Goal: Task Accomplishment & Management: Manage account settings

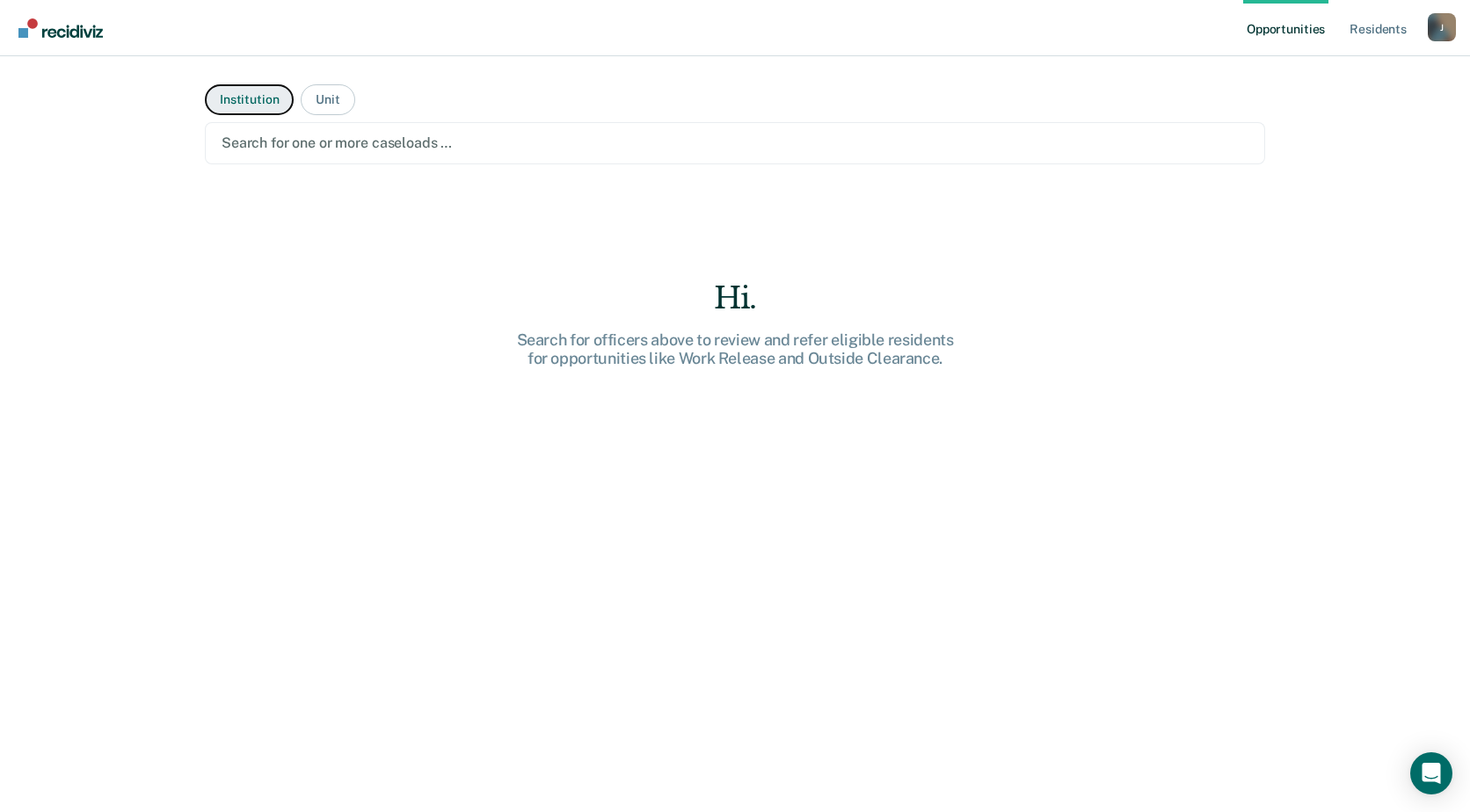
click at [265, 91] on button "Institution" at bounding box center [250, 100] width 89 height 31
click at [567, 143] on div at bounding box center [735, 142] width 1027 height 20
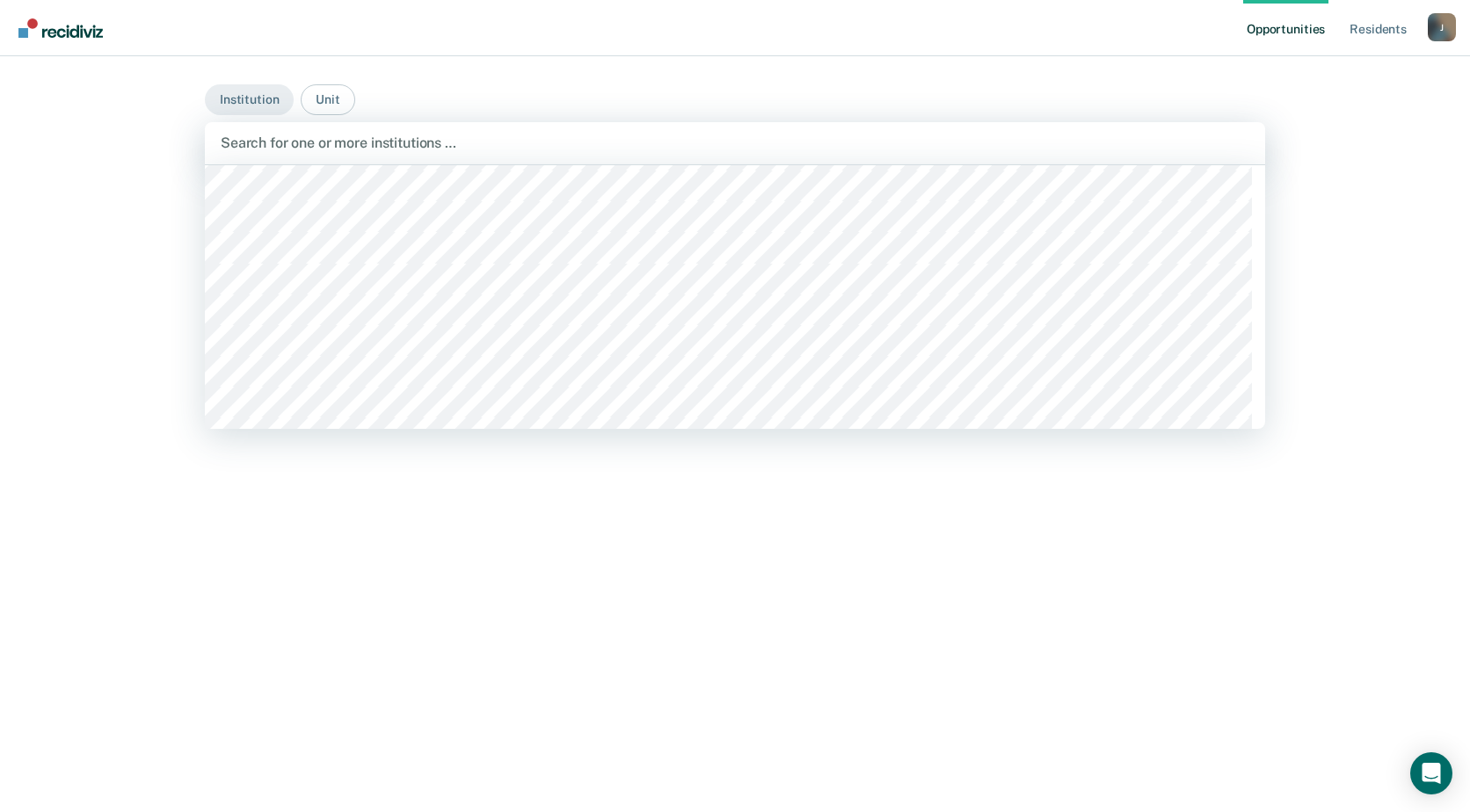
scroll to position [879, 0]
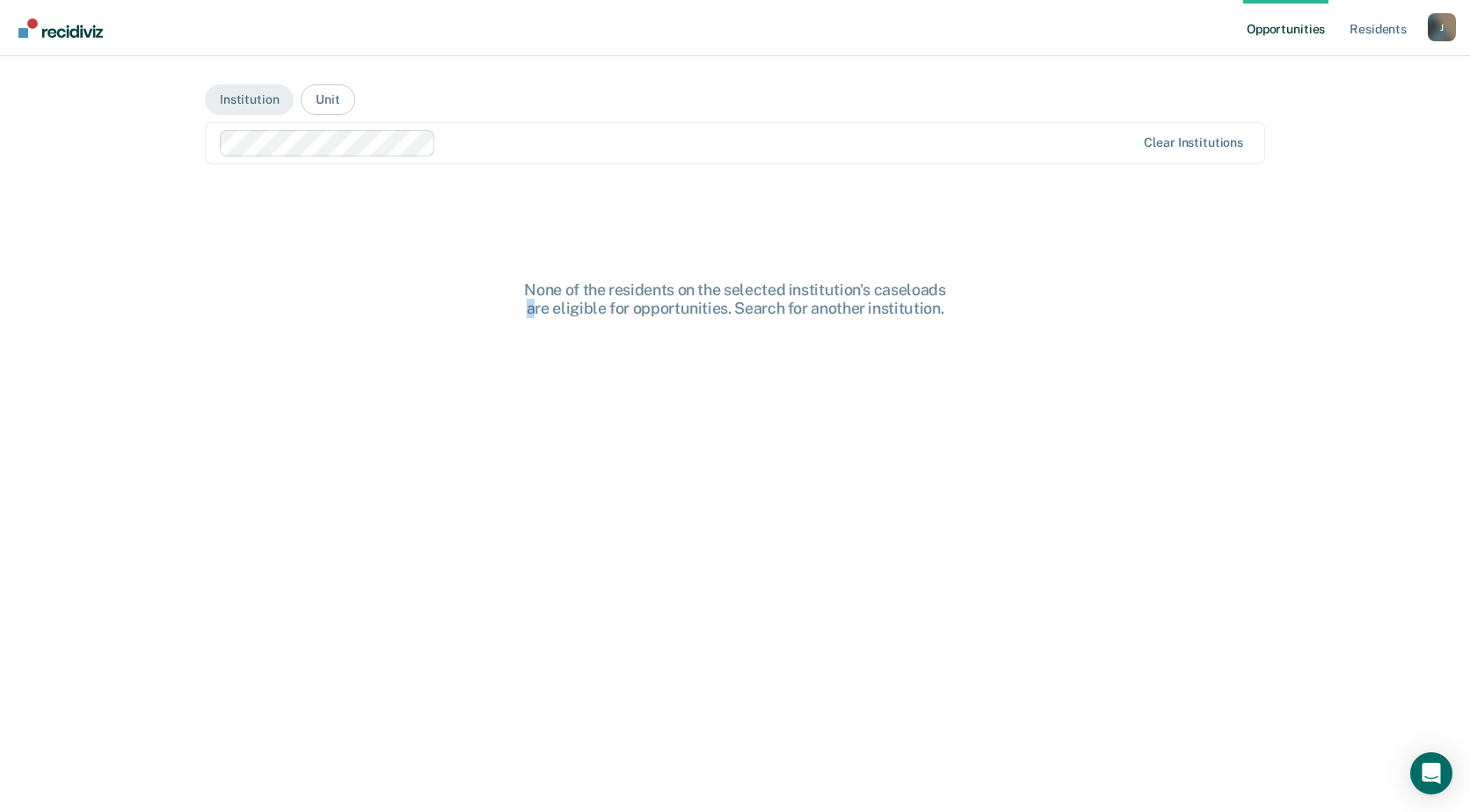
click at [526, 295] on div "None of the residents on the selected institution's caseloads are eligible for …" at bounding box center [735, 299] width 563 height 38
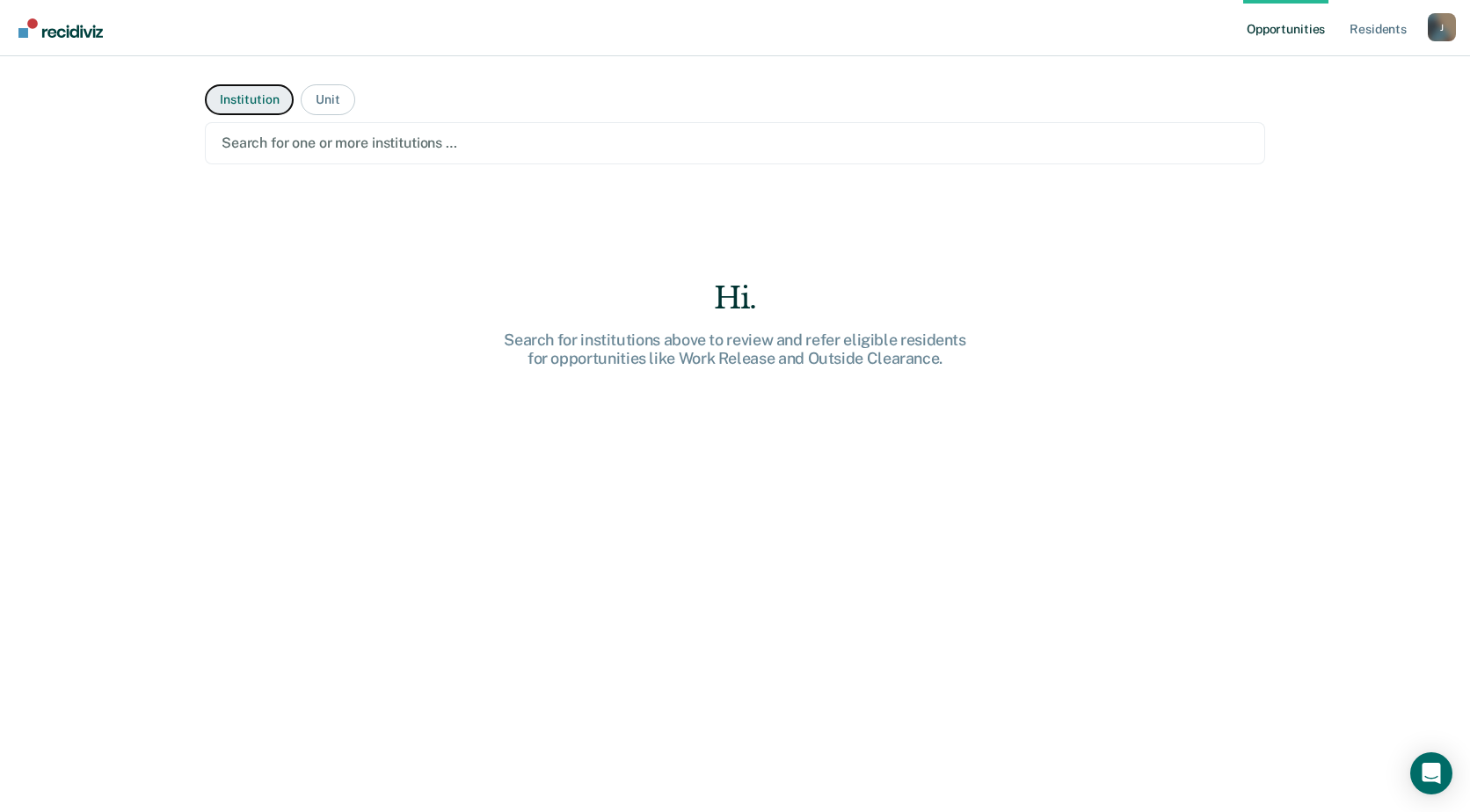
click at [226, 103] on button "Institution" at bounding box center [250, 100] width 89 height 31
click at [261, 103] on button "Institution" at bounding box center [250, 100] width 89 height 31
click at [297, 147] on div at bounding box center [735, 142] width 1027 height 20
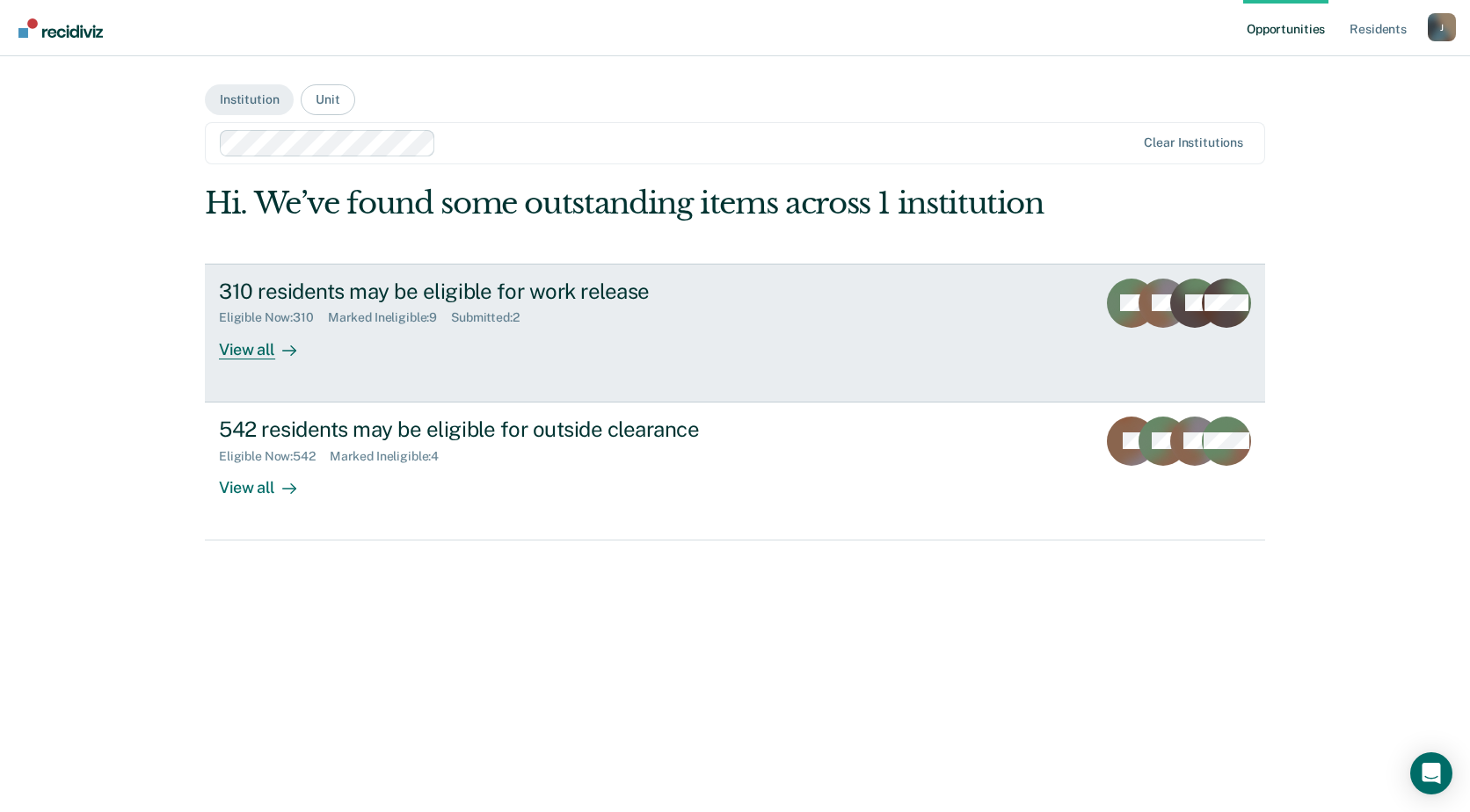
click at [923, 335] on link "310 residents may be eligible for work release Eligible Now : 310 Marked Inelig…" at bounding box center [735, 333] width 1060 height 139
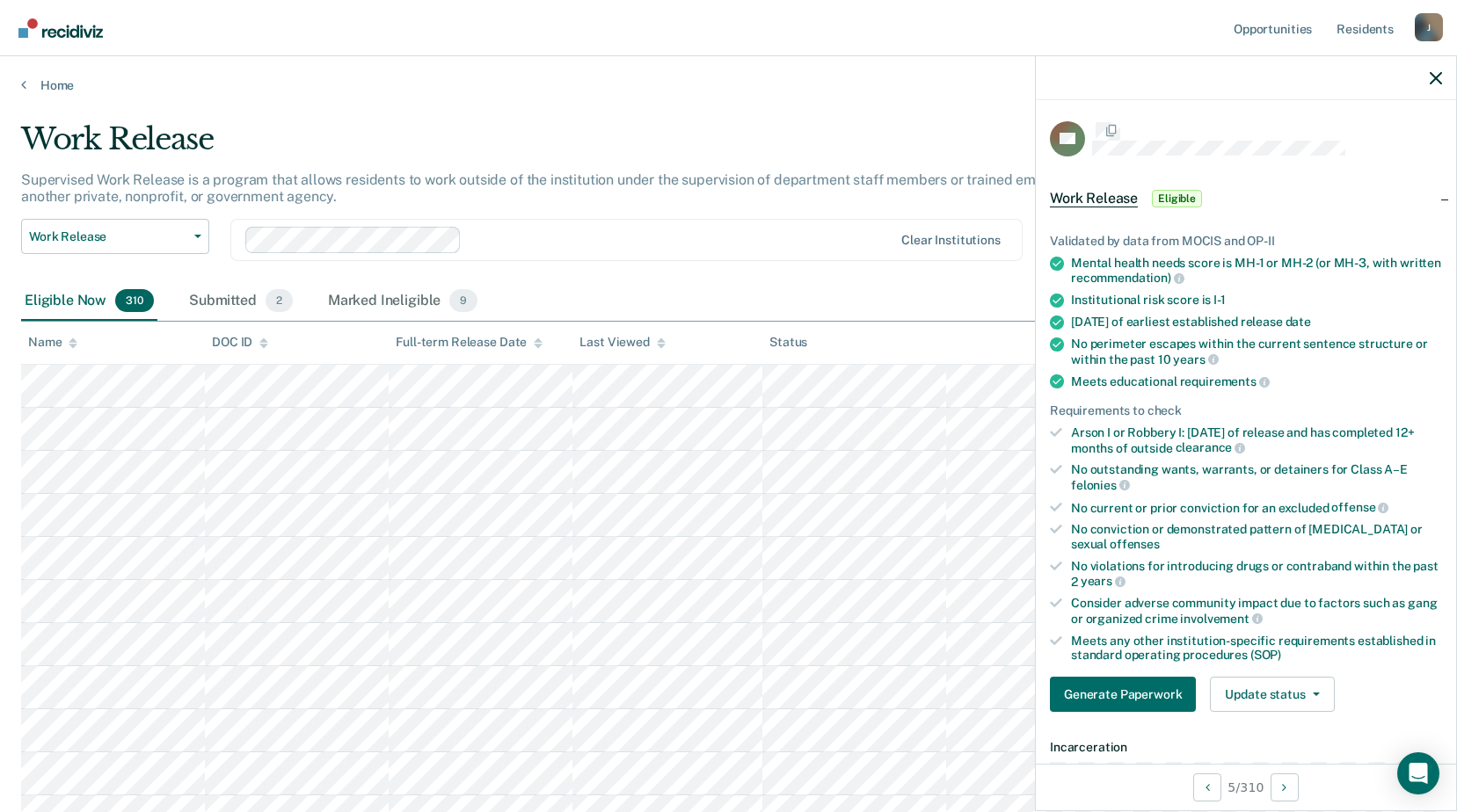
click at [1314, 691] on button "Update status" at bounding box center [1272, 695] width 124 height 36
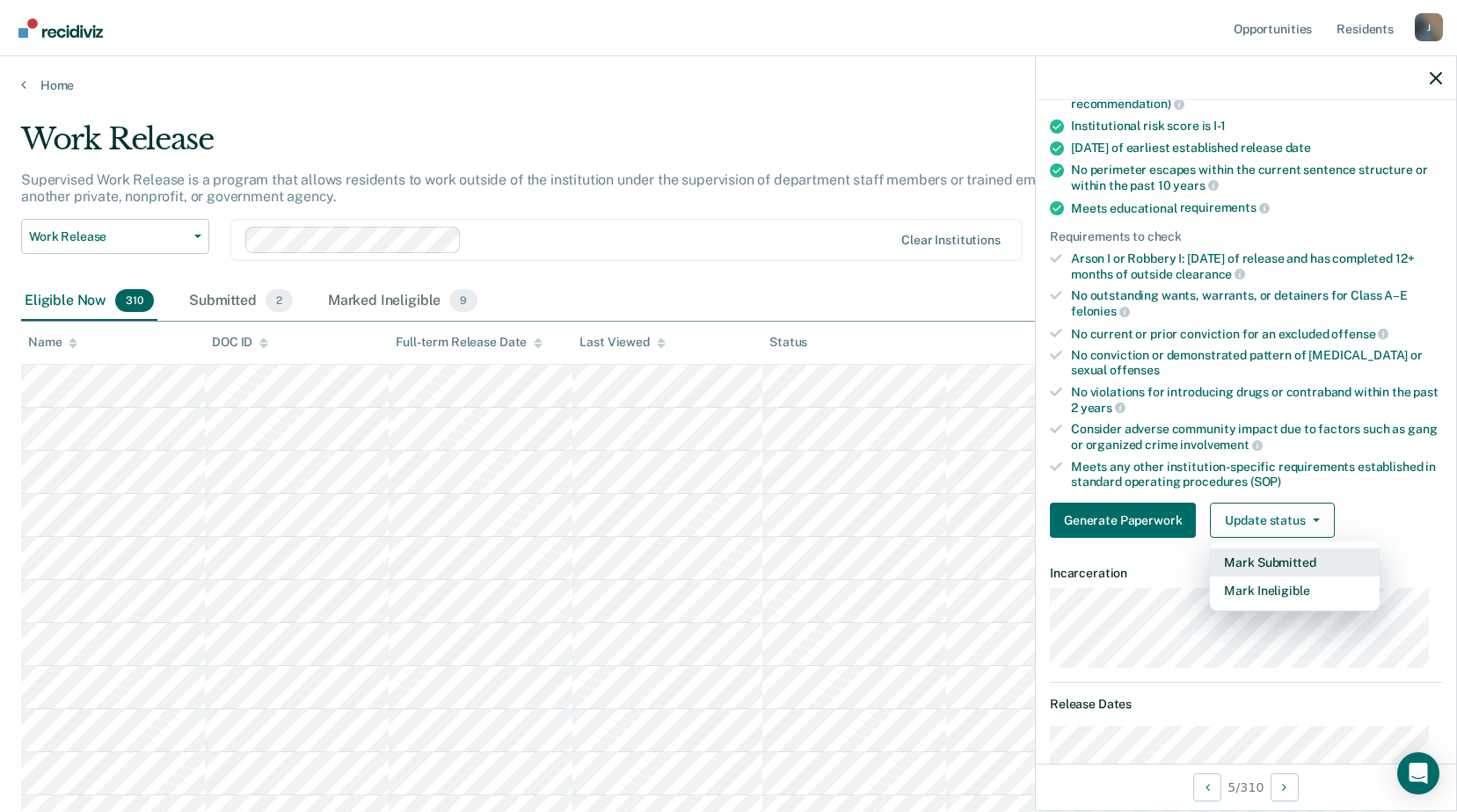
scroll to position [264, 0]
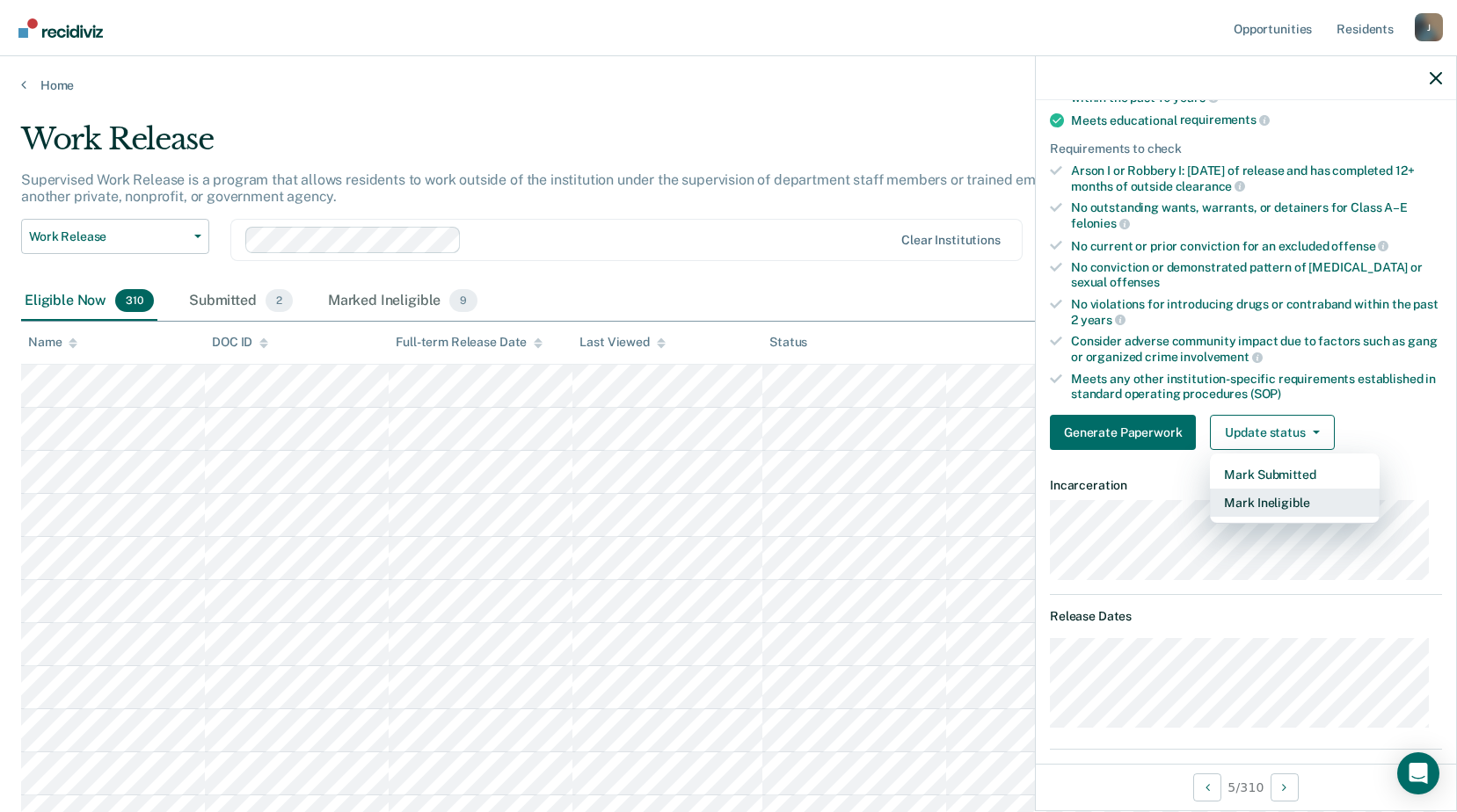
click at [1224, 511] on button "Mark Ineligible" at bounding box center [1294, 503] width 170 height 28
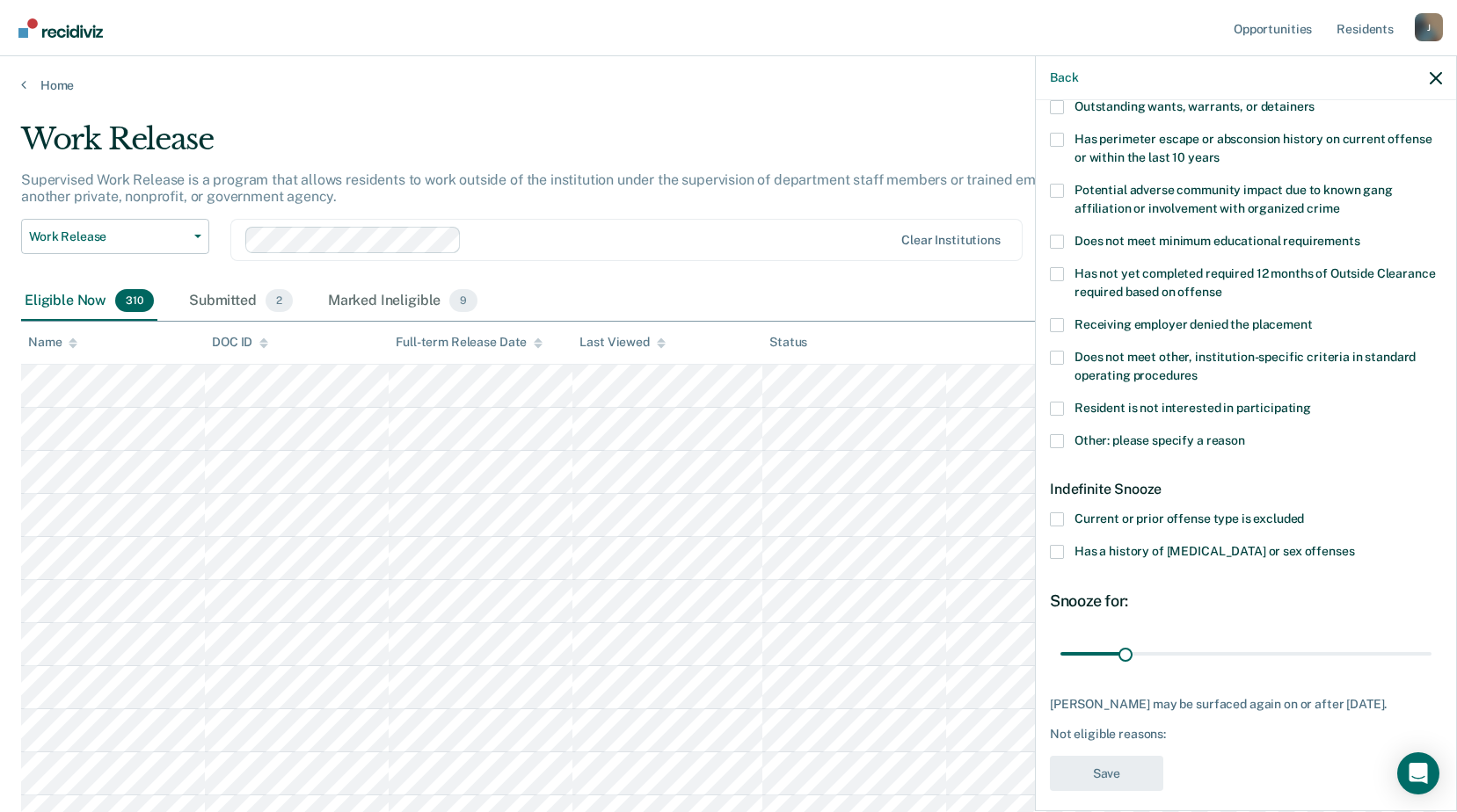
click at [1057, 356] on span at bounding box center [1056, 358] width 14 height 14
click at [1198, 370] on input "Does not meet other, institution-specific criteria in standard operating proced…" at bounding box center [1198, 370] width 0 height 0
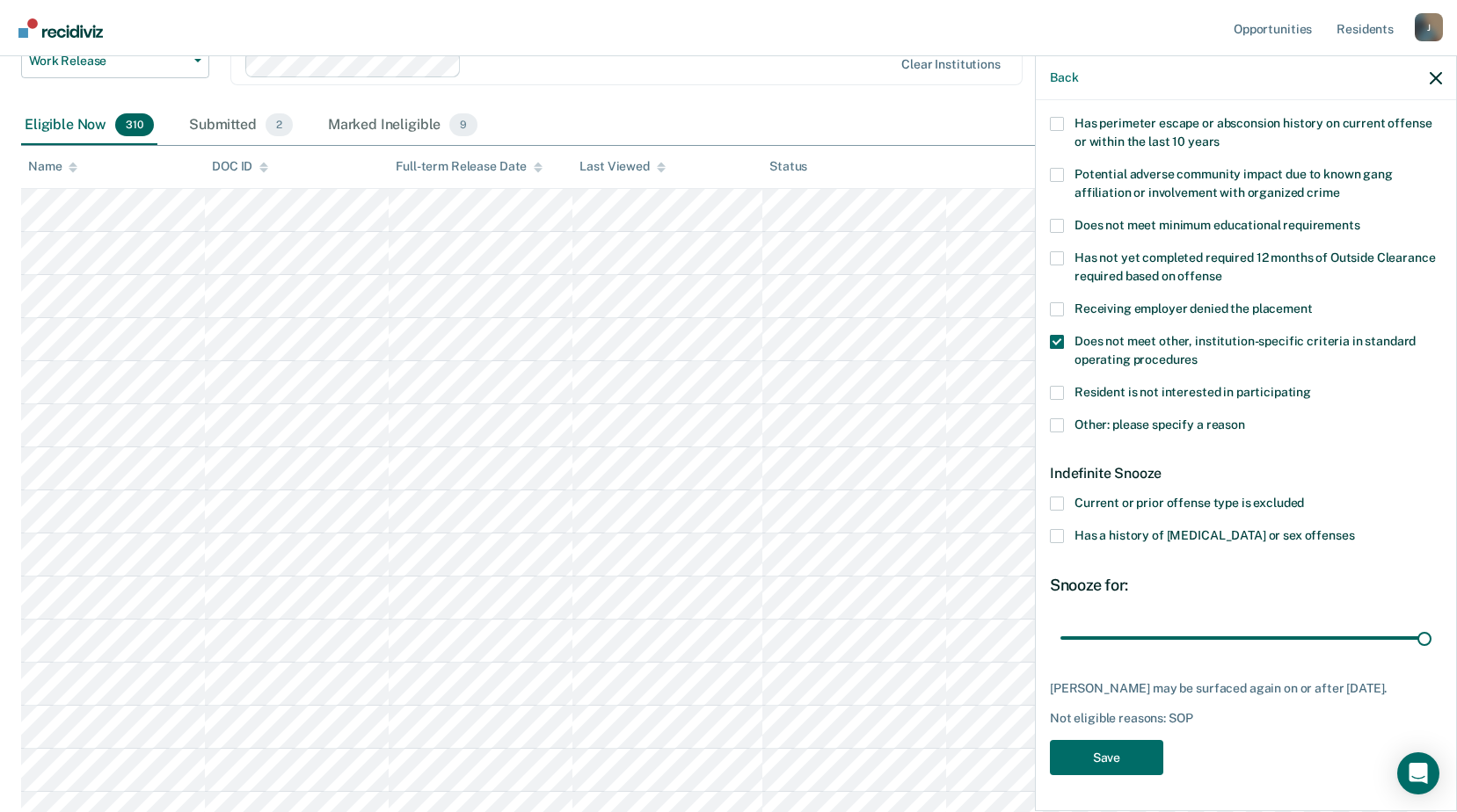
drag, startPoint x: 1123, startPoint y: 624, endPoint x: 1418, endPoint y: 633, distance: 295.1
type input "180"
click at [1418, 633] on input "range" at bounding box center [1246, 638] width 371 height 31
click at [1144, 752] on button "Save" at bounding box center [1106, 758] width 114 height 36
click at [1439, 85] on div "Back" at bounding box center [1246, 77] width 420 height 44
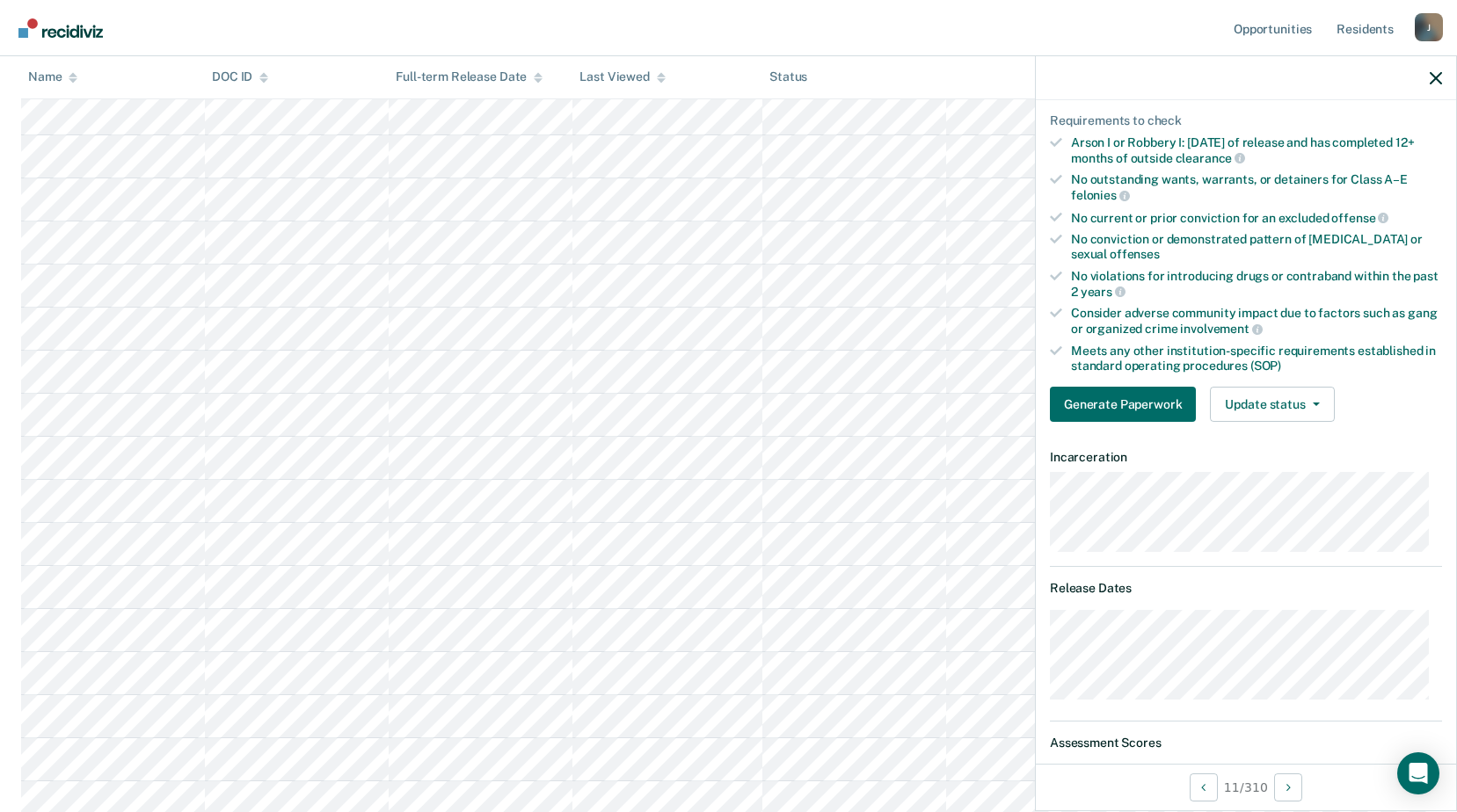
scroll to position [792, 0]
click at [1318, 406] on button "Update status" at bounding box center [1272, 404] width 124 height 36
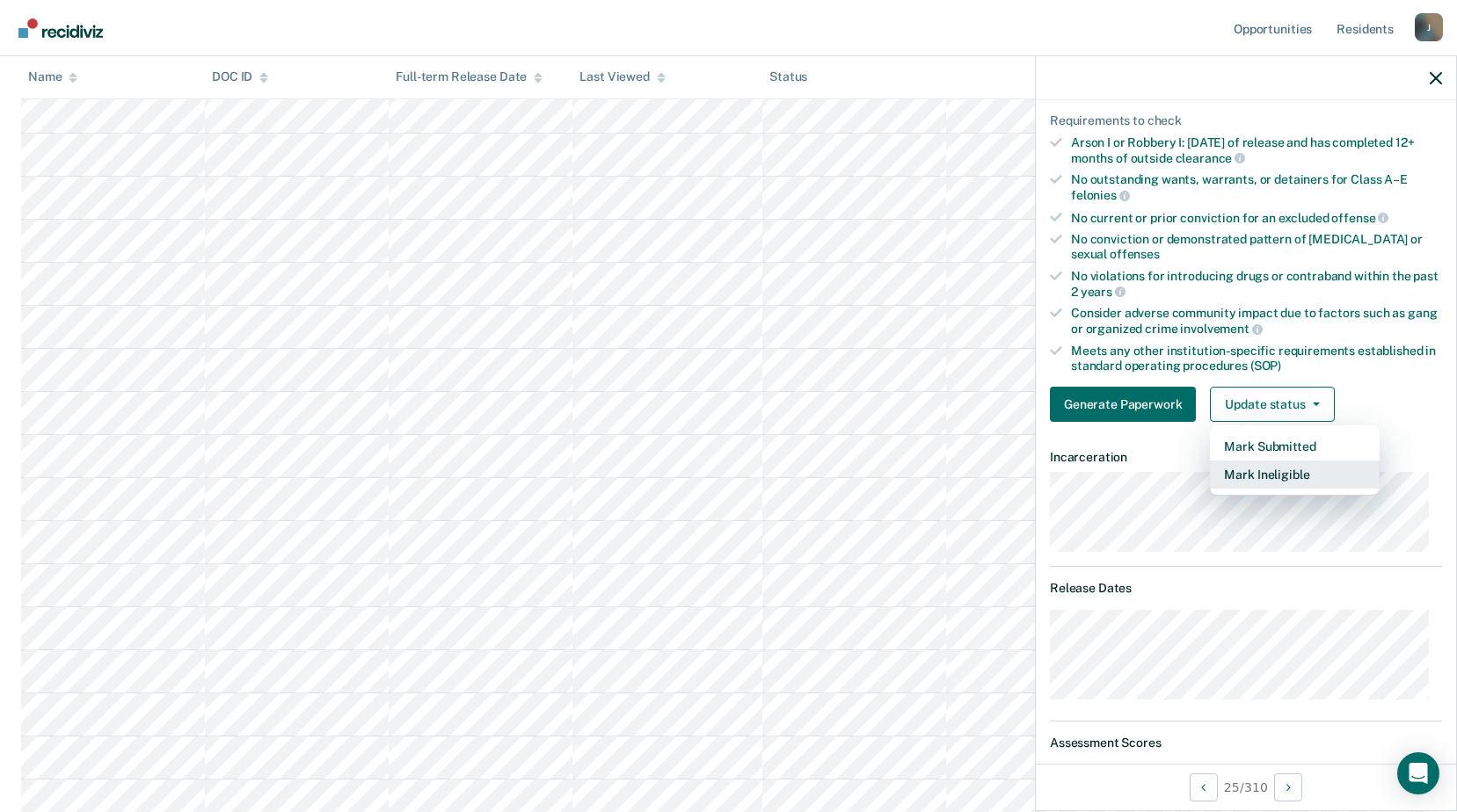
click at [1253, 481] on button "Mark Ineligible" at bounding box center [1294, 474] width 170 height 28
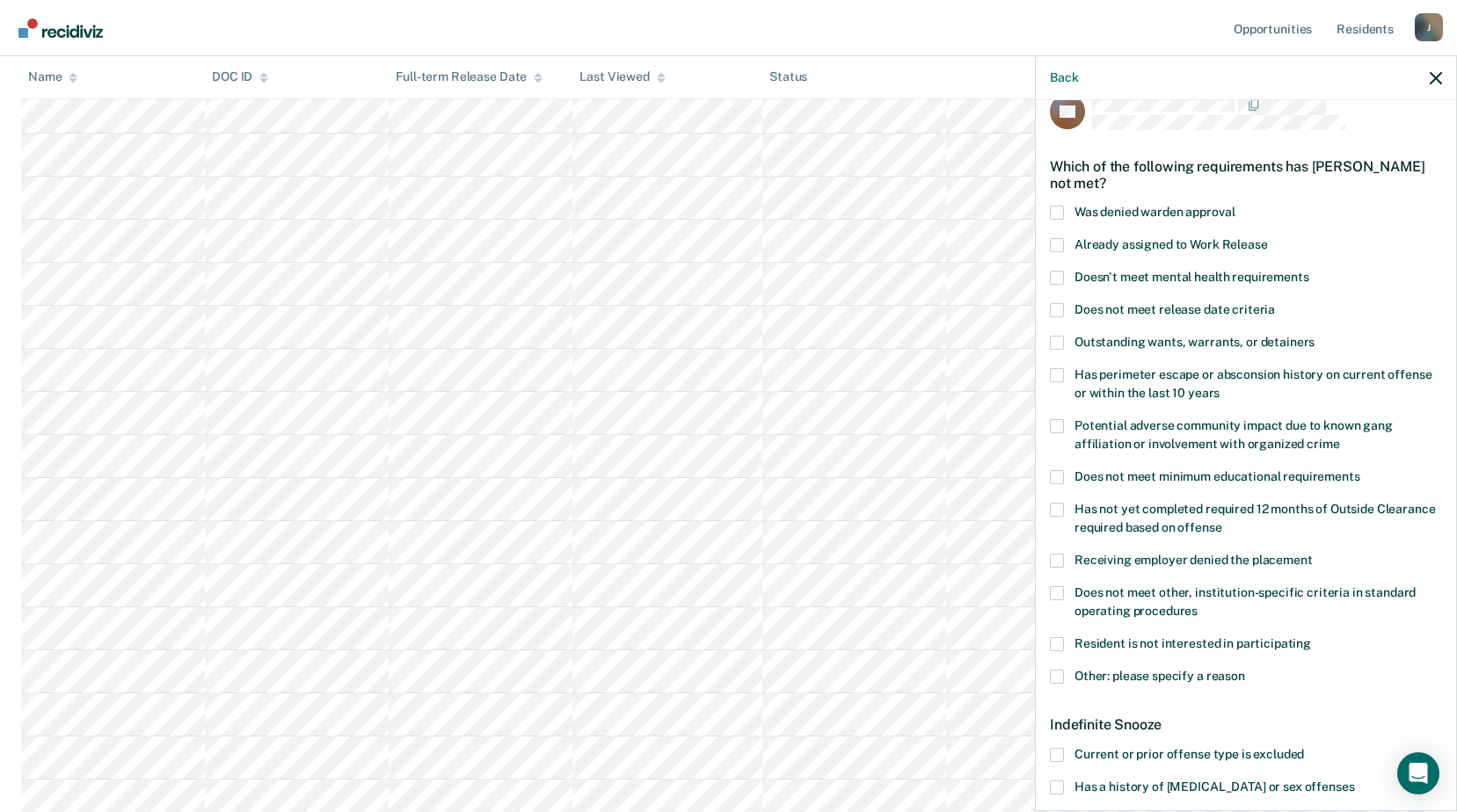
scroll to position [0, 0]
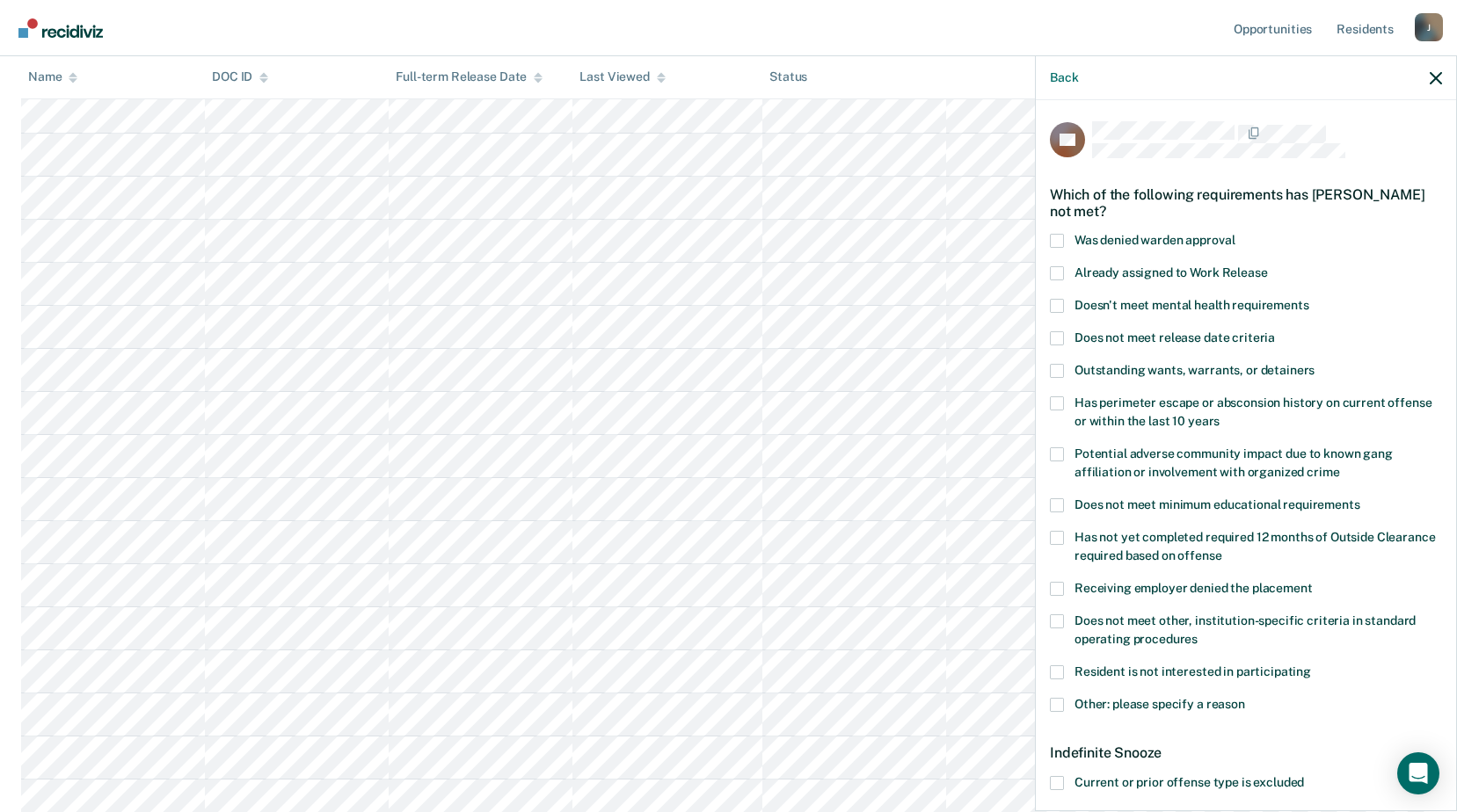
click at [1057, 370] on span at bounding box center [1056, 371] width 14 height 14
click at [1314, 364] on input "Outstanding wants, warrants, or detainers" at bounding box center [1314, 364] width 0 height 0
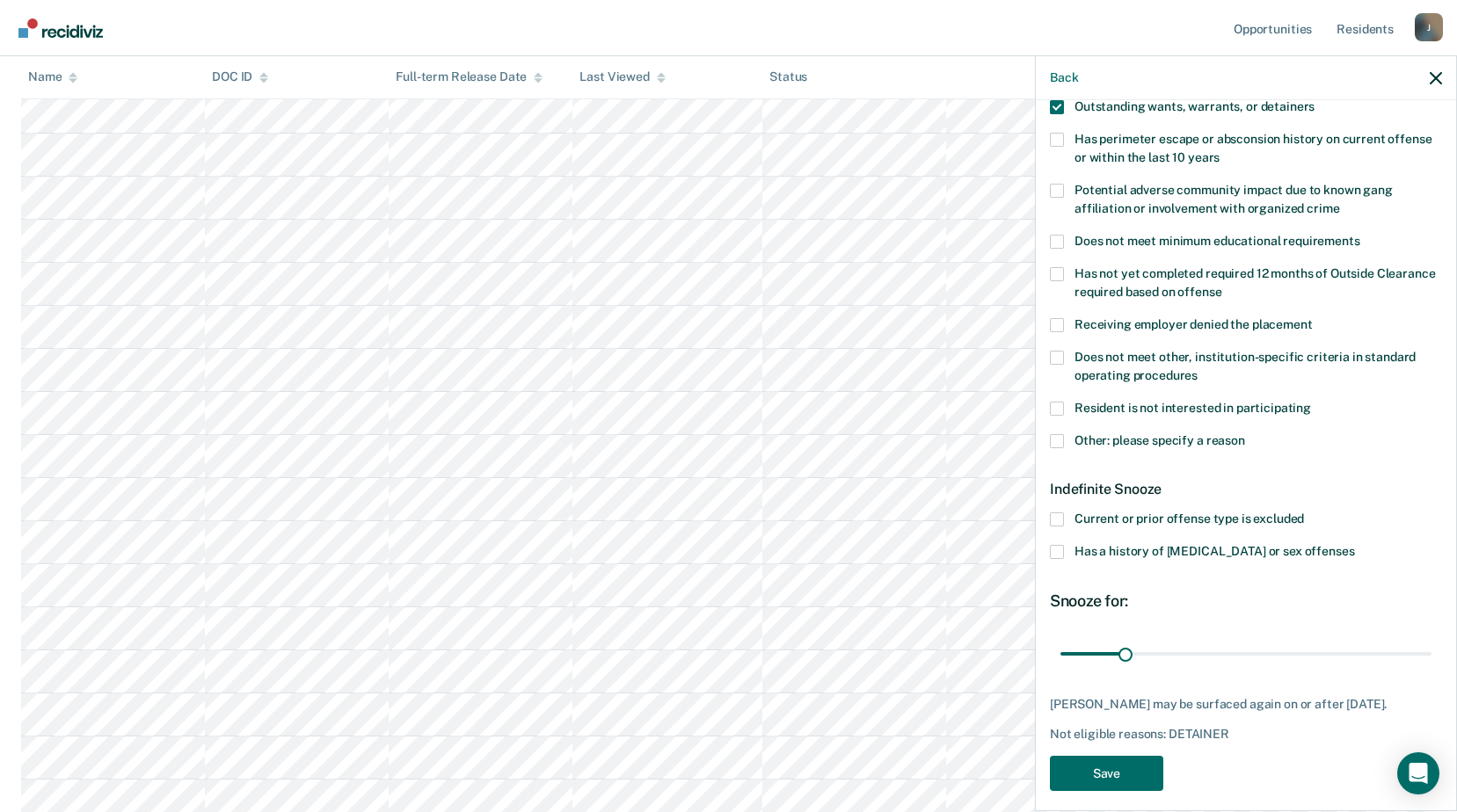
scroll to position [292, 0]
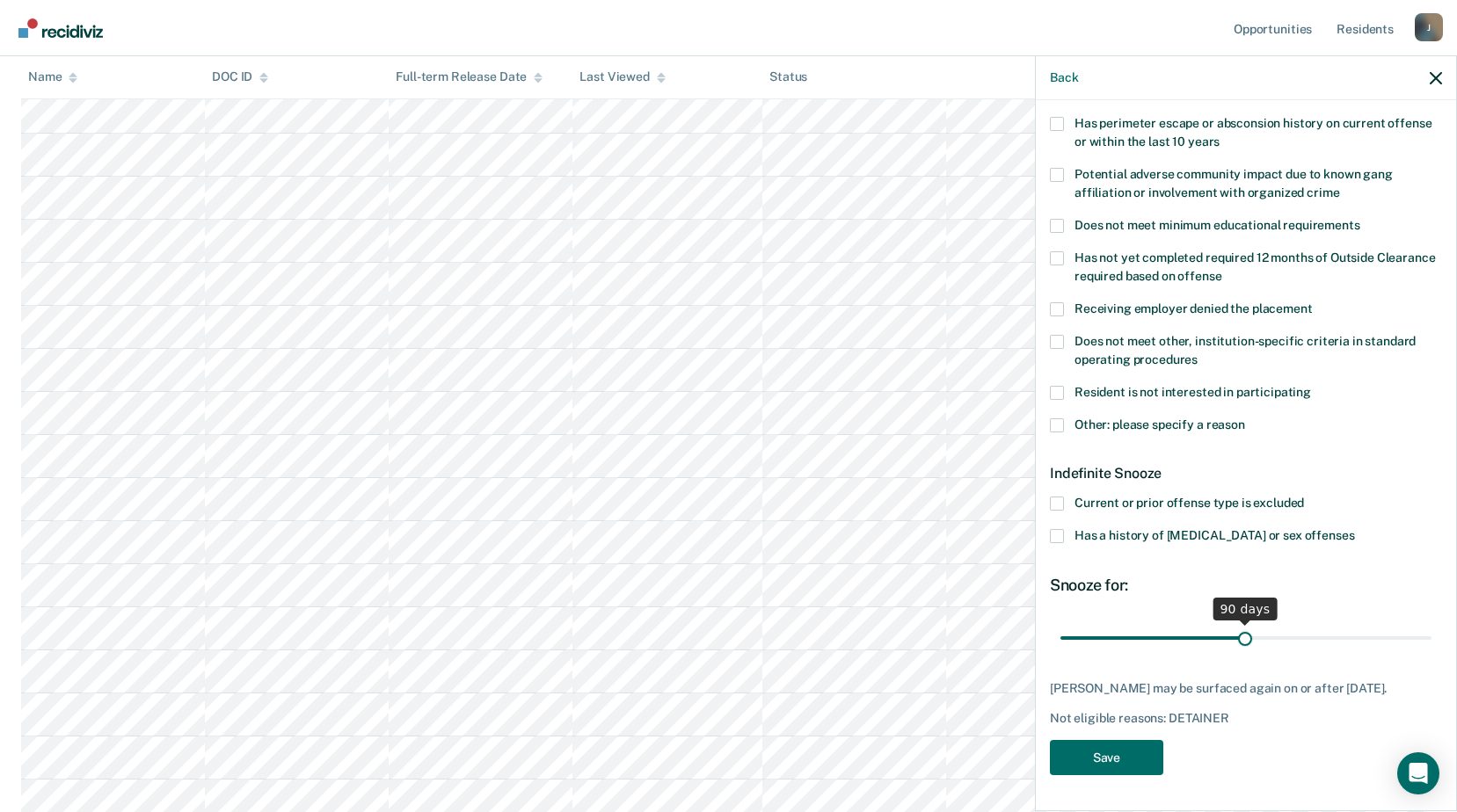
drag, startPoint x: 1127, startPoint y: 623, endPoint x: 1238, endPoint y: 627, distance: 111.1
type input "90"
click at [1238, 627] on input "range" at bounding box center [1246, 638] width 371 height 31
click at [1130, 746] on button "Save" at bounding box center [1106, 758] width 114 height 36
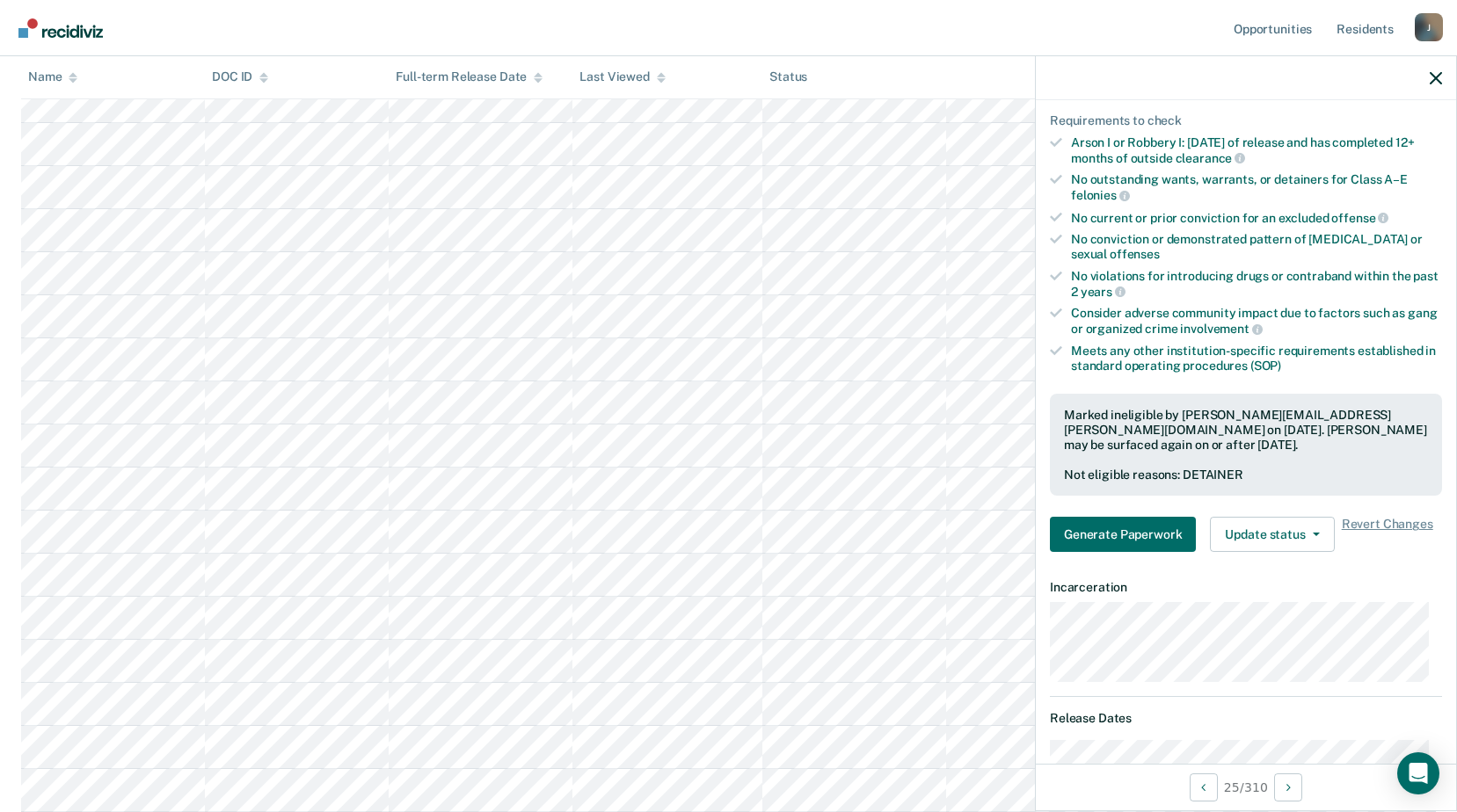
scroll to position [1406, 0]
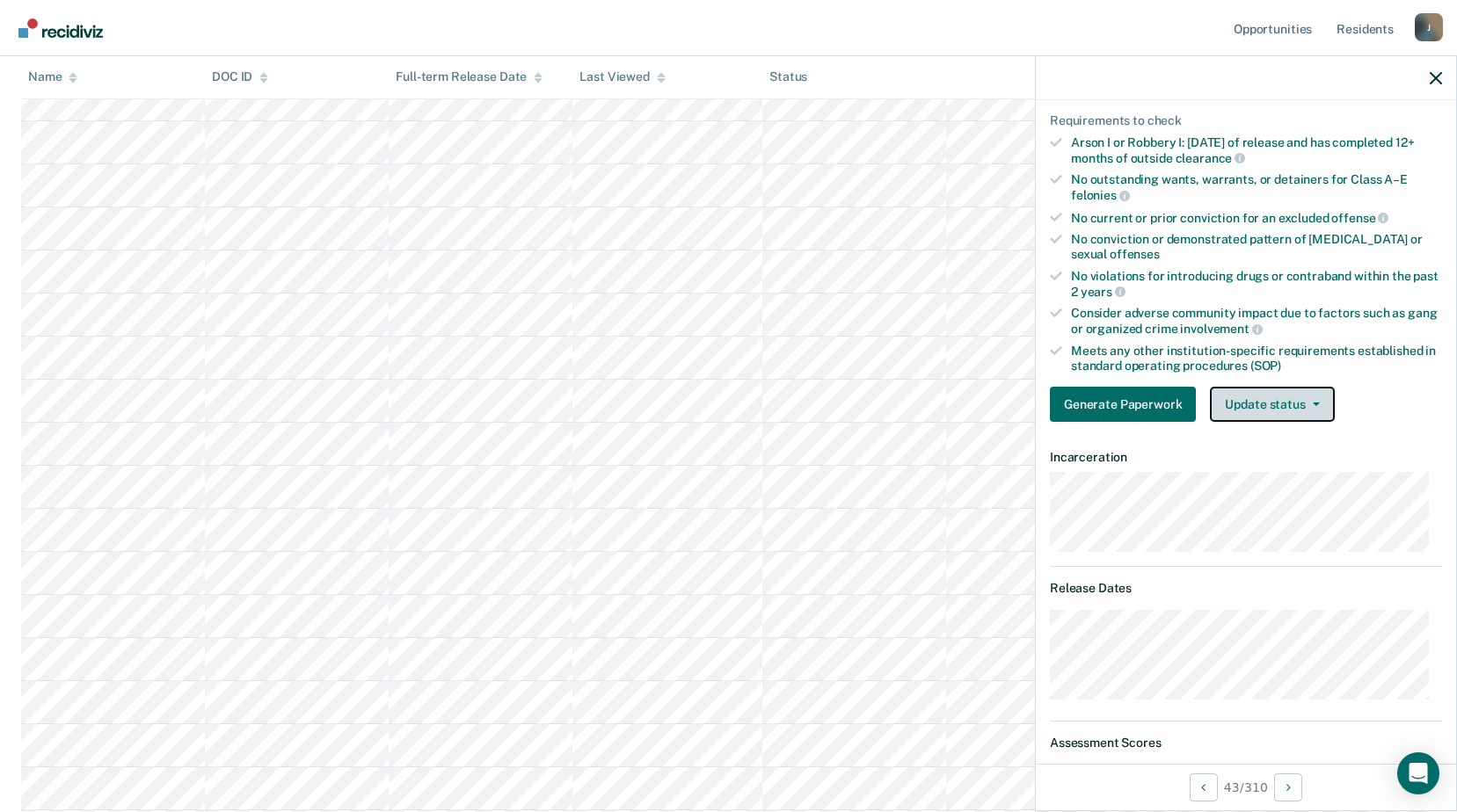
click at [1233, 406] on button "Update status" at bounding box center [1272, 404] width 124 height 36
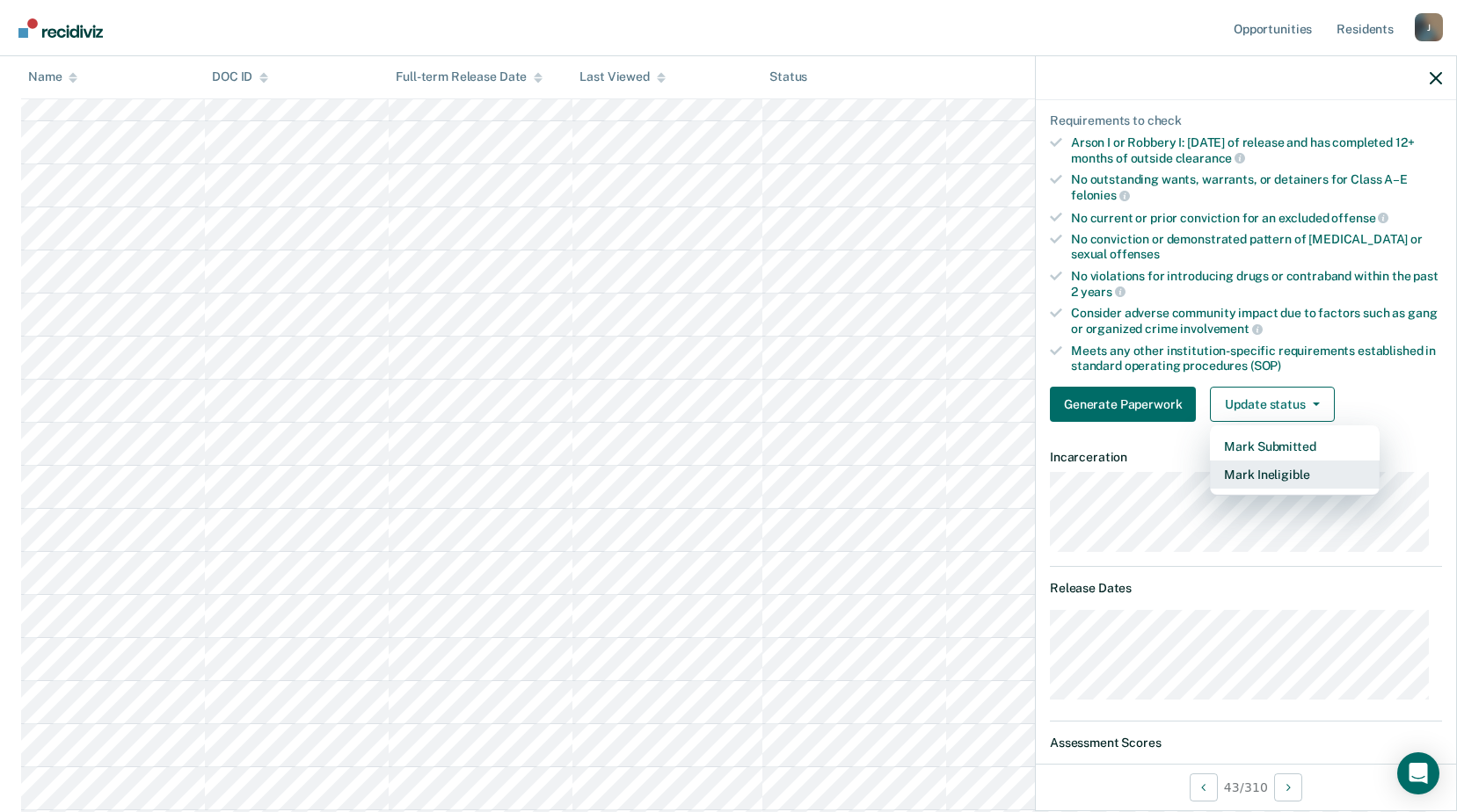
click at [1276, 474] on button "Mark Ineligible" at bounding box center [1294, 474] width 170 height 28
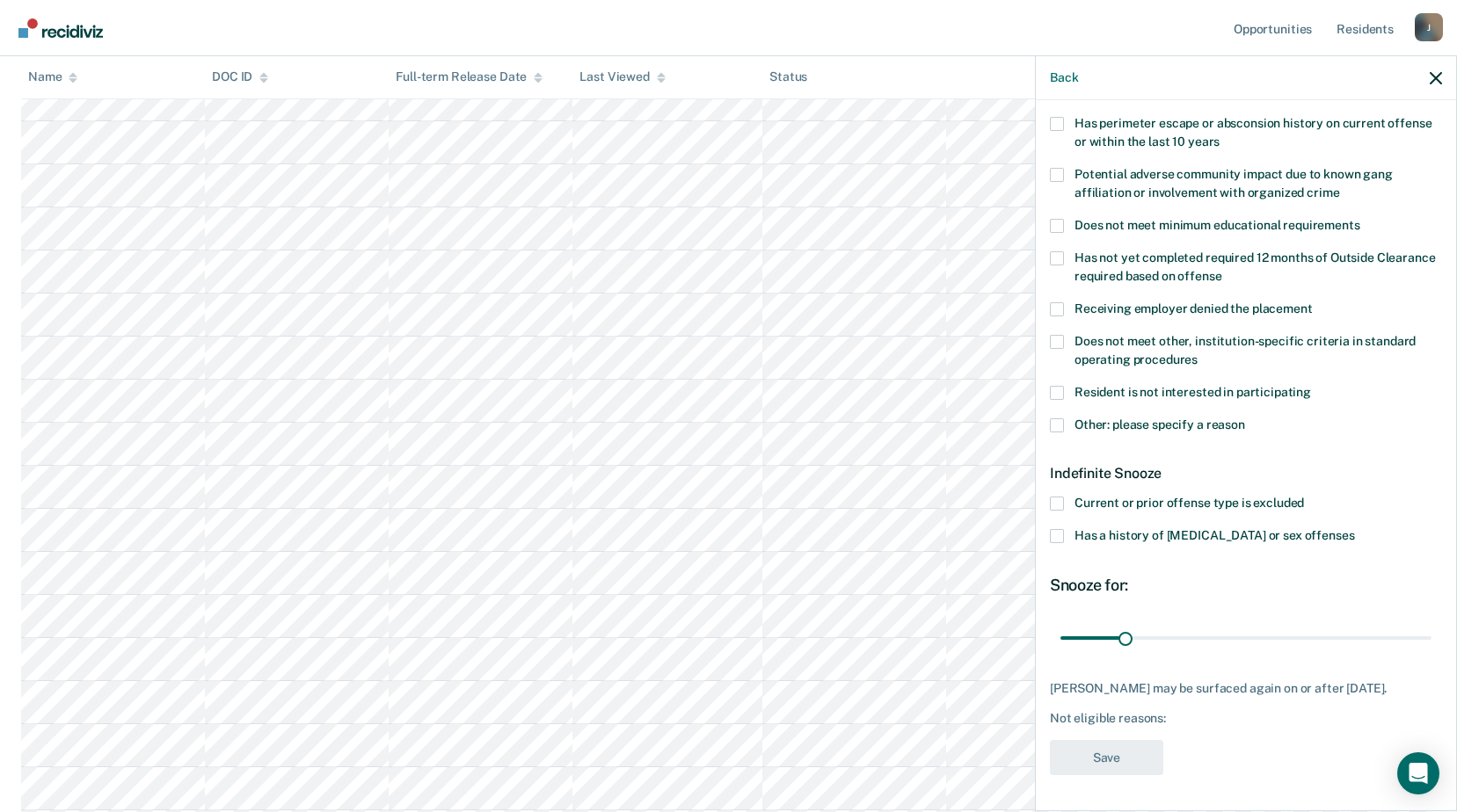
click at [1053, 335] on span at bounding box center [1056, 342] width 14 height 14
click at [1198, 354] on input "Does not meet other, institution-specific criteria in standard operating proced…" at bounding box center [1198, 354] width 0 height 0
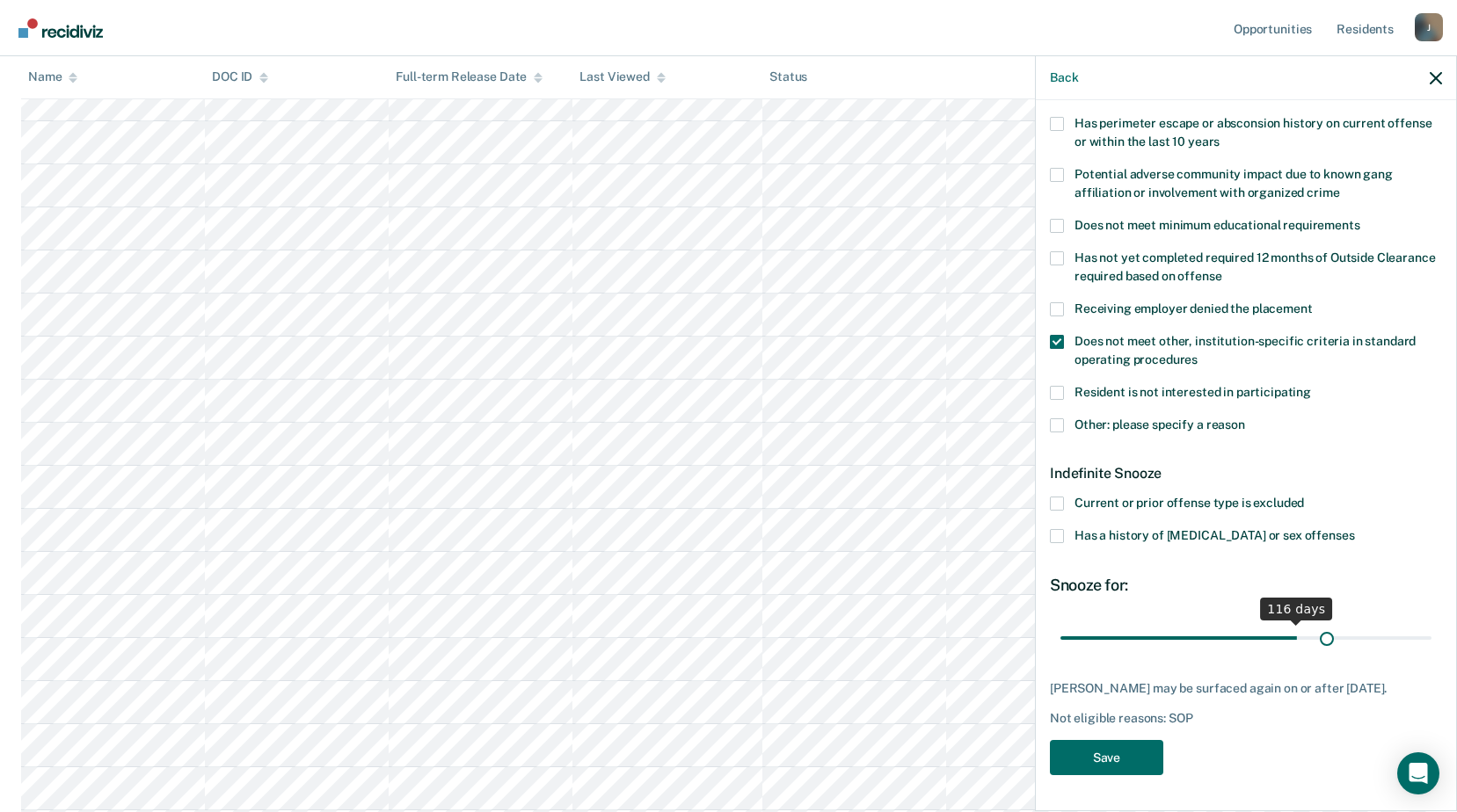
scroll to position [277, 0]
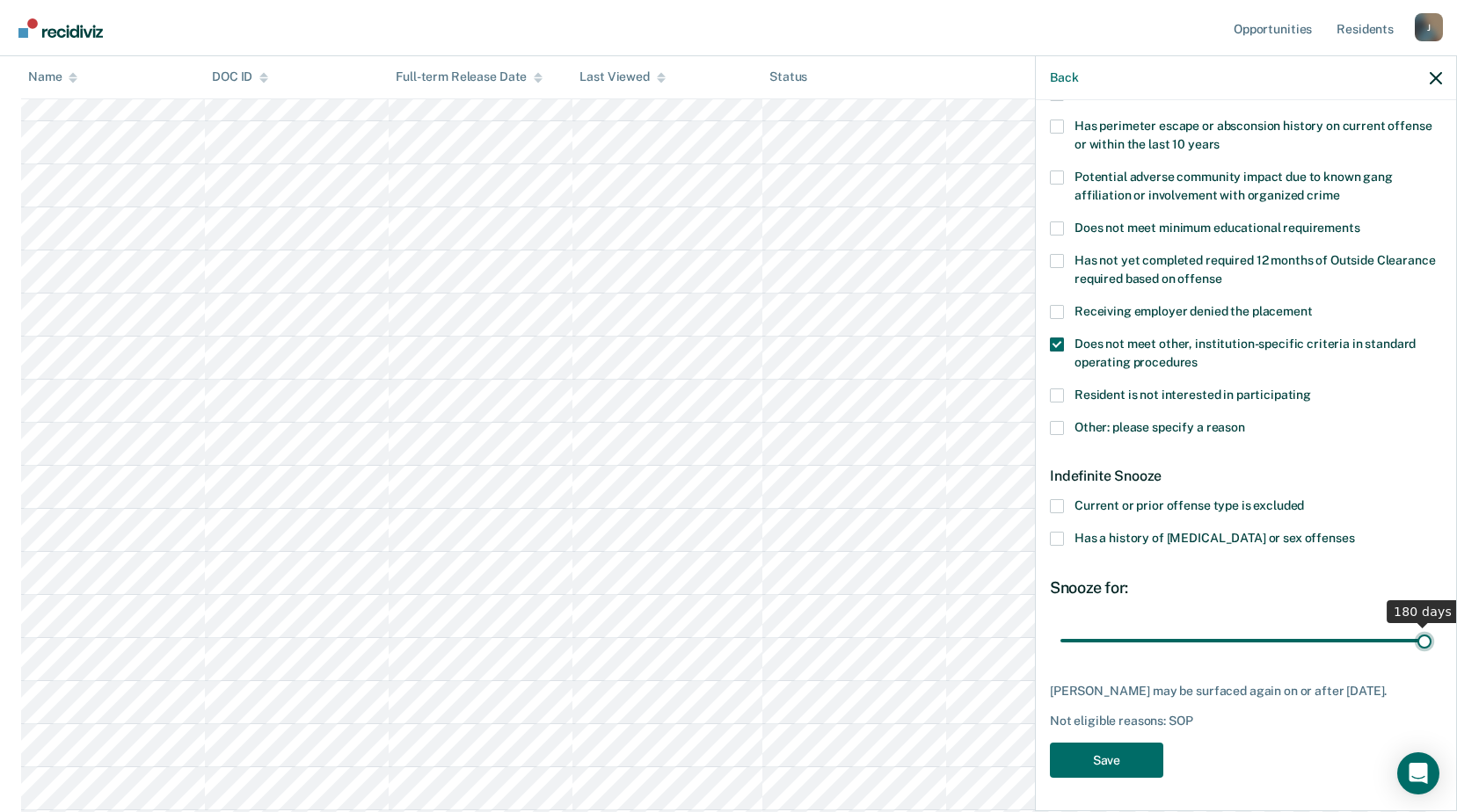
drag, startPoint x: 1122, startPoint y: 625, endPoint x: 1463, endPoint y: 621, distance: 341.0
type input "180"
click at [1431, 625] on input "range" at bounding box center [1246, 641] width 371 height 31
click at [1126, 756] on button "Save" at bounding box center [1106, 760] width 114 height 36
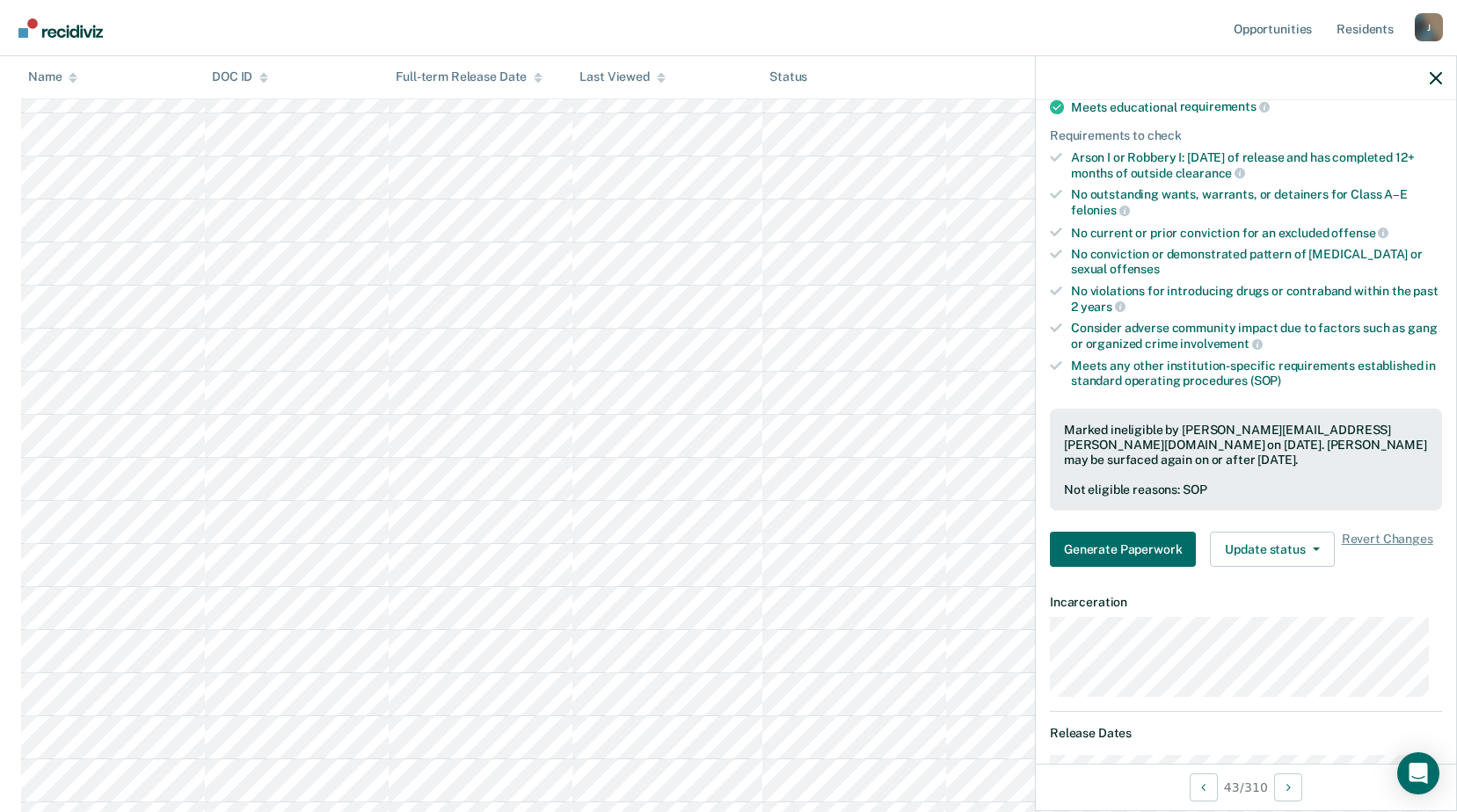
scroll to position [12903, 0]
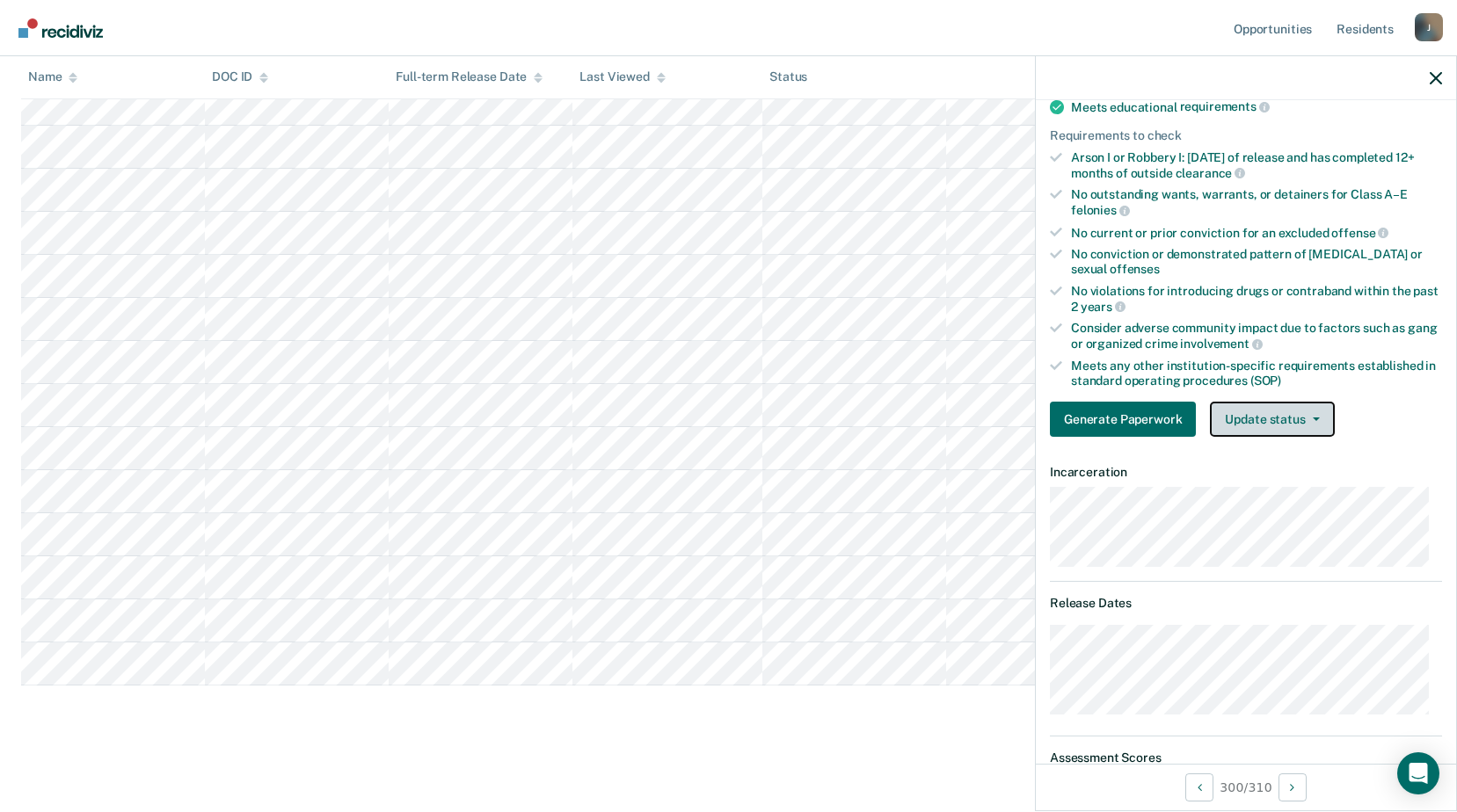
click at [1239, 420] on button "Update status" at bounding box center [1272, 419] width 124 height 36
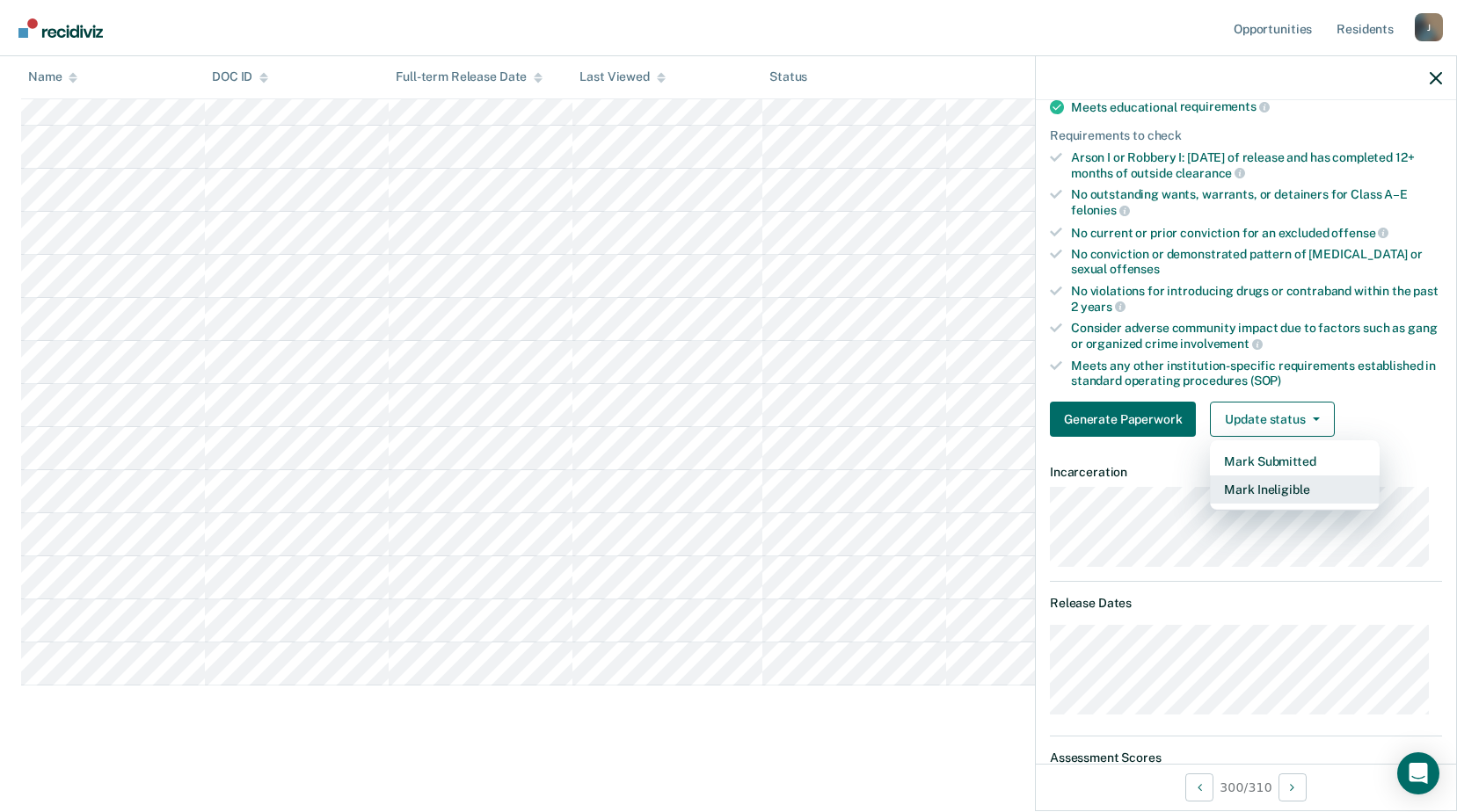
click at [1250, 494] on button "Mark Ineligible" at bounding box center [1294, 490] width 170 height 28
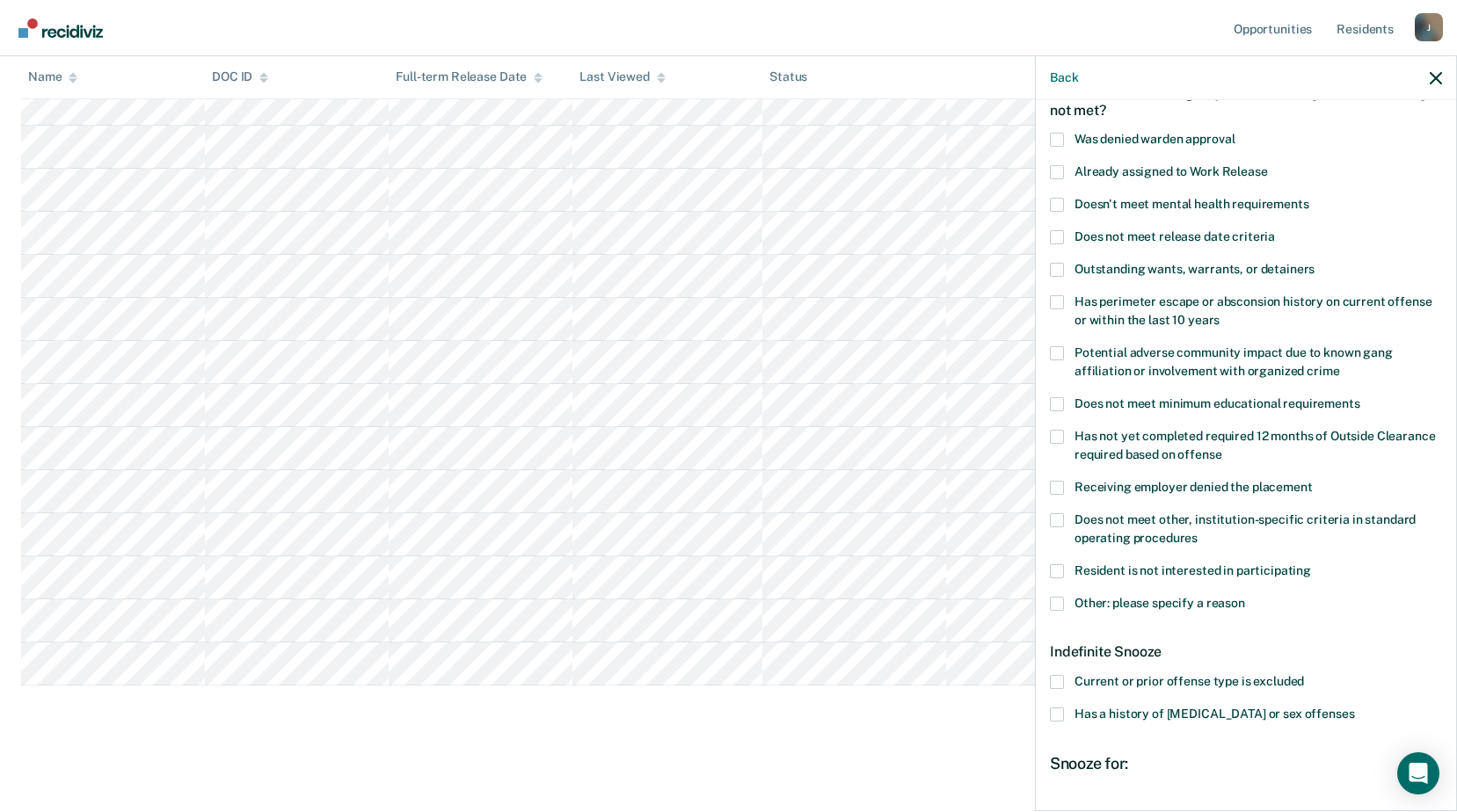
scroll to position [277, 0]
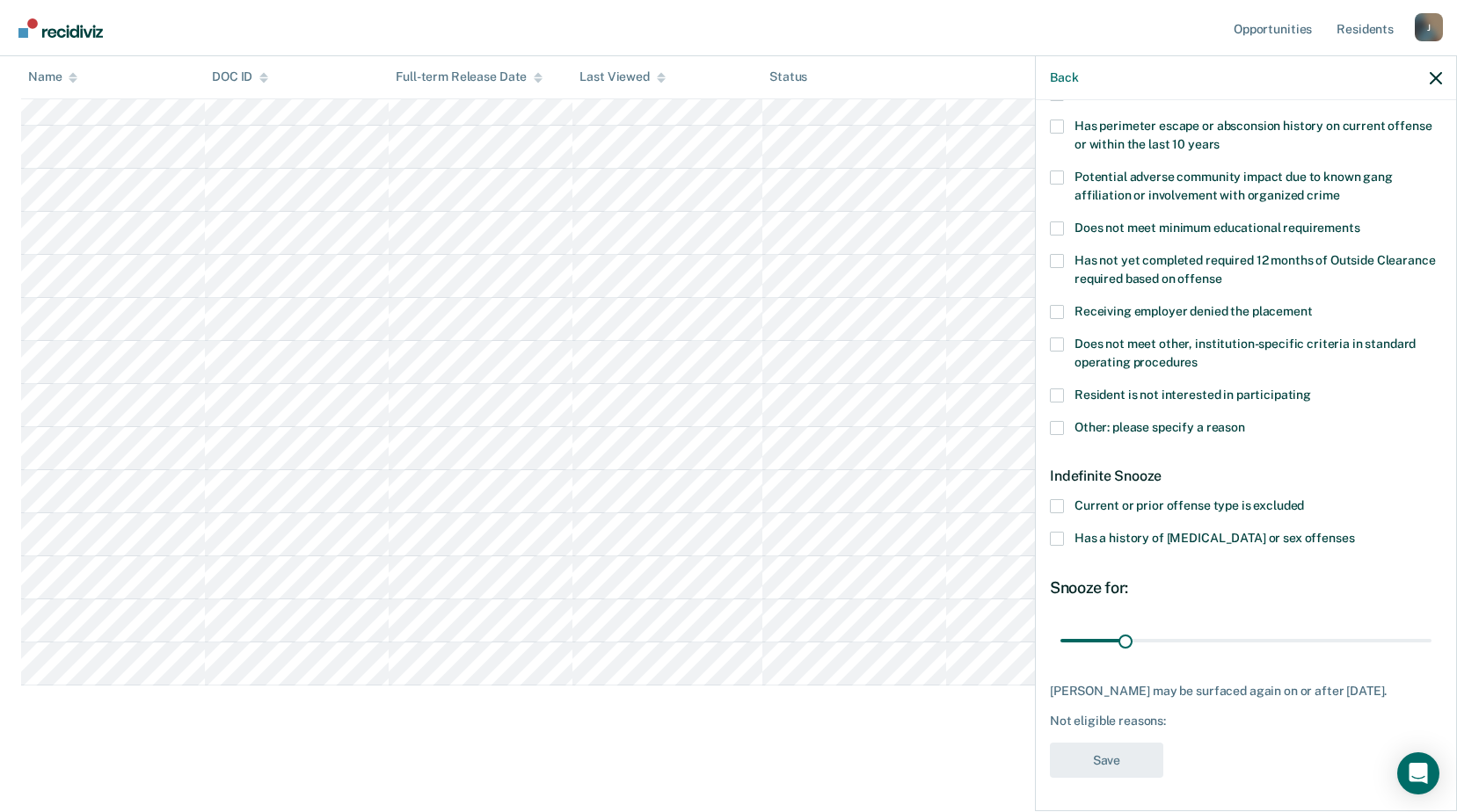
click at [1059, 428] on span at bounding box center [1056, 428] width 14 height 14
click at [1245, 421] on input "Other: please specify a reason" at bounding box center [1245, 421] width 0 height 0
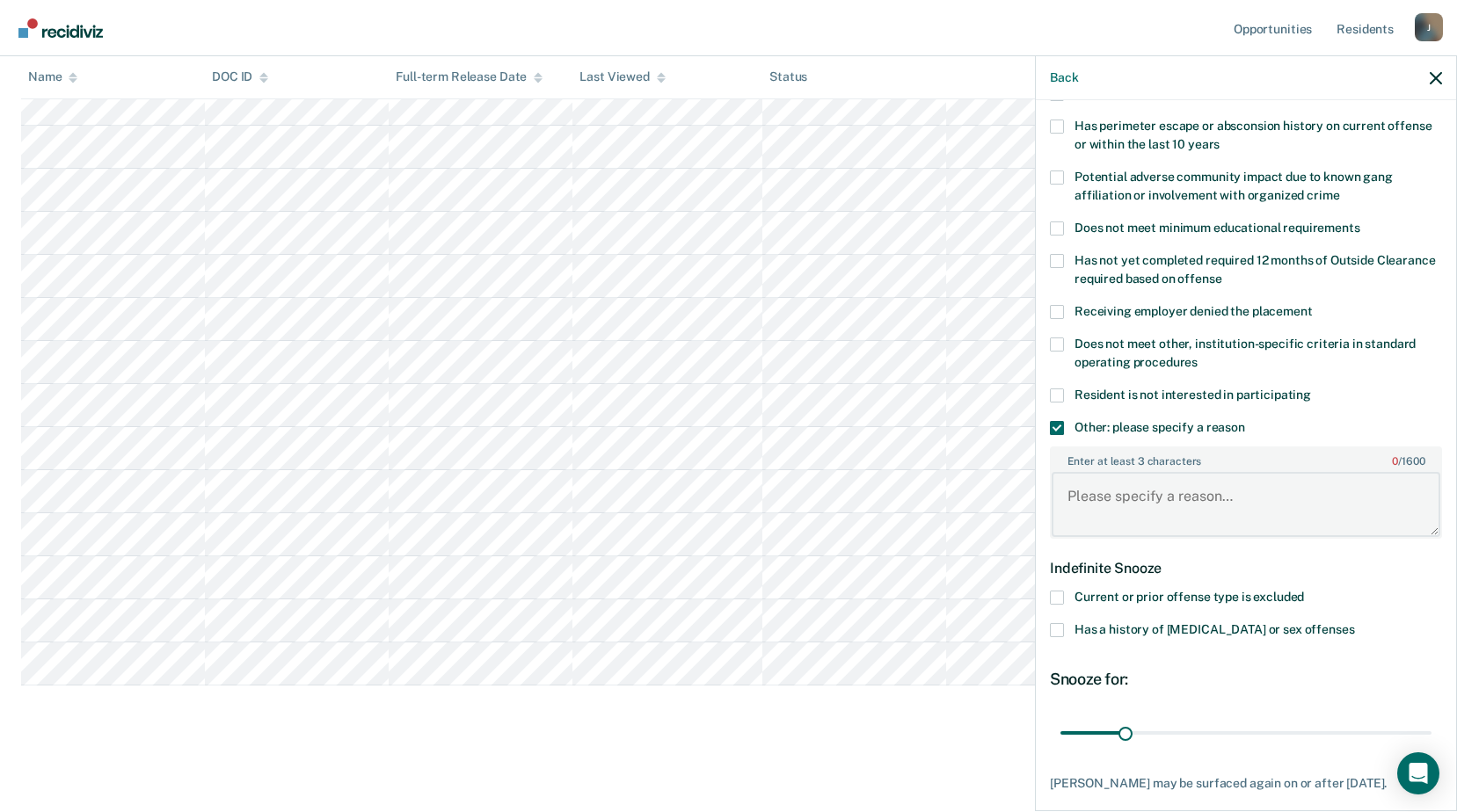
click at [1148, 509] on textarea "Enter at least 3 characters 0 / 1600" at bounding box center [1245, 504] width 388 height 65
type textarea "Resident removed from work release program."
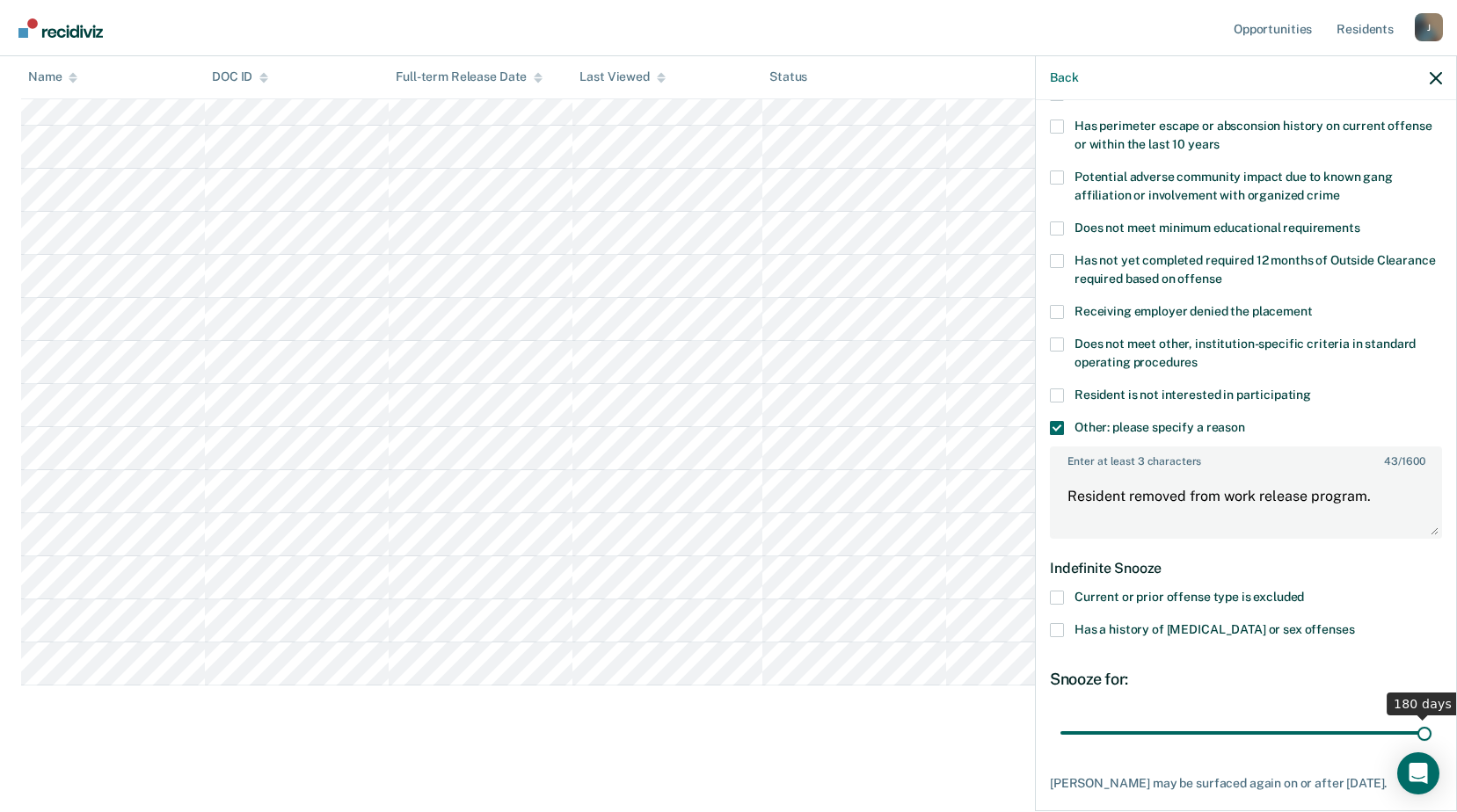
drag, startPoint x: 1114, startPoint y: 723, endPoint x: 1377, endPoint y: 718, distance: 263.0
type input "180"
click at [1426, 722] on input "range" at bounding box center [1246, 732] width 371 height 31
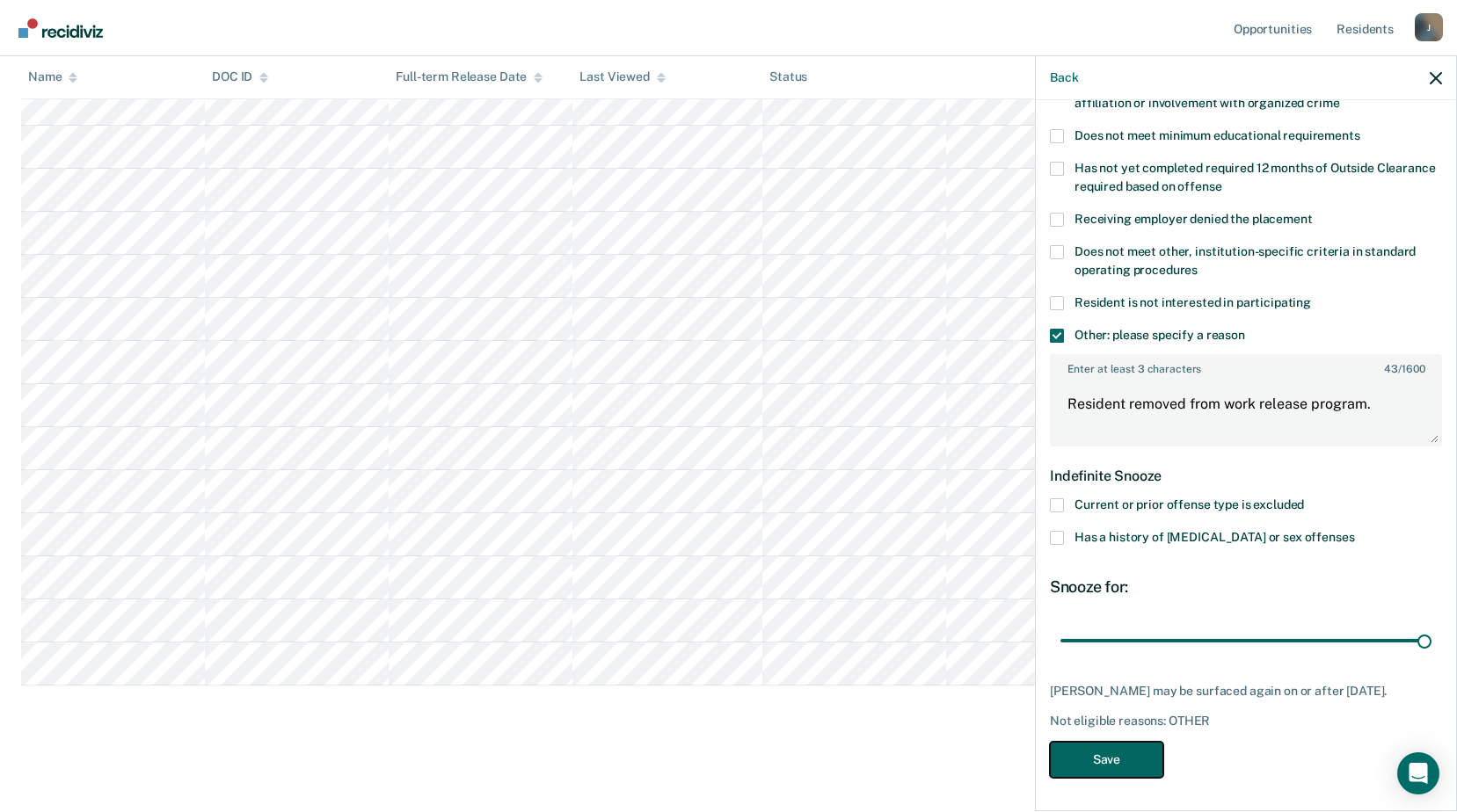
click at [1150, 752] on button "Save" at bounding box center [1106, 760] width 114 height 36
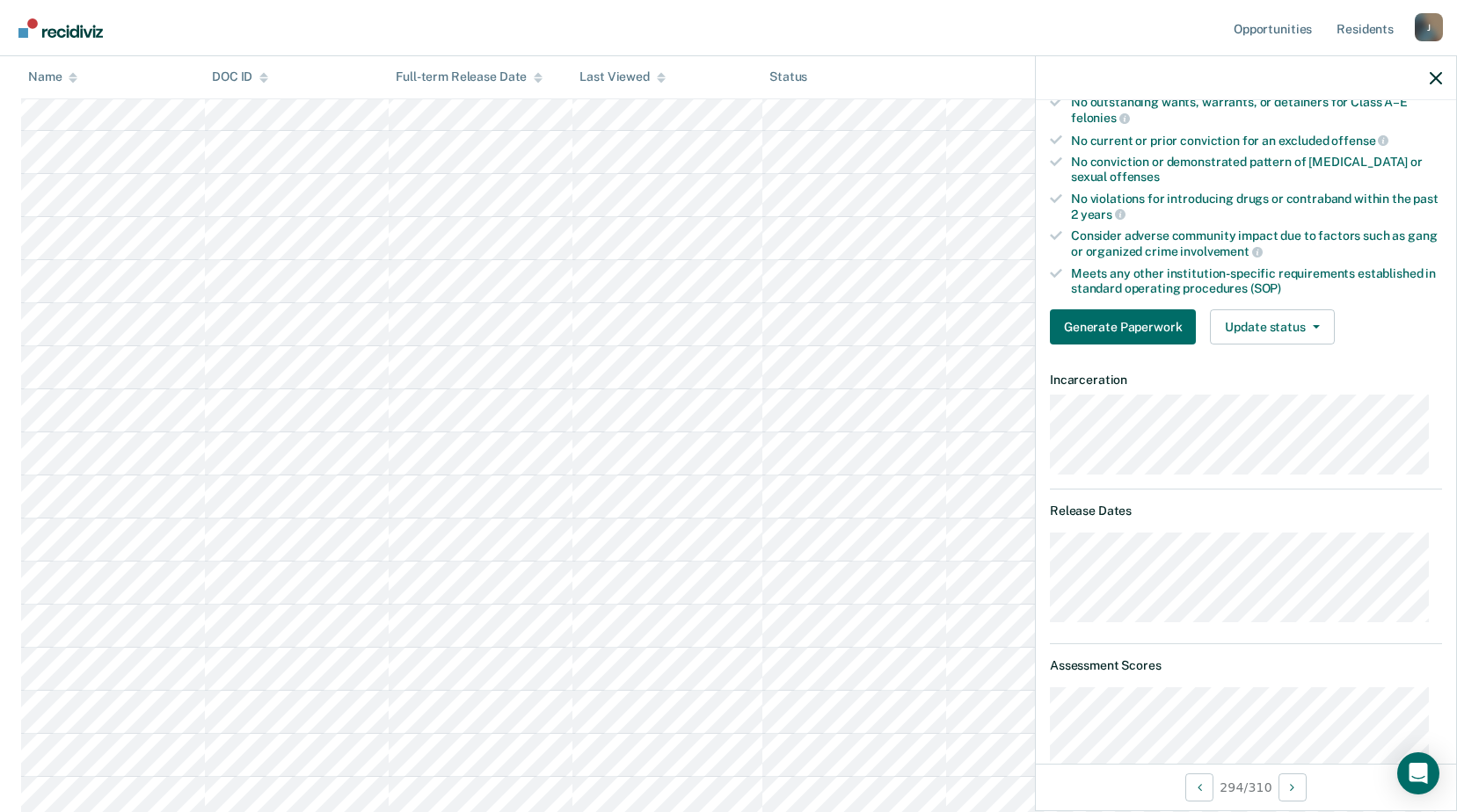
scroll to position [12508, 0]
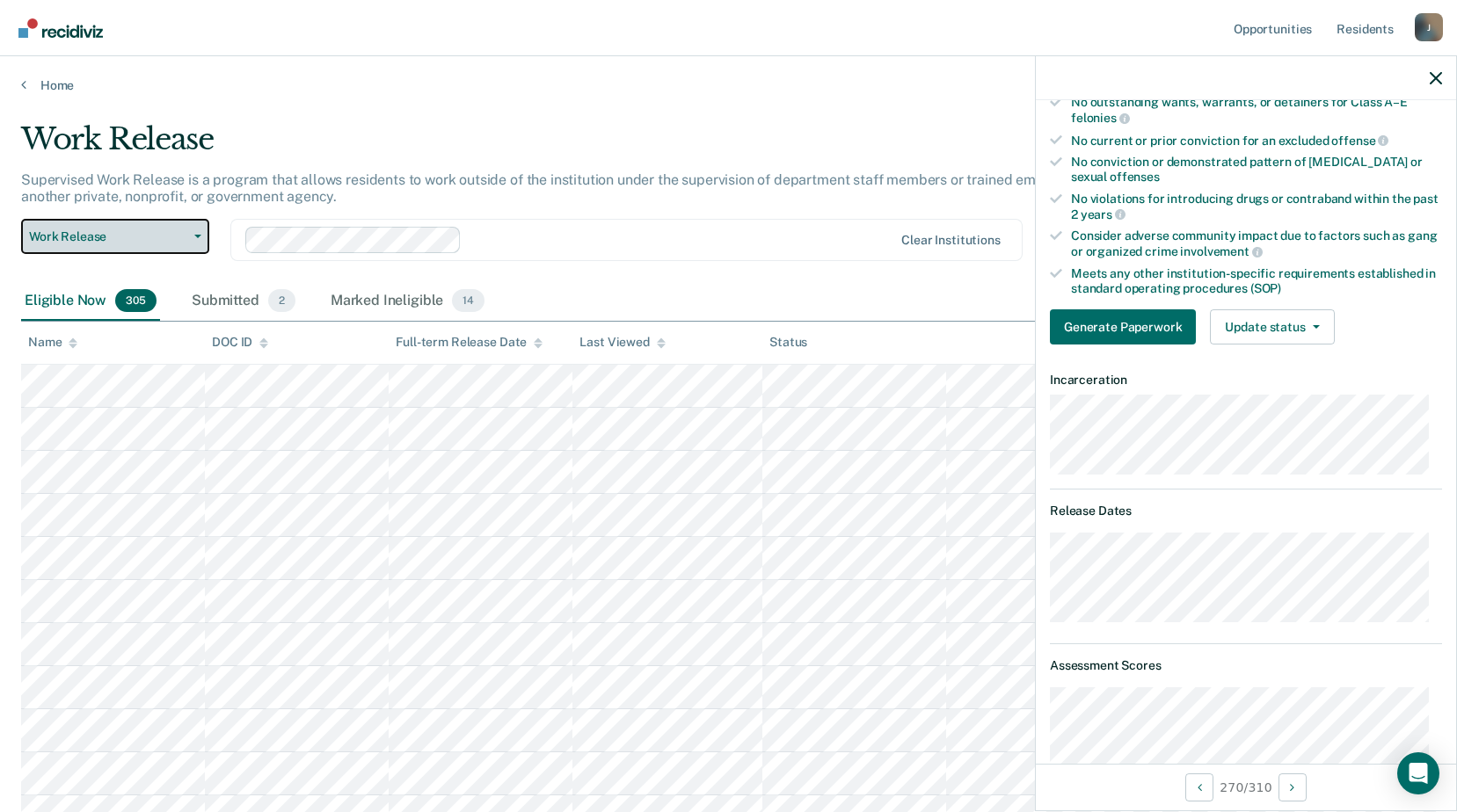
click at [162, 249] on button "Work Release" at bounding box center [115, 236] width 188 height 36
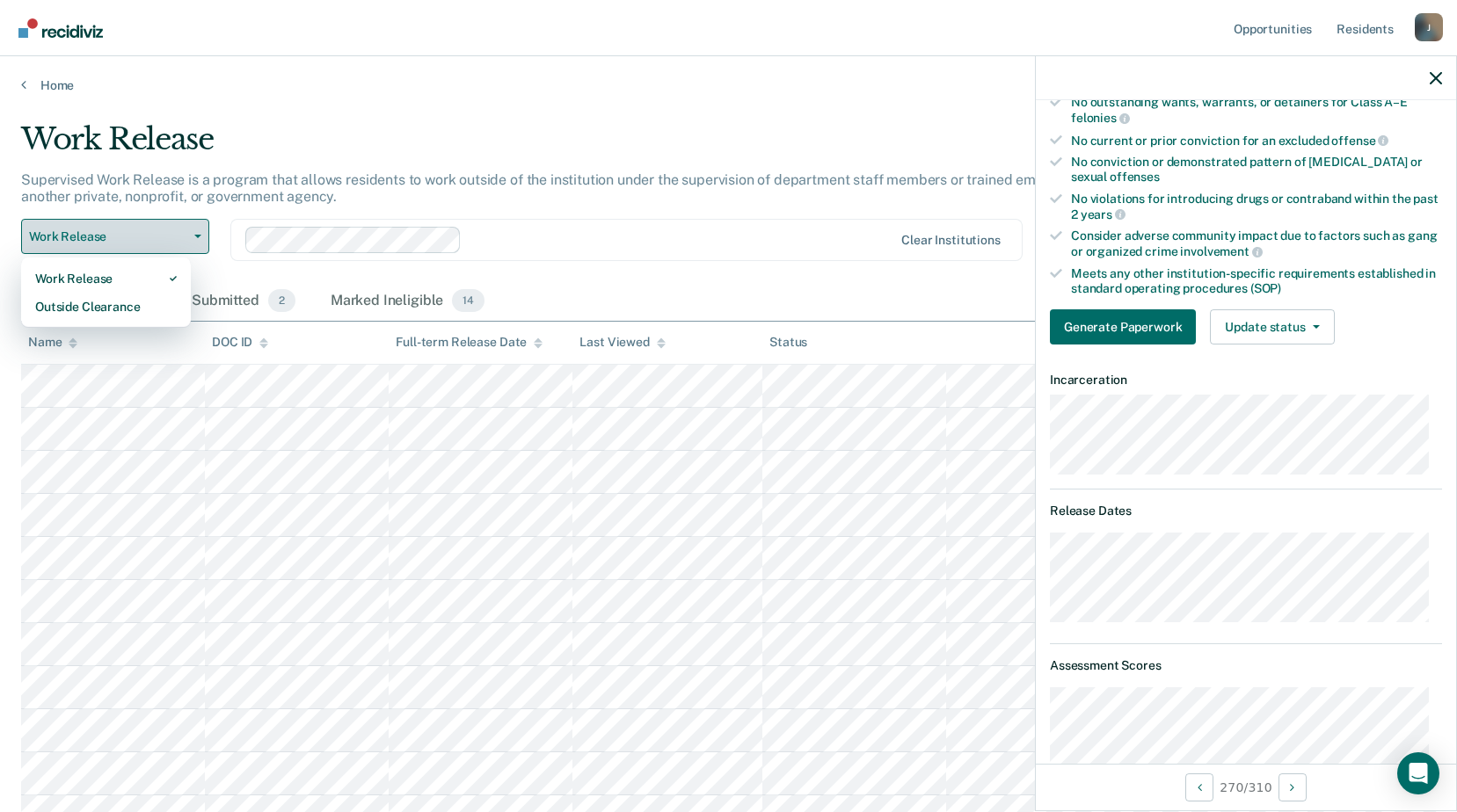
click at [162, 249] on button "Work Release" at bounding box center [115, 236] width 188 height 36
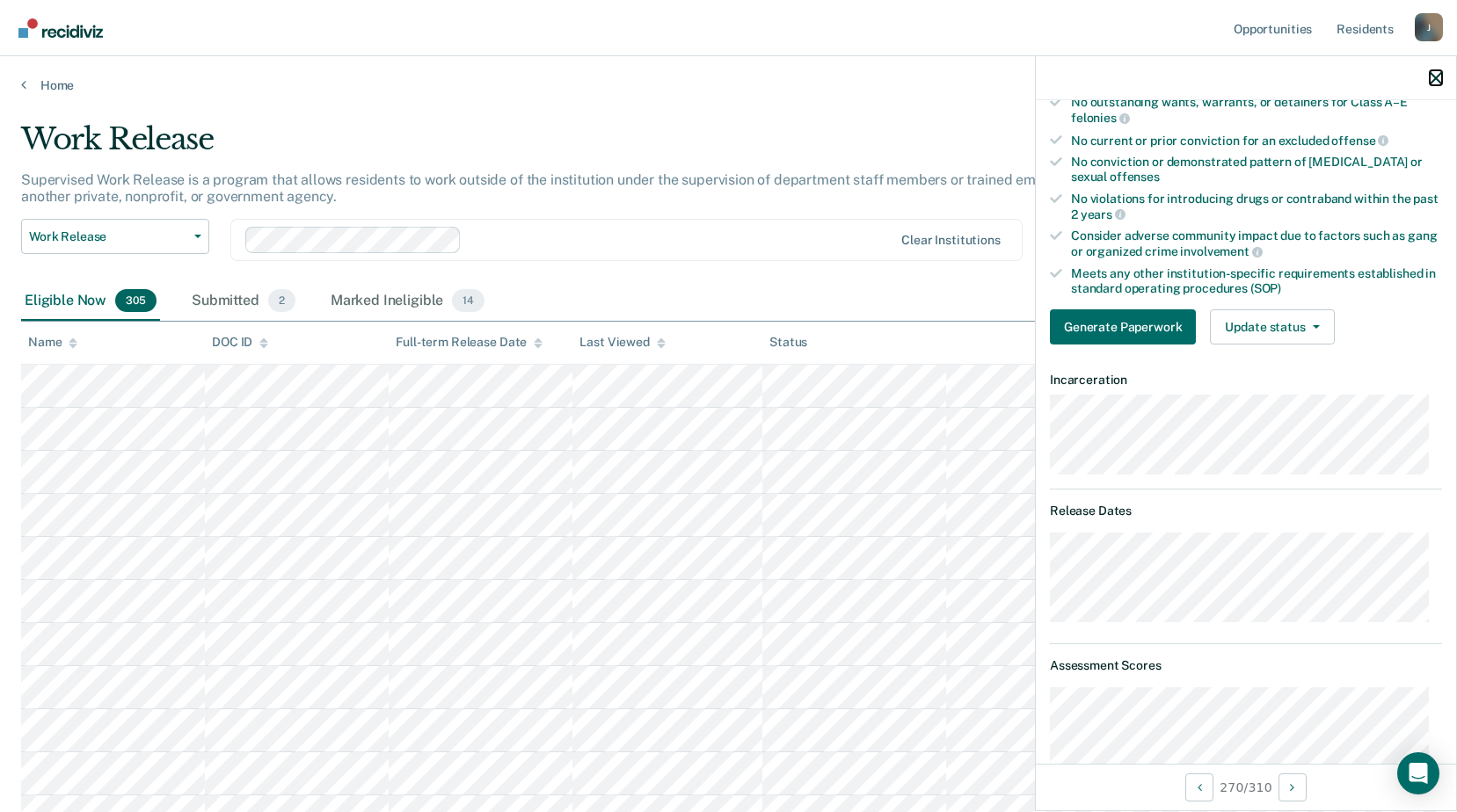
click at [1438, 79] on icon "button" at bounding box center [1436, 78] width 12 height 12
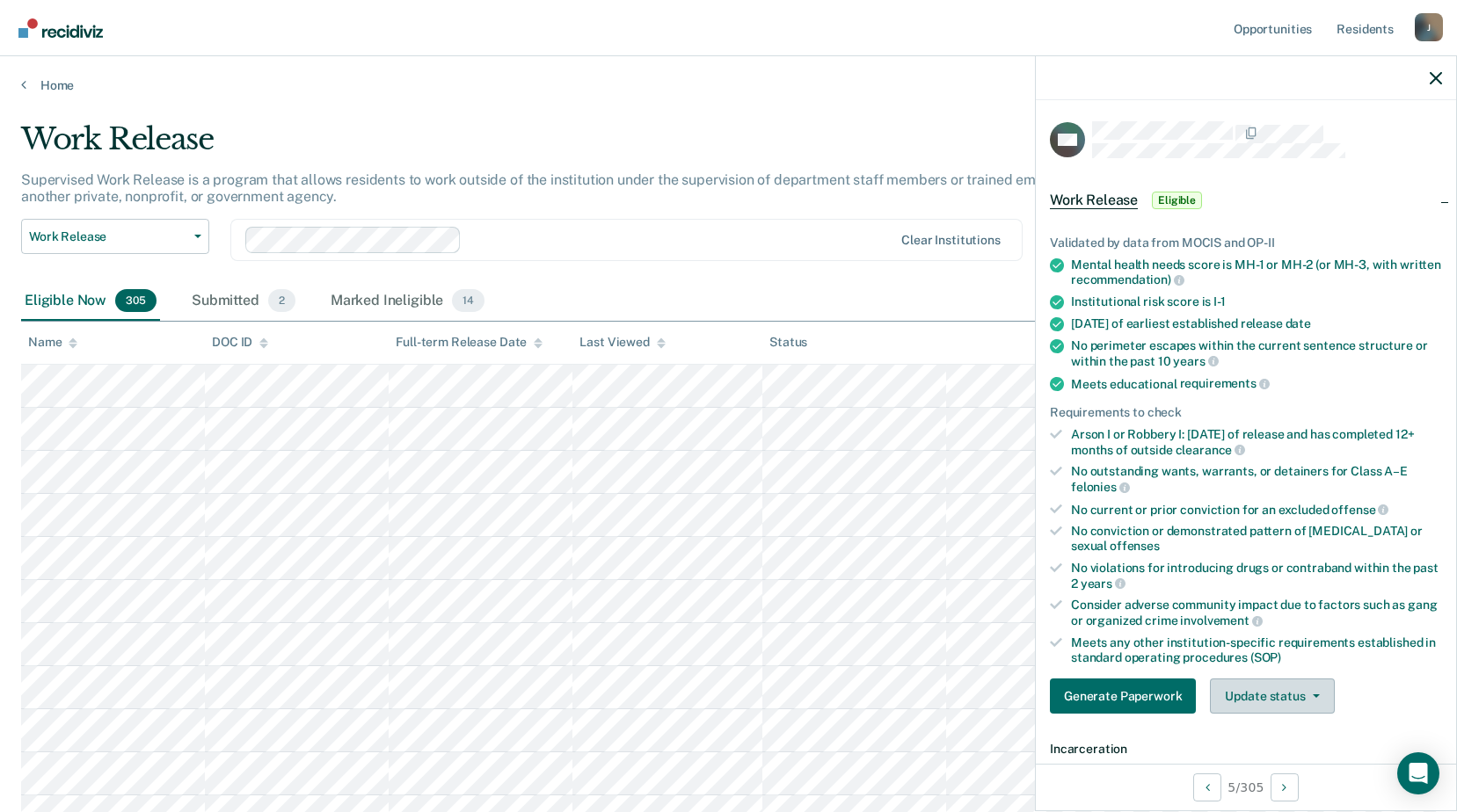
click at [1259, 692] on button "Update status" at bounding box center [1272, 697] width 124 height 36
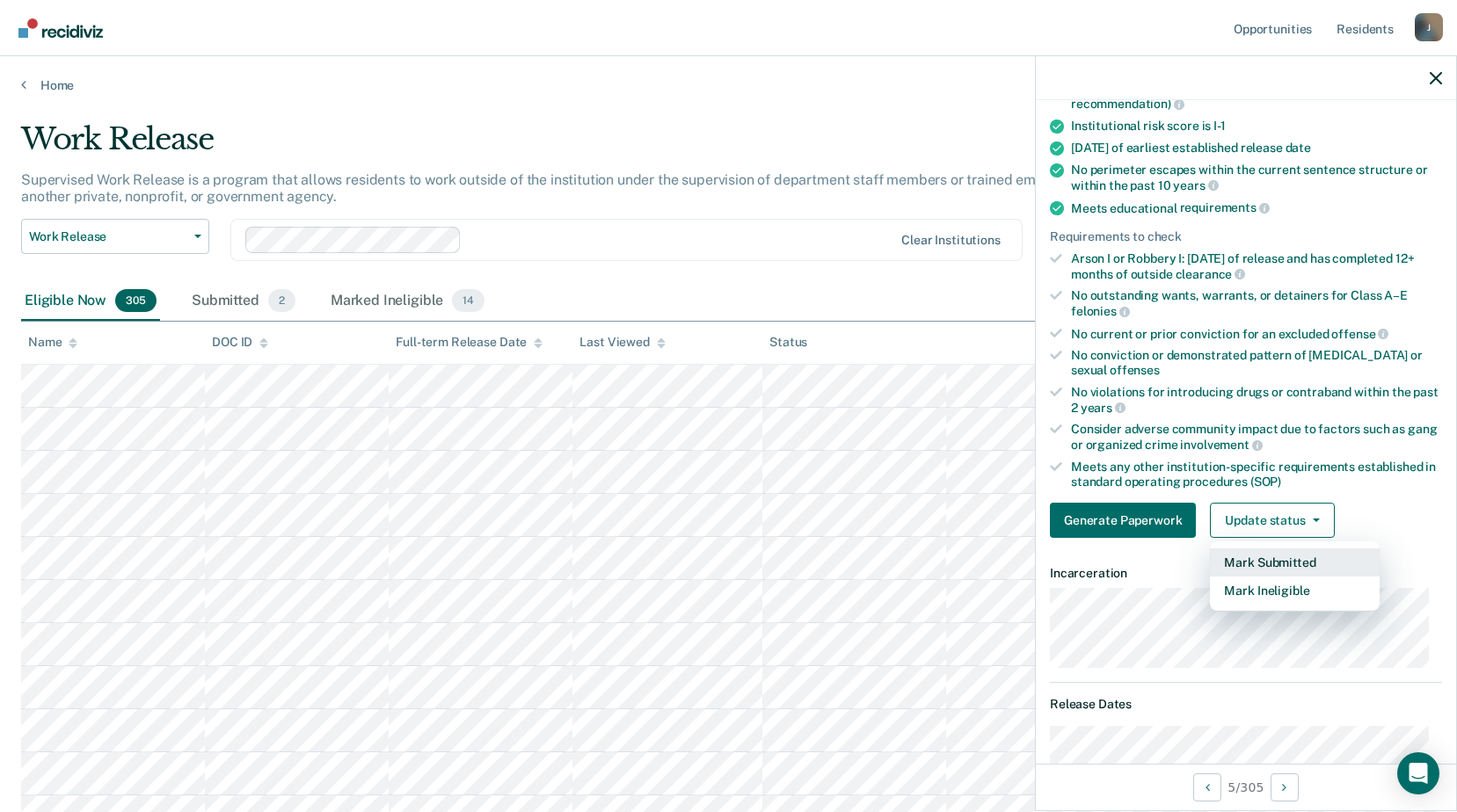
scroll to position [264, 0]
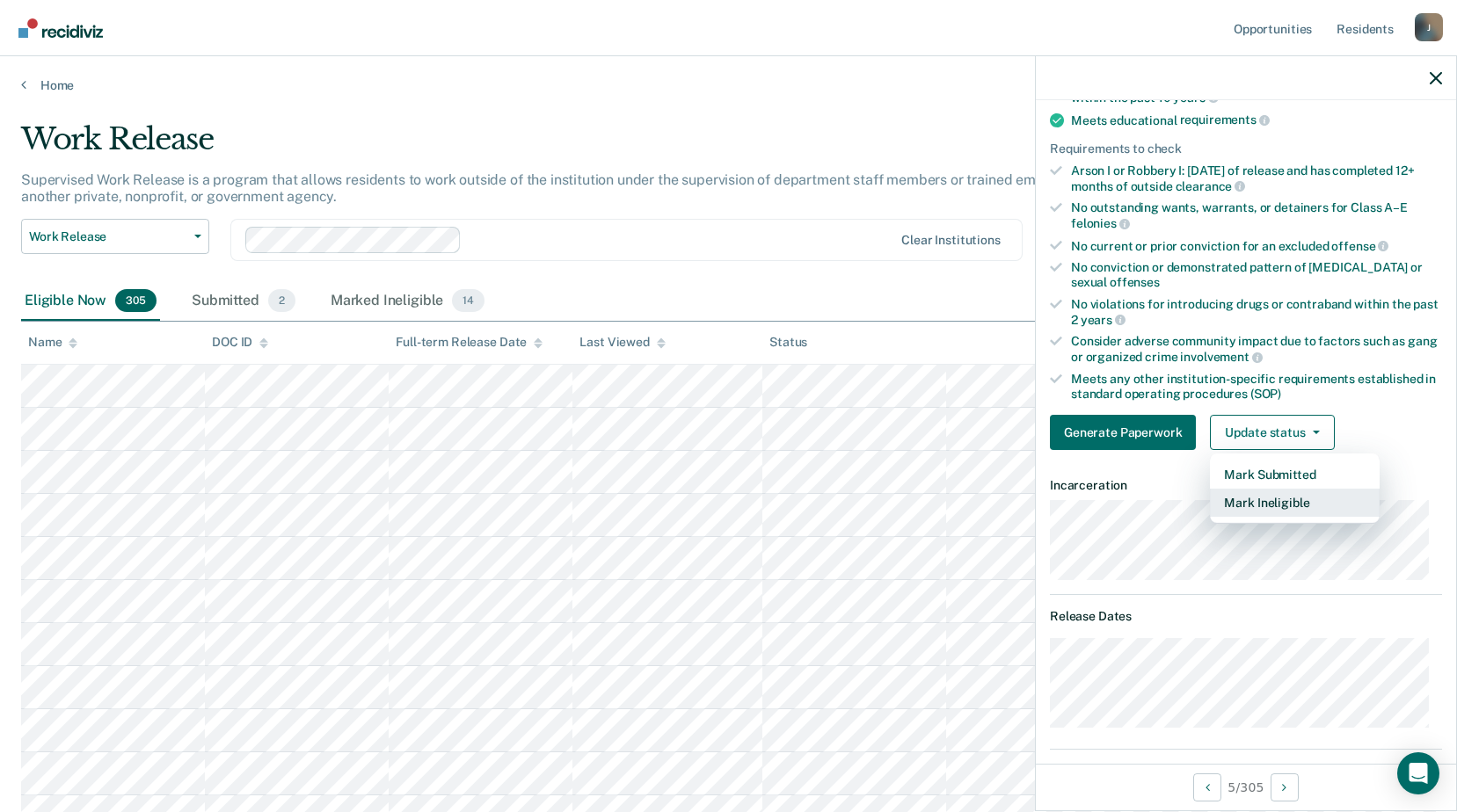
click at [1294, 497] on button "Mark Ineligible" at bounding box center [1294, 503] width 170 height 28
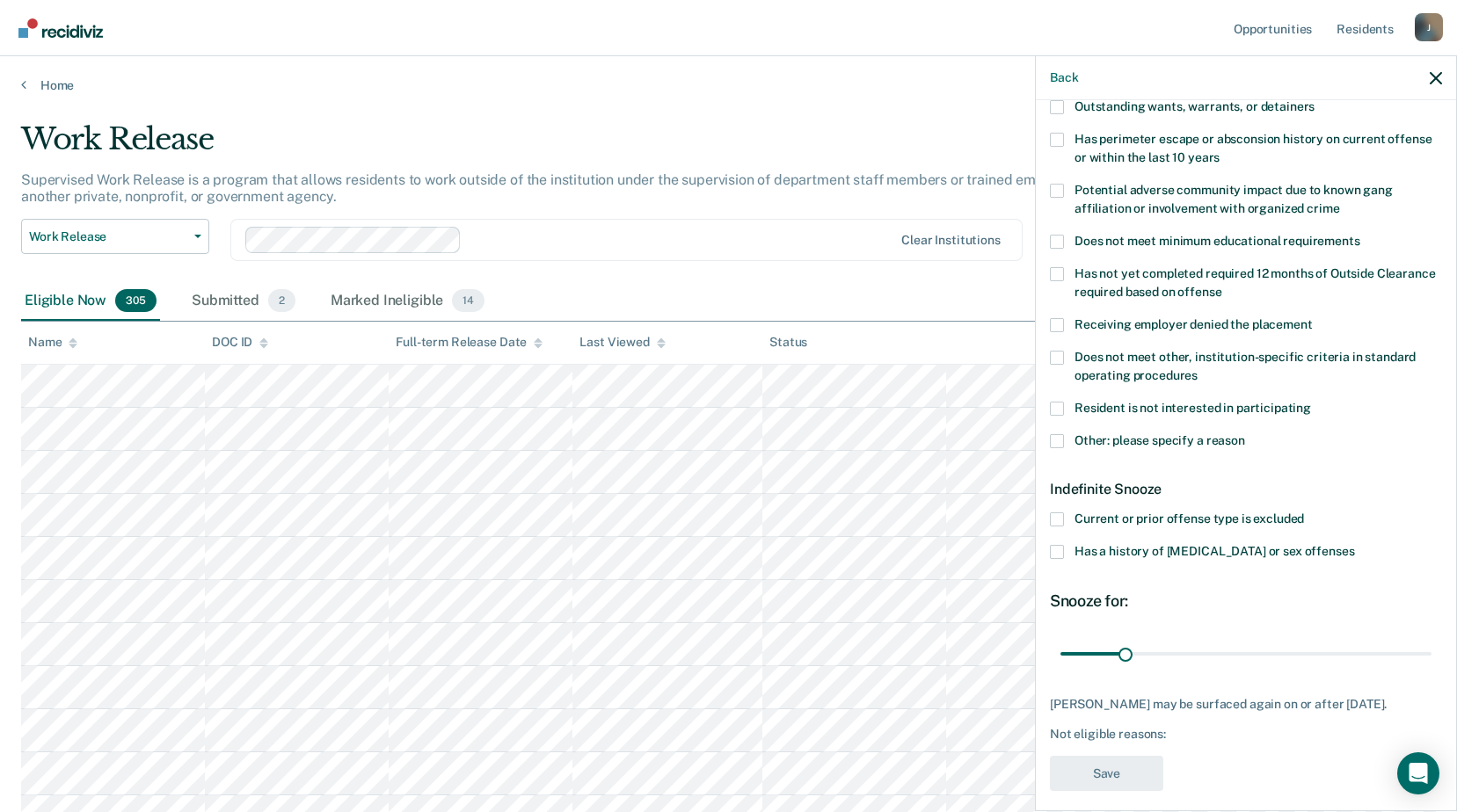
click at [1055, 548] on span at bounding box center [1056, 552] width 14 height 14
click at [1354, 545] on input "Has a history of [MEDICAL_DATA] or sex offenses" at bounding box center [1354, 545] width 0 height 0
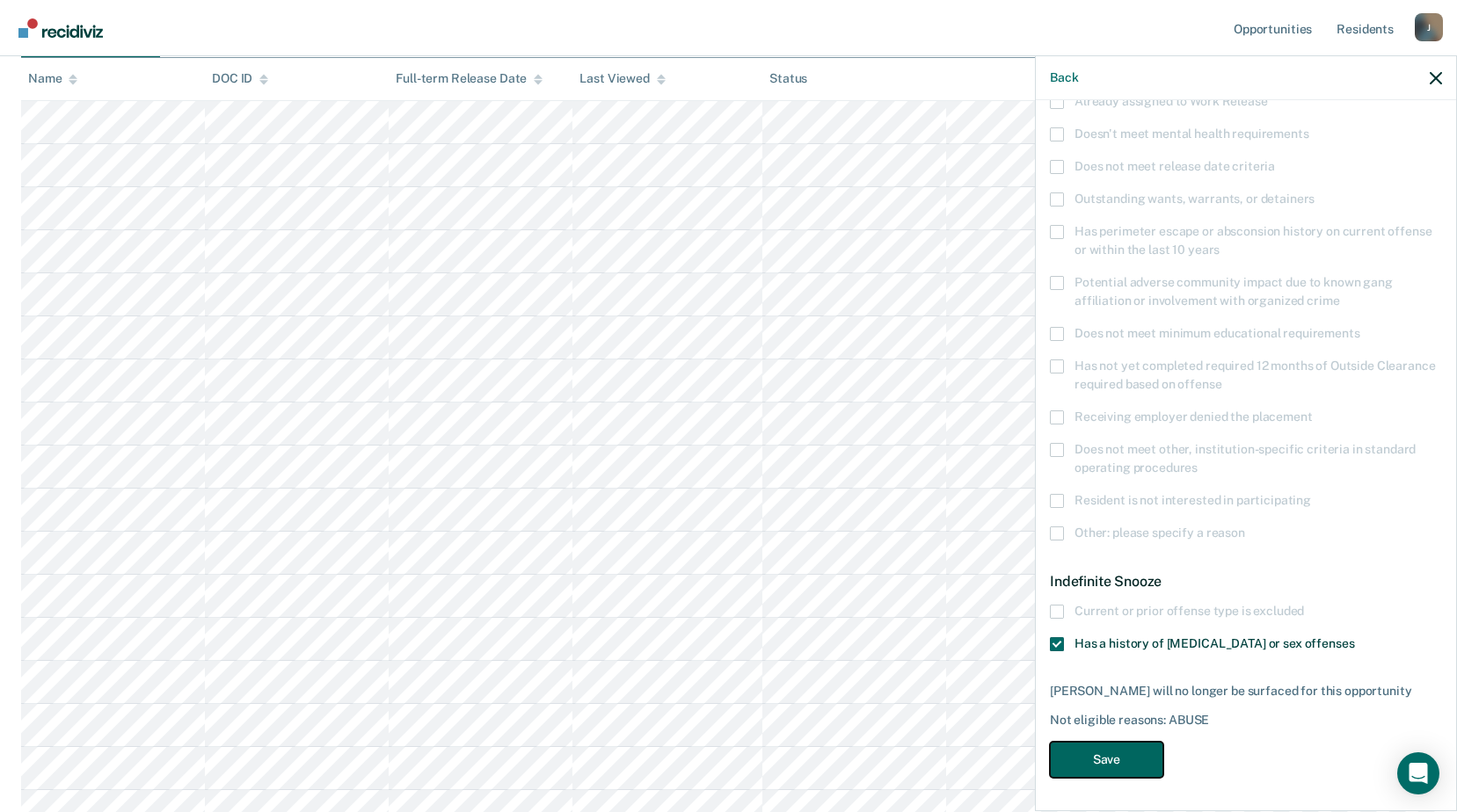
click at [1124, 766] on button "Save" at bounding box center [1106, 760] width 114 height 36
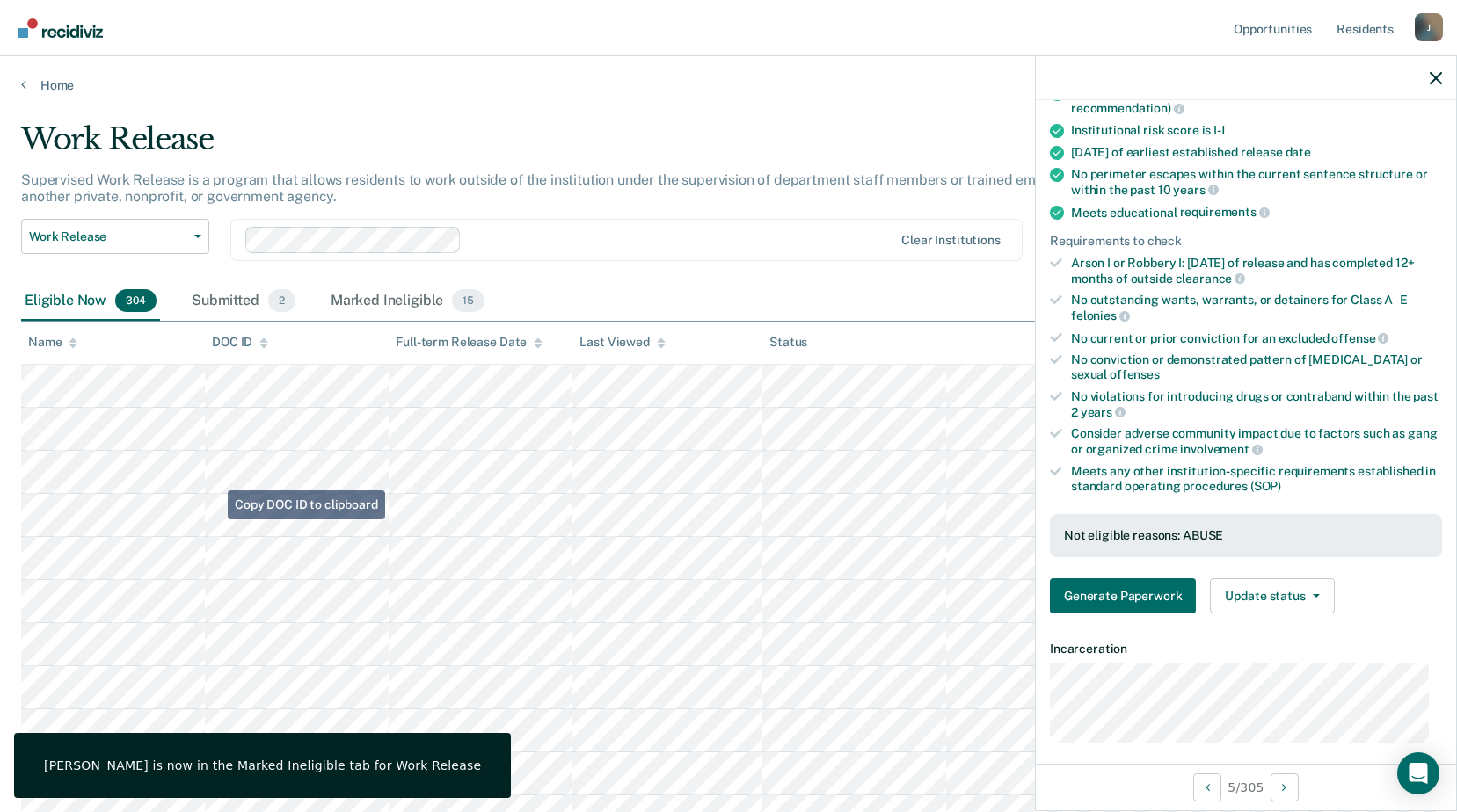
scroll to position [88, 0]
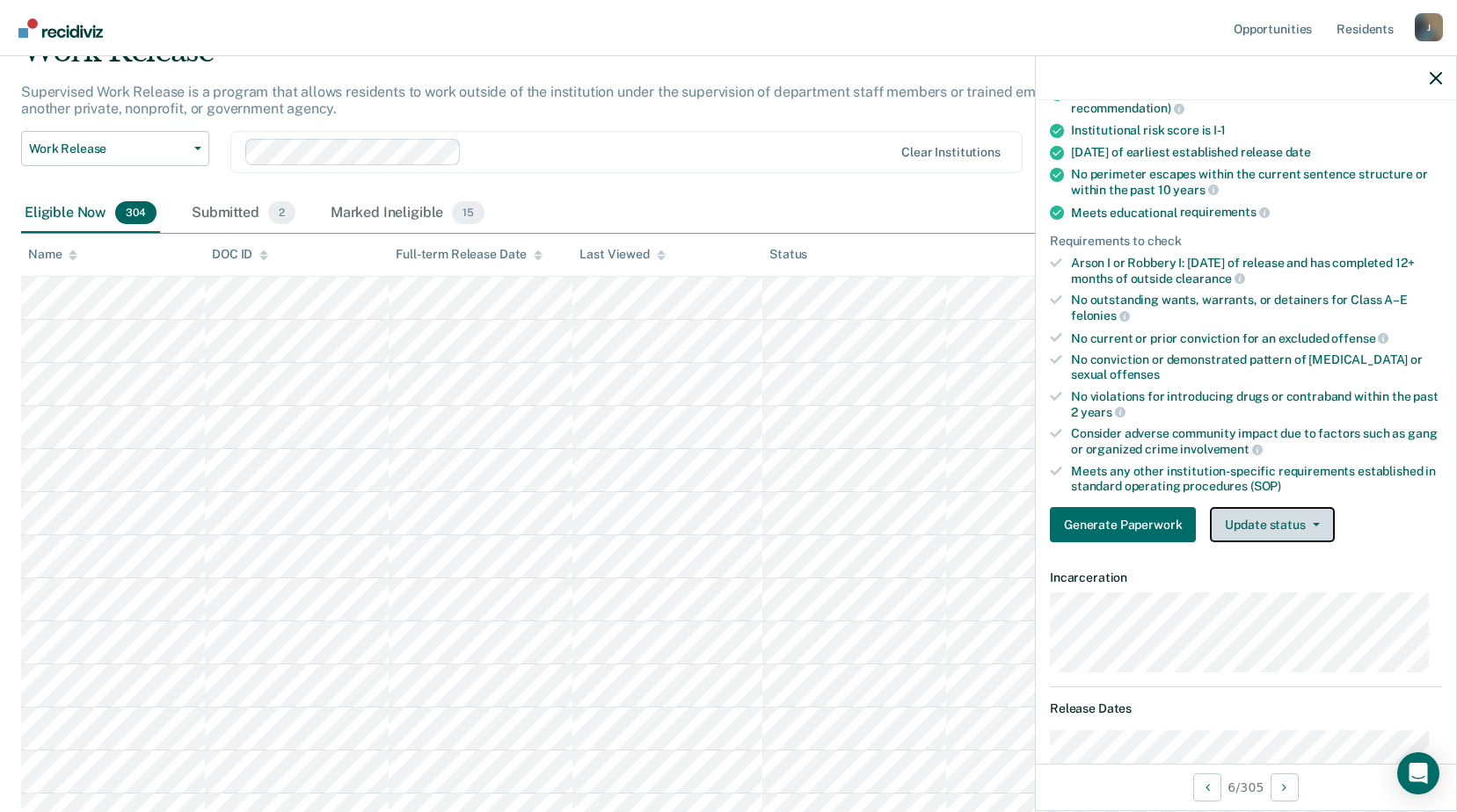
click at [1326, 514] on button "Update status" at bounding box center [1272, 525] width 124 height 36
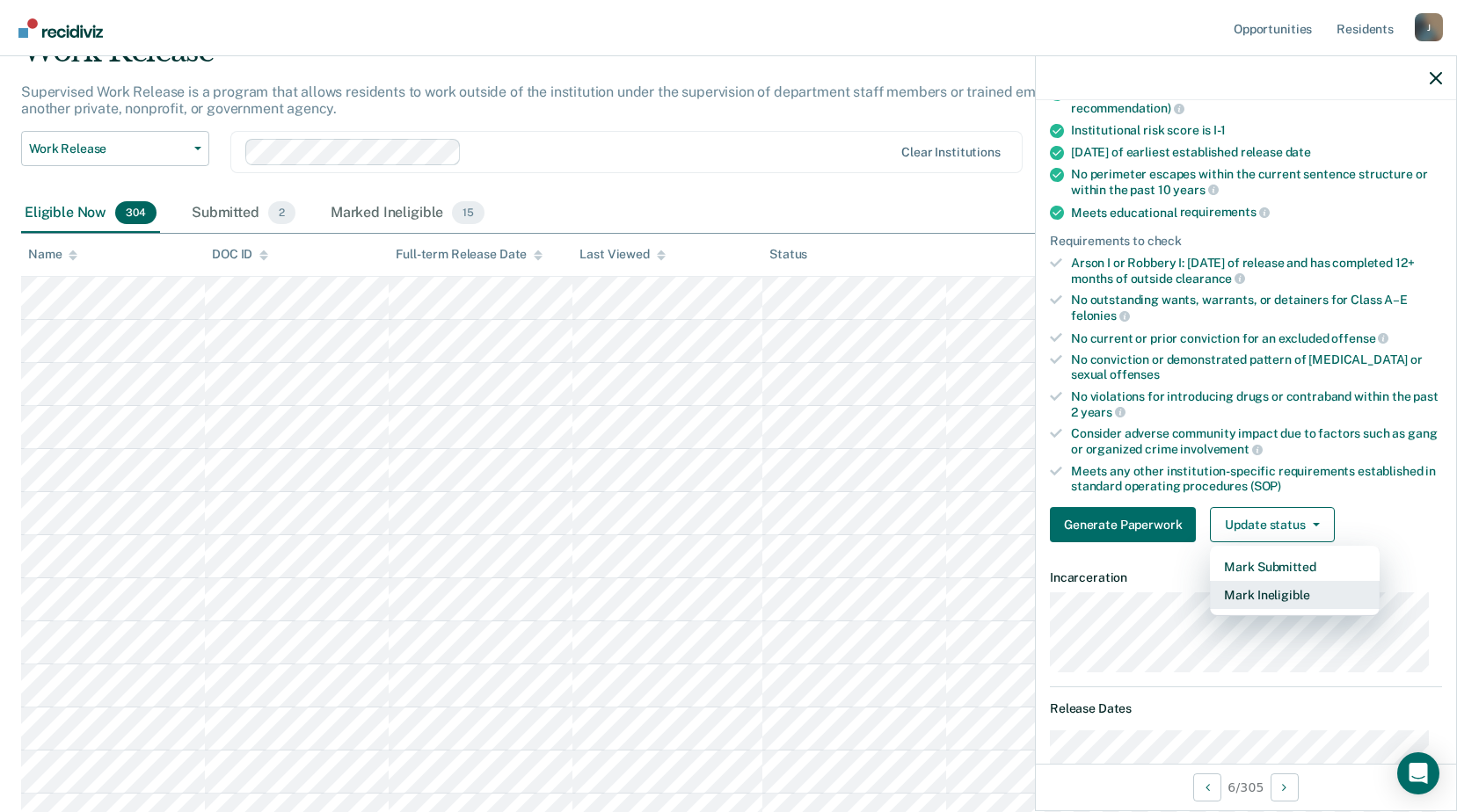
click at [1286, 591] on button "Mark Ineligible" at bounding box center [1294, 595] width 170 height 28
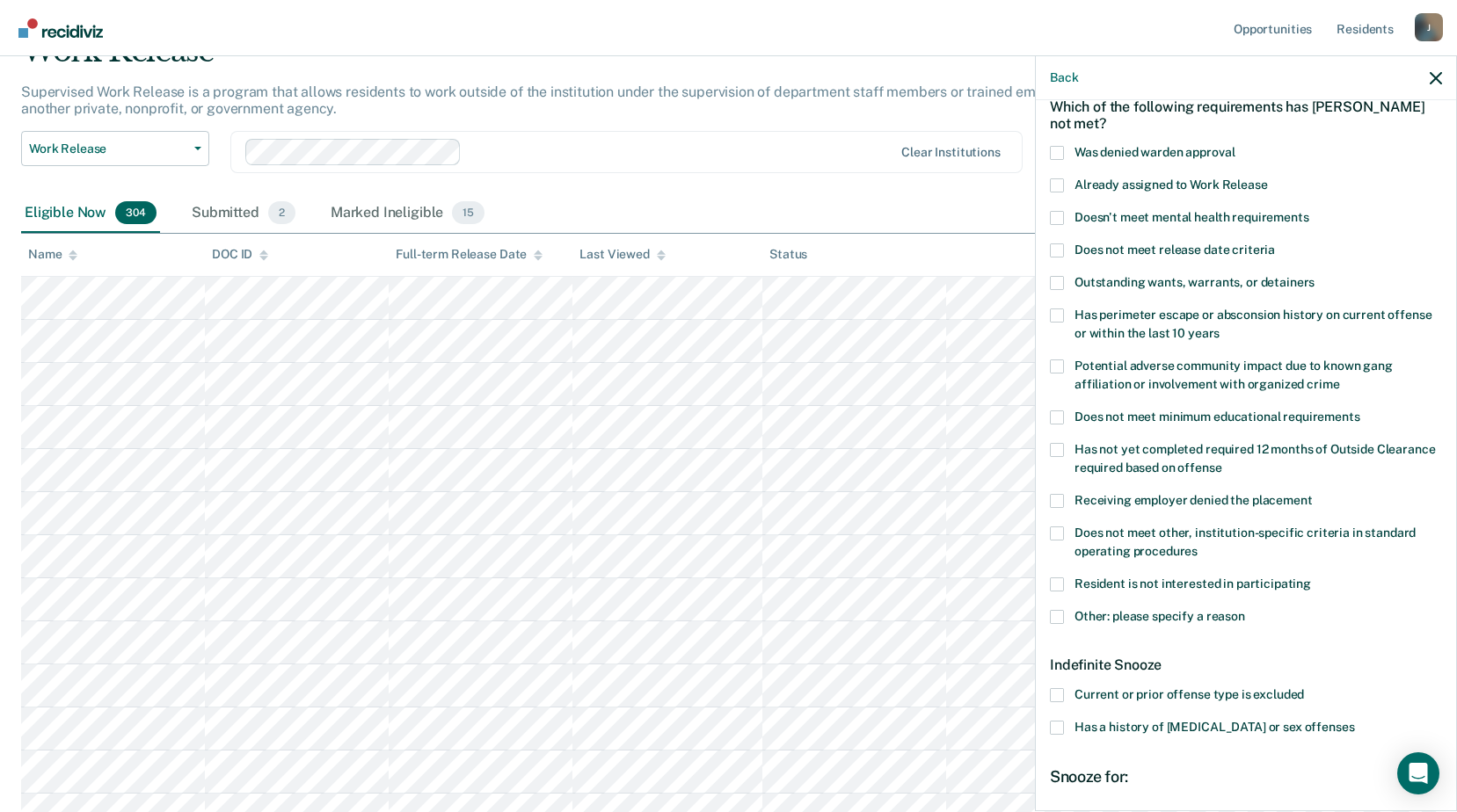
scroll to position [264, 0]
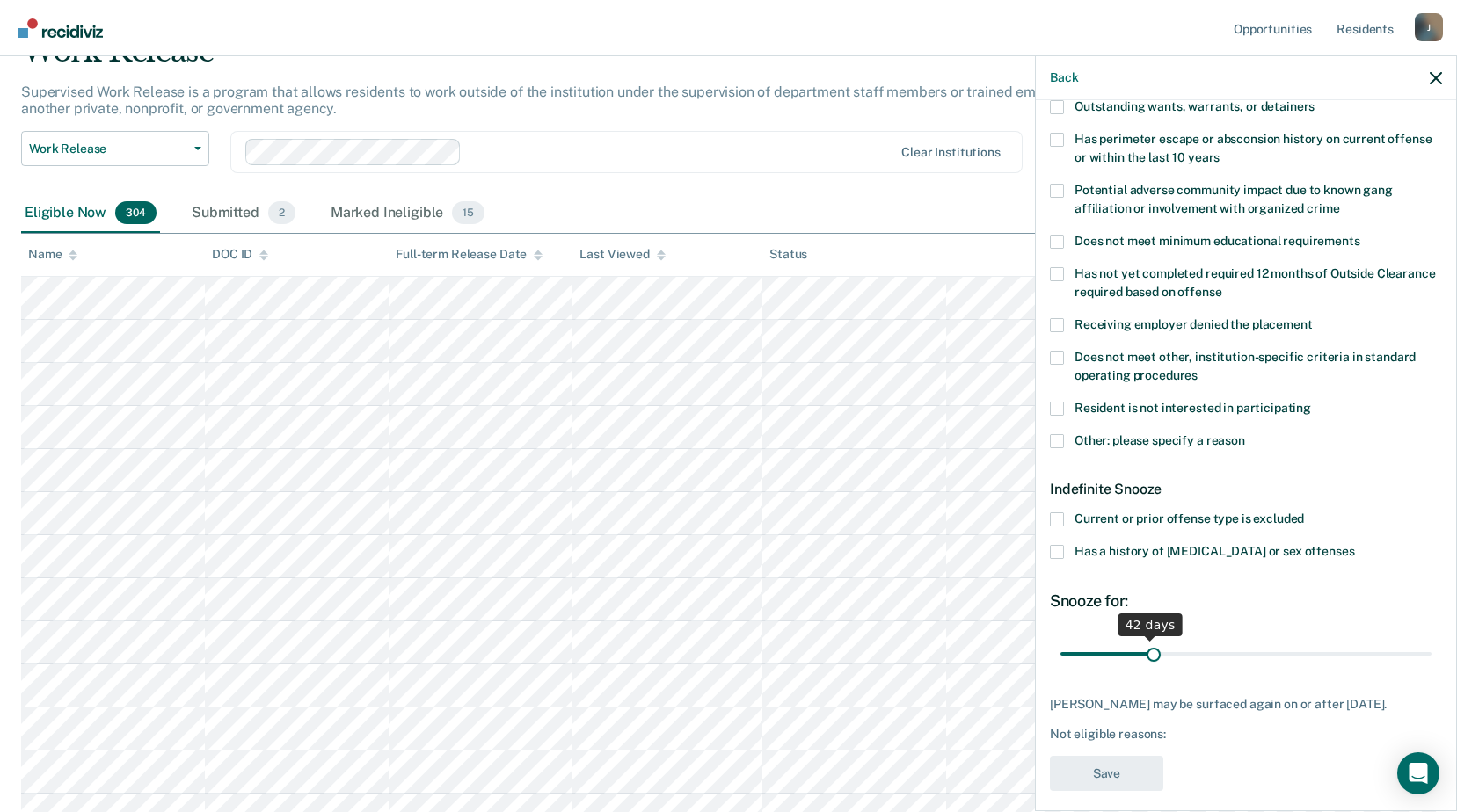
drag, startPoint x: 1123, startPoint y: 651, endPoint x: 1149, endPoint y: 648, distance: 26.2
click at [1149, 648] on input "range" at bounding box center [1246, 653] width 371 height 31
type input "42"
click at [1145, 652] on input "range" at bounding box center [1246, 653] width 371 height 31
click at [1433, 83] on icon "button" at bounding box center [1436, 78] width 12 height 12
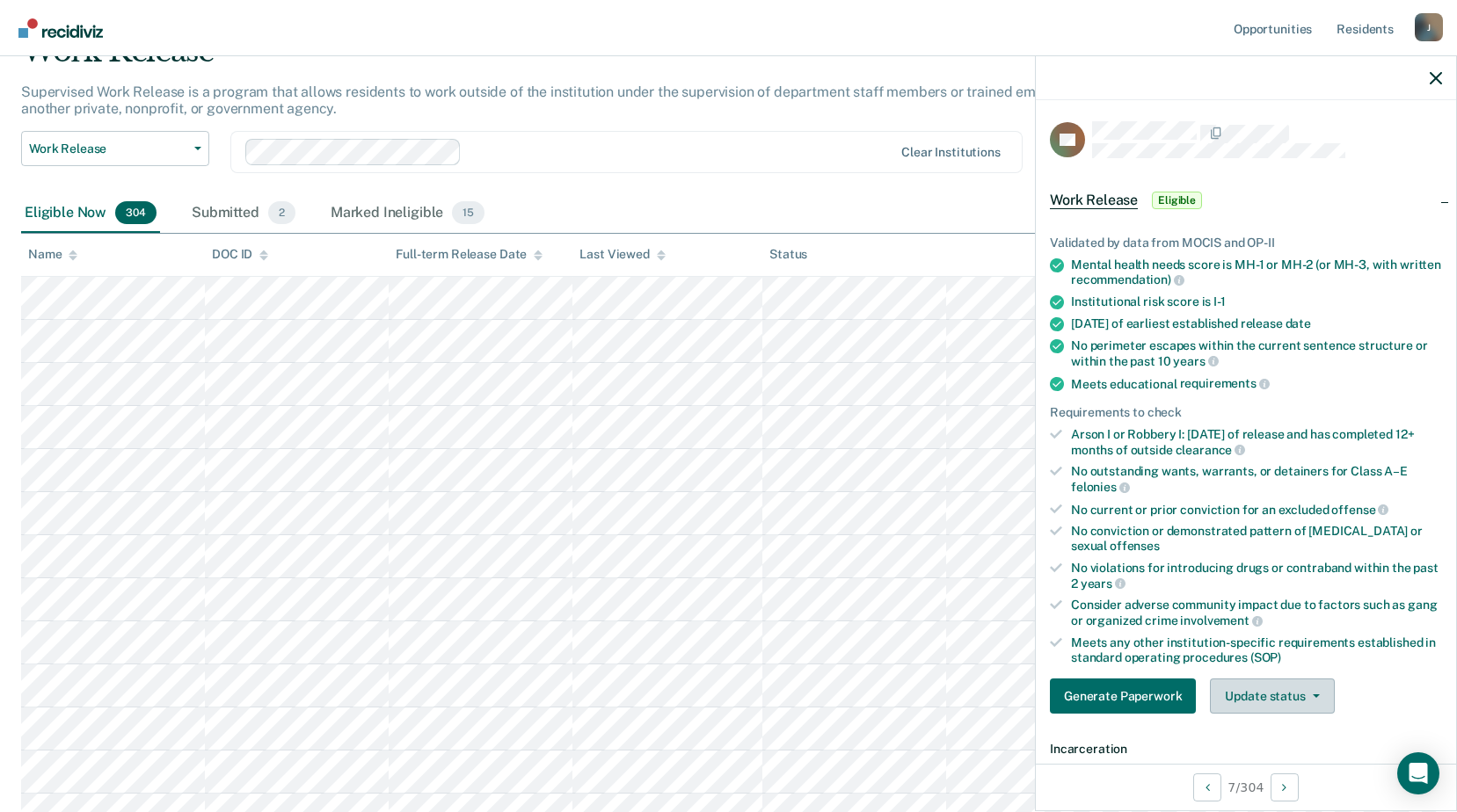
scroll to position [88, 0]
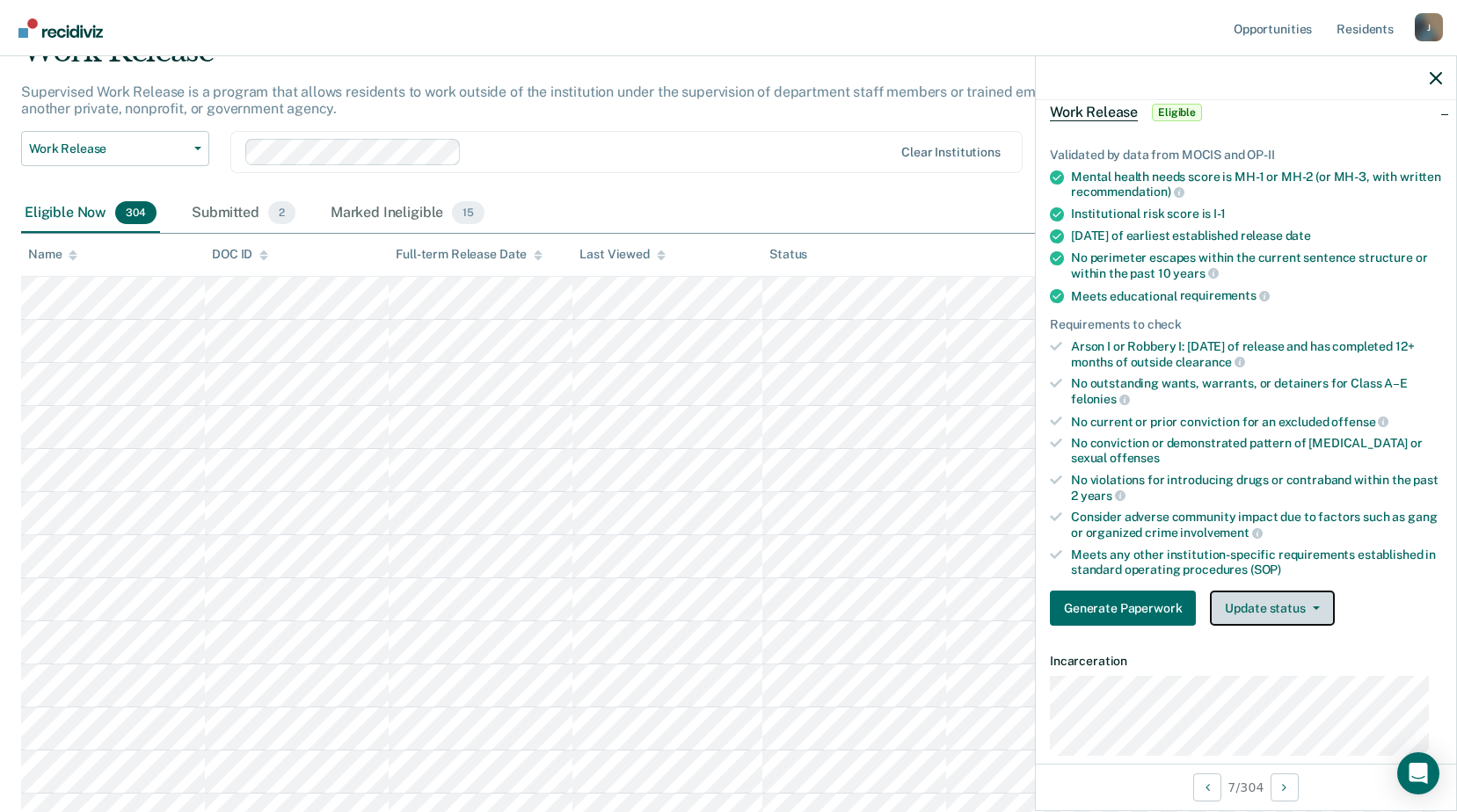
click at [1275, 619] on button "Update status" at bounding box center [1272, 609] width 124 height 36
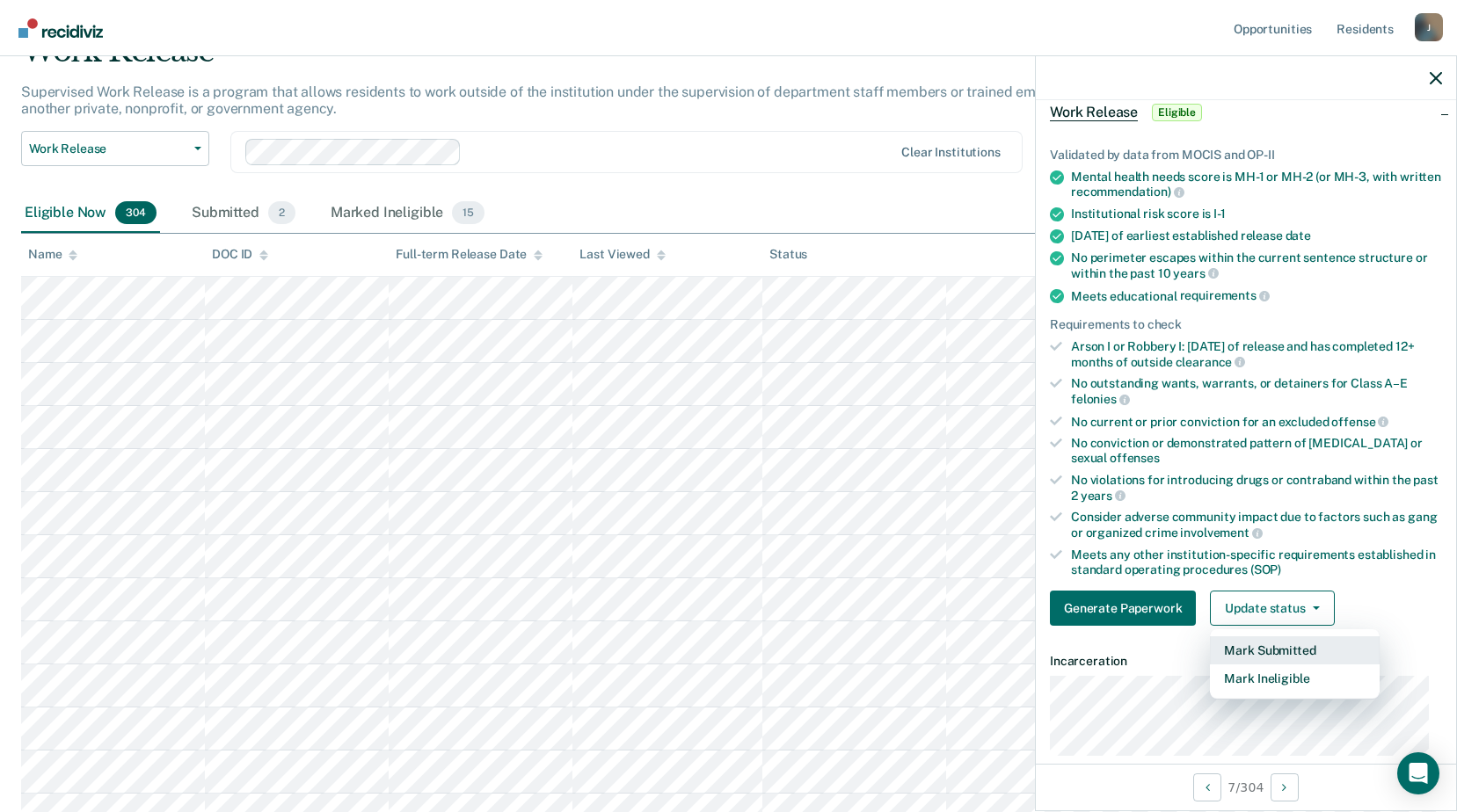
click at [1261, 644] on button "Mark Submitted" at bounding box center [1294, 650] width 170 height 28
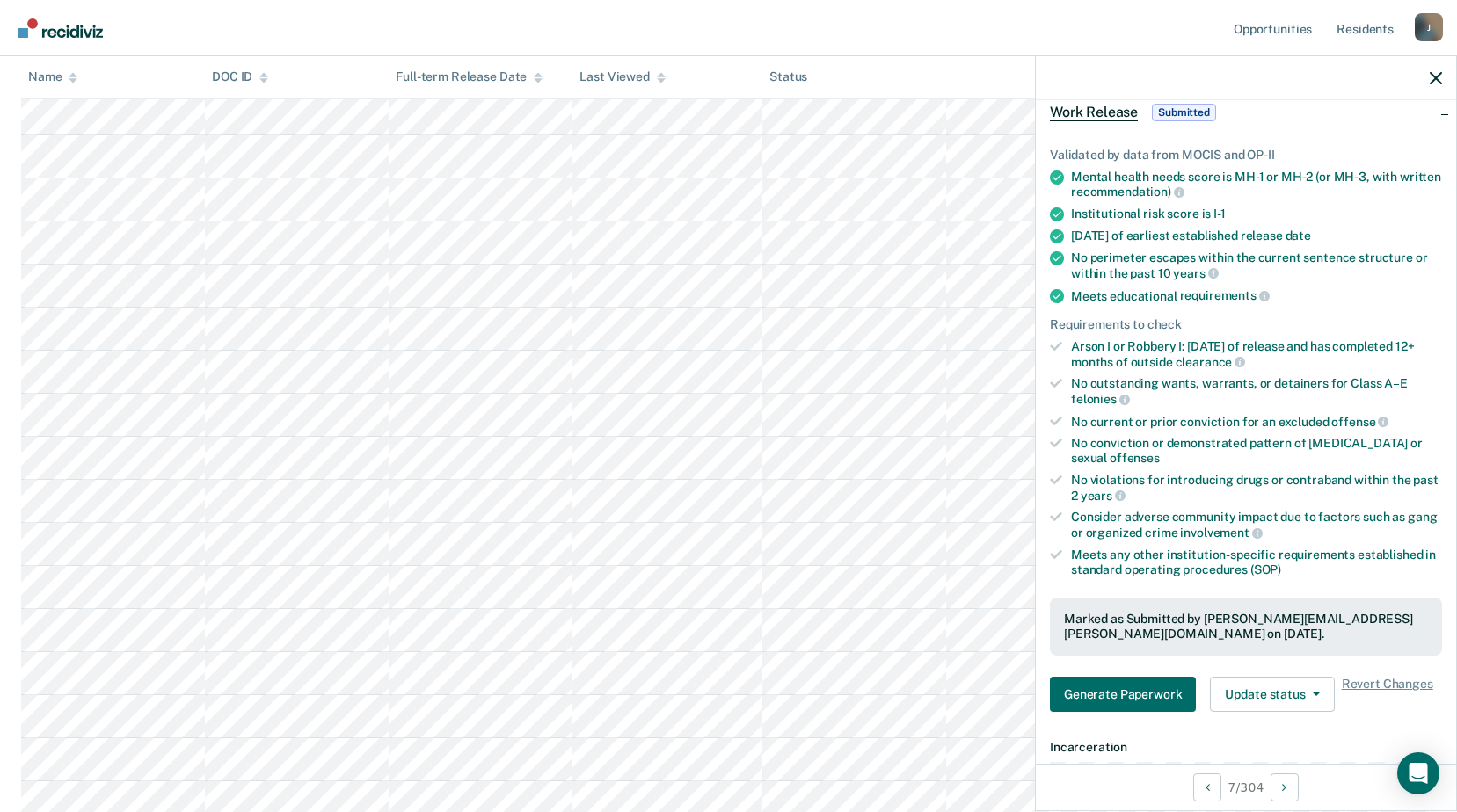
scroll to position [879, 0]
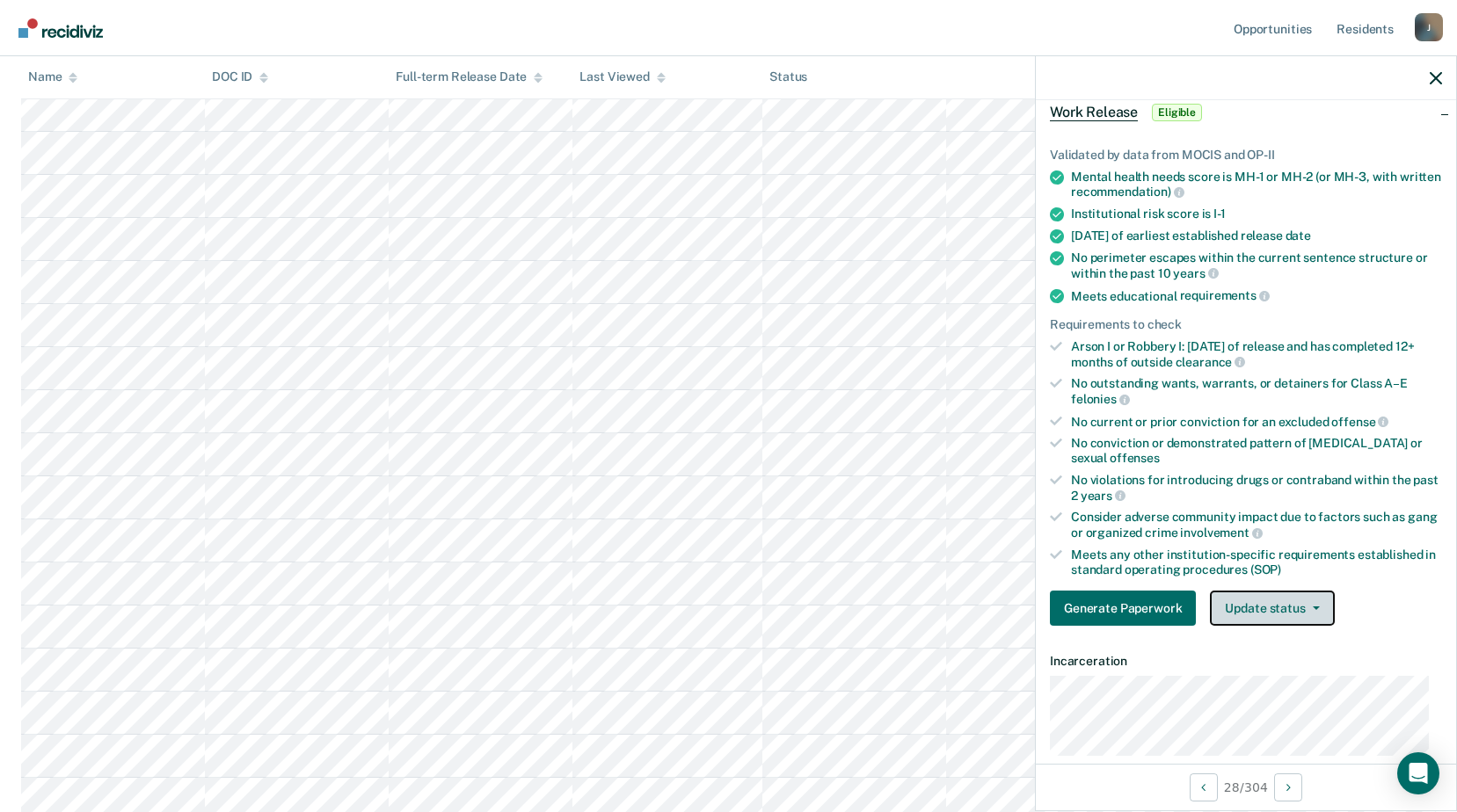
click at [1283, 609] on button "Update status" at bounding box center [1272, 609] width 124 height 36
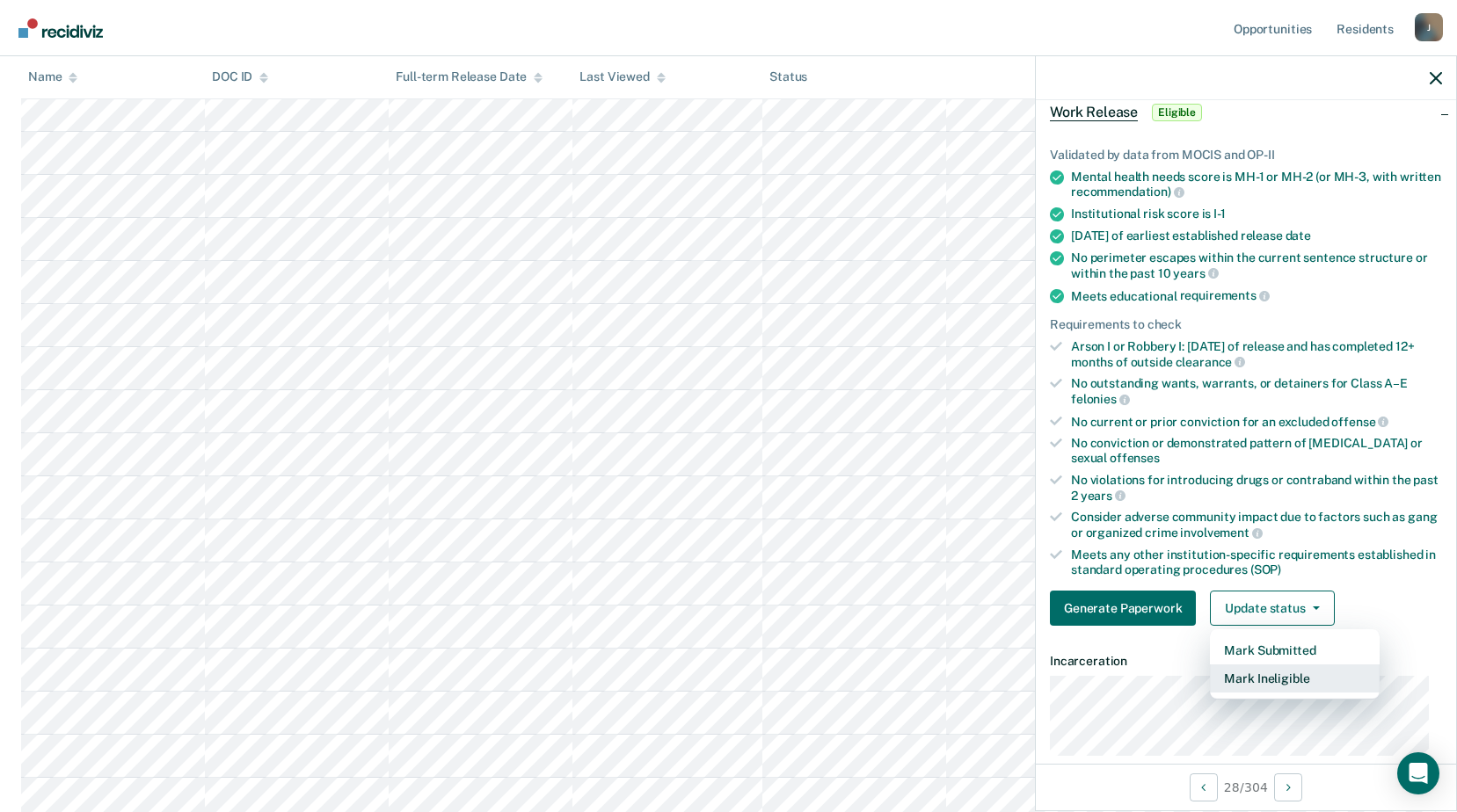
click at [1287, 684] on button "Mark Ineligible" at bounding box center [1294, 679] width 170 height 28
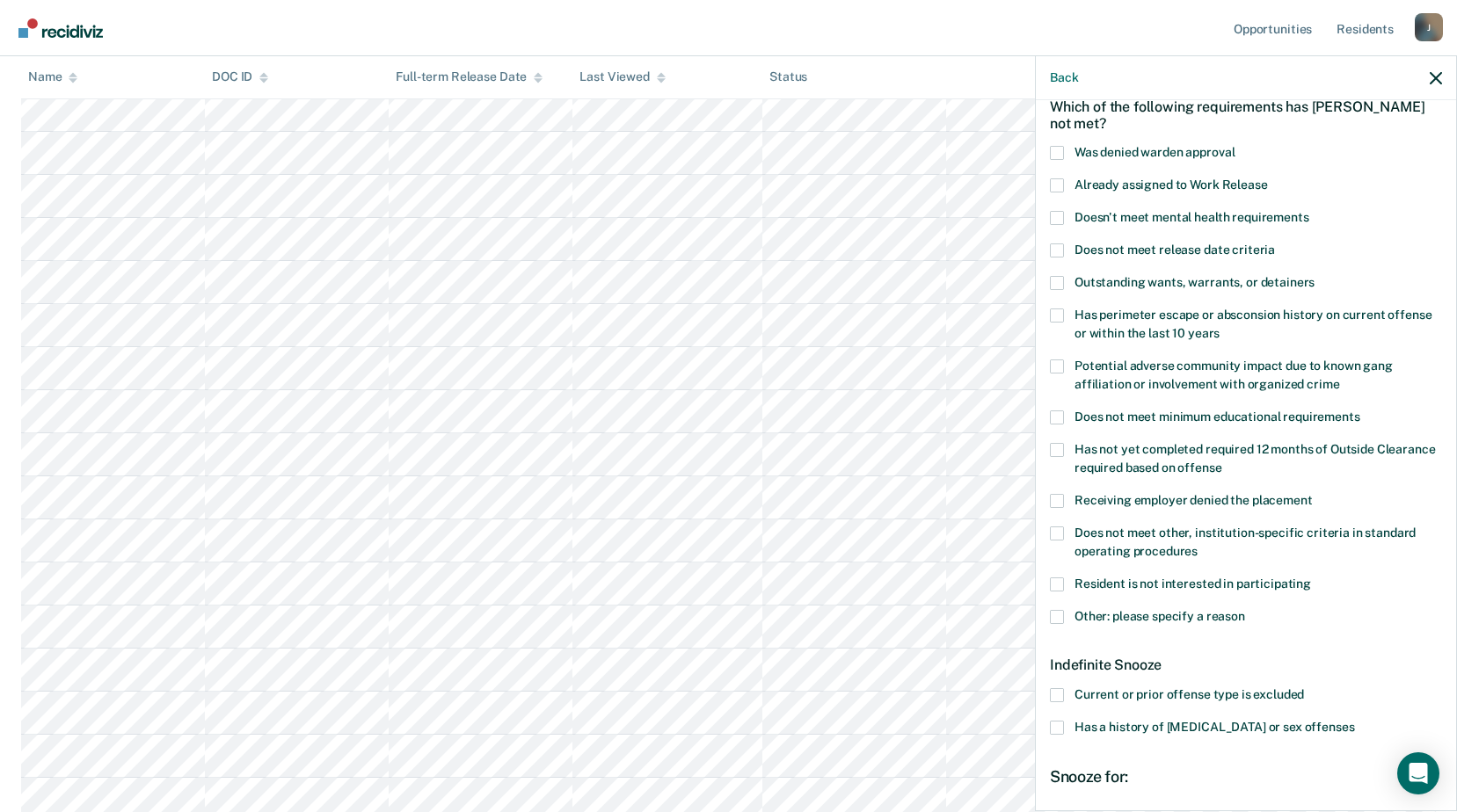
click at [1056, 529] on span at bounding box center [1056, 534] width 14 height 14
click at [1198, 545] on input "Does not meet other, institution-specific criteria in standard operating proced…" at bounding box center [1198, 545] width 0 height 0
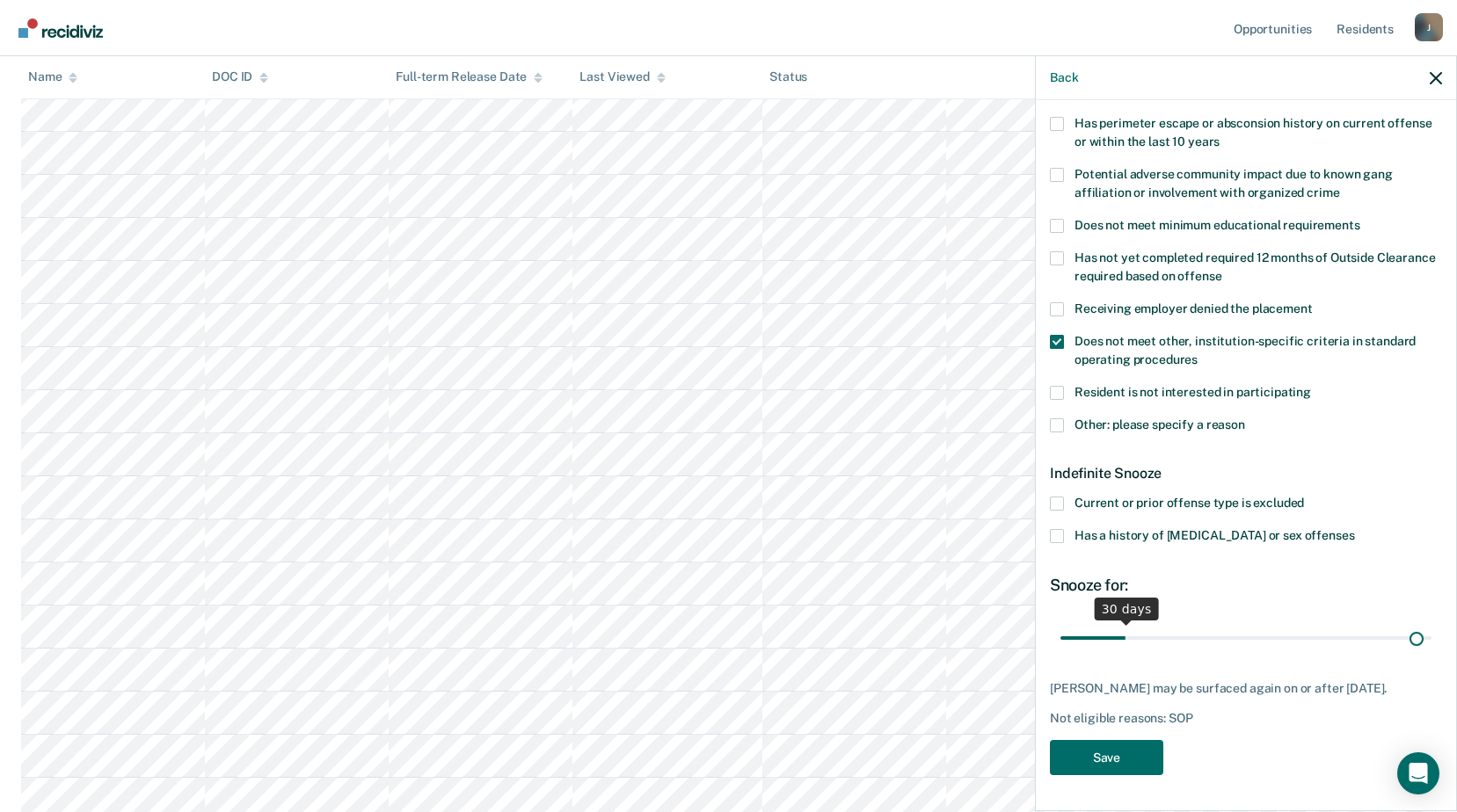
scroll to position [277, 0]
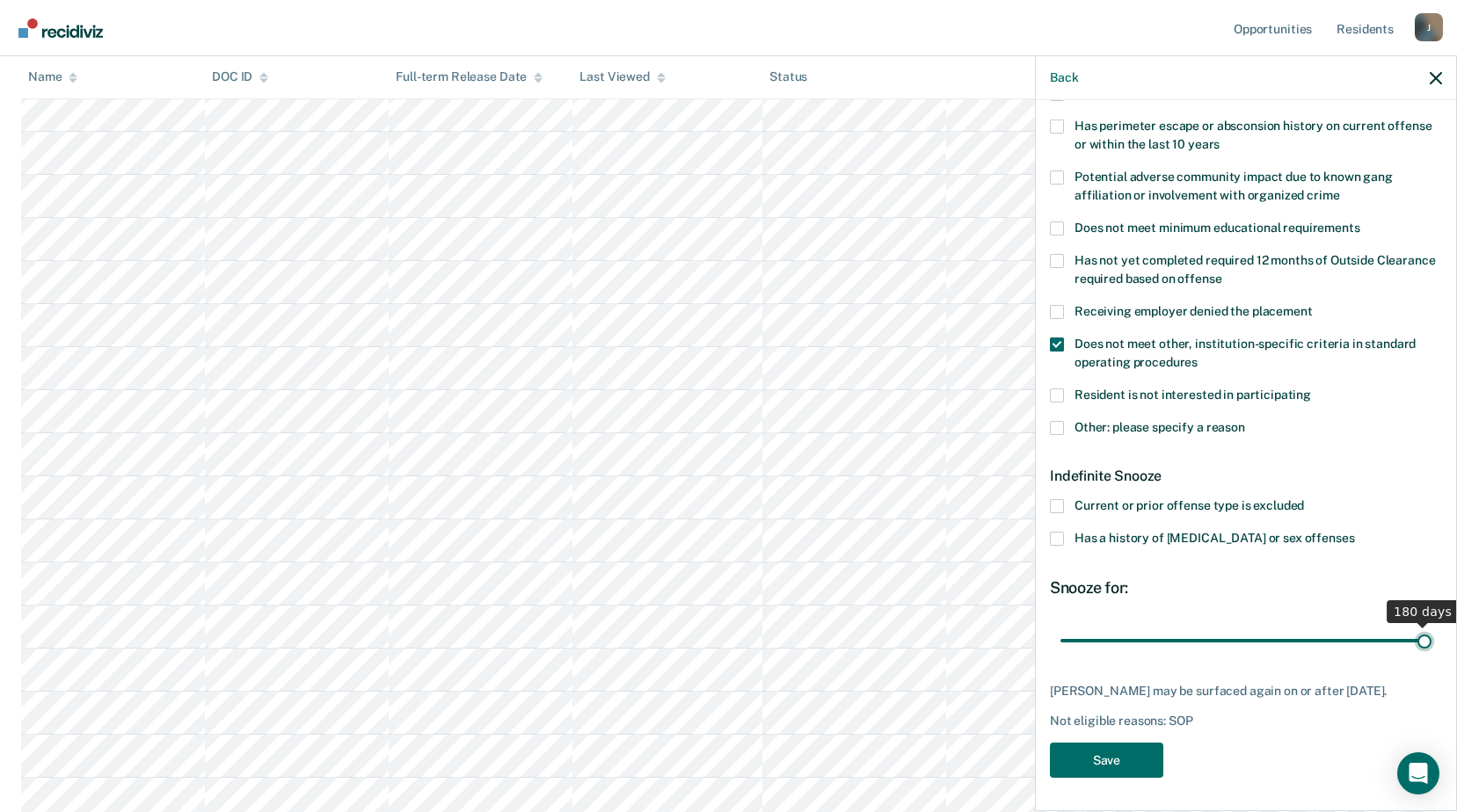
drag, startPoint x: 1124, startPoint y: 630, endPoint x: 1472, endPoint y: 662, distance: 349.5
type input "180"
click at [1431, 656] on input "range" at bounding box center [1246, 641] width 371 height 31
drag, startPoint x: 1114, startPoint y: 745, endPoint x: 1092, endPoint y: 716, distance: 36.4
click at [1114, 744] on button "Save" at bounding box center [1106, 760] width 114 height 36
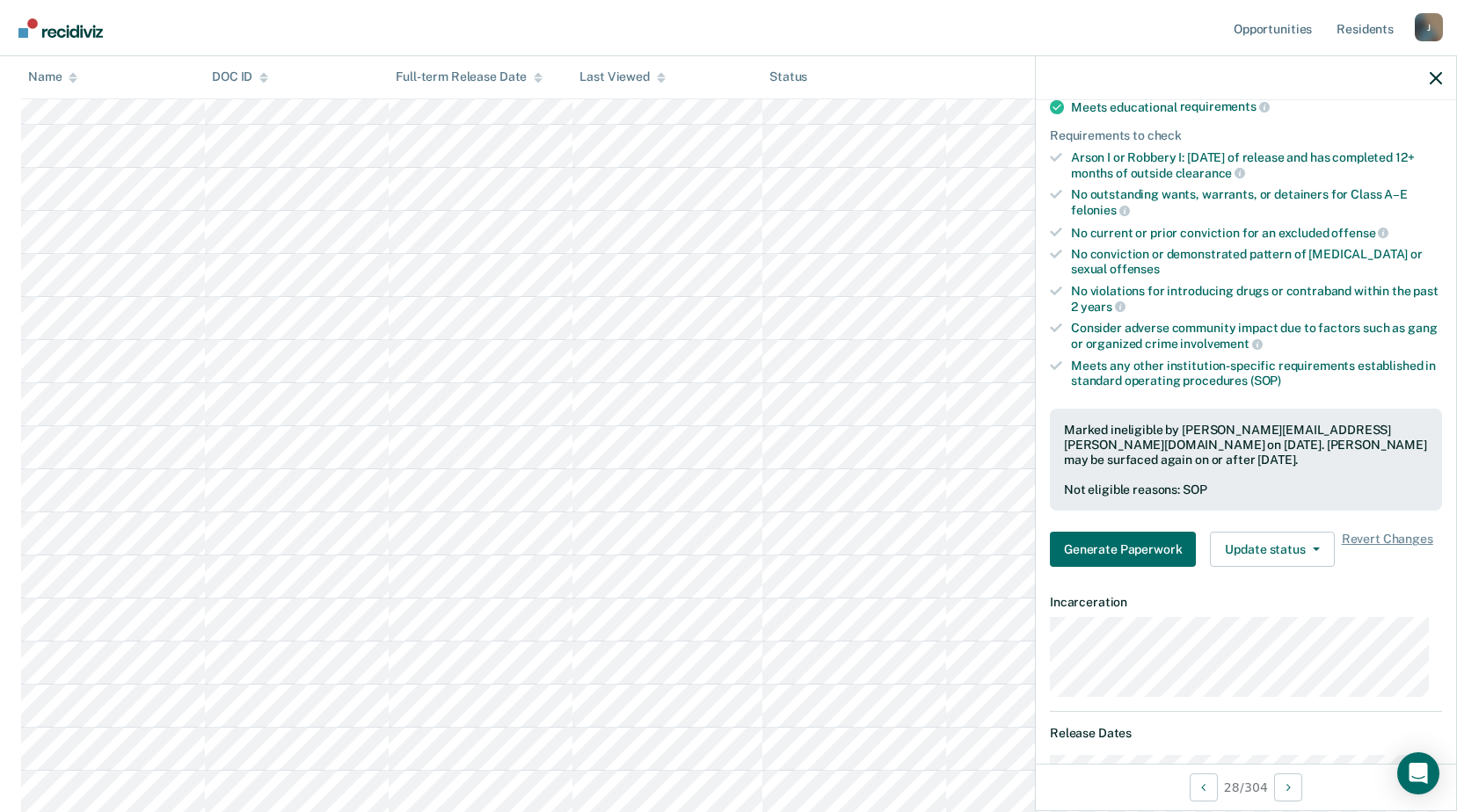
scroll to position [1318, 0]
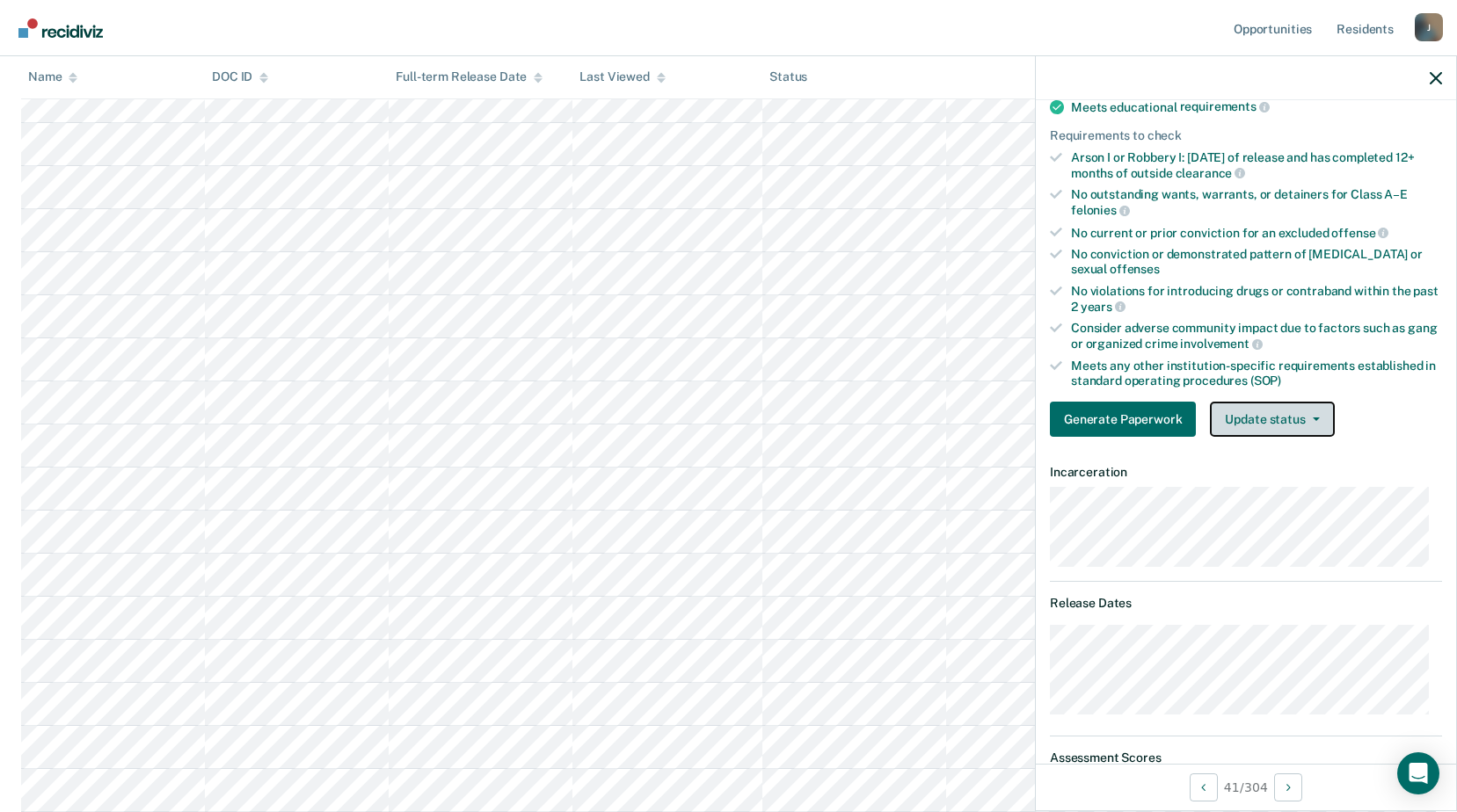
click at [1293, 413] on button "Update status" at bounding box center [1272, 419] width 124 height 36
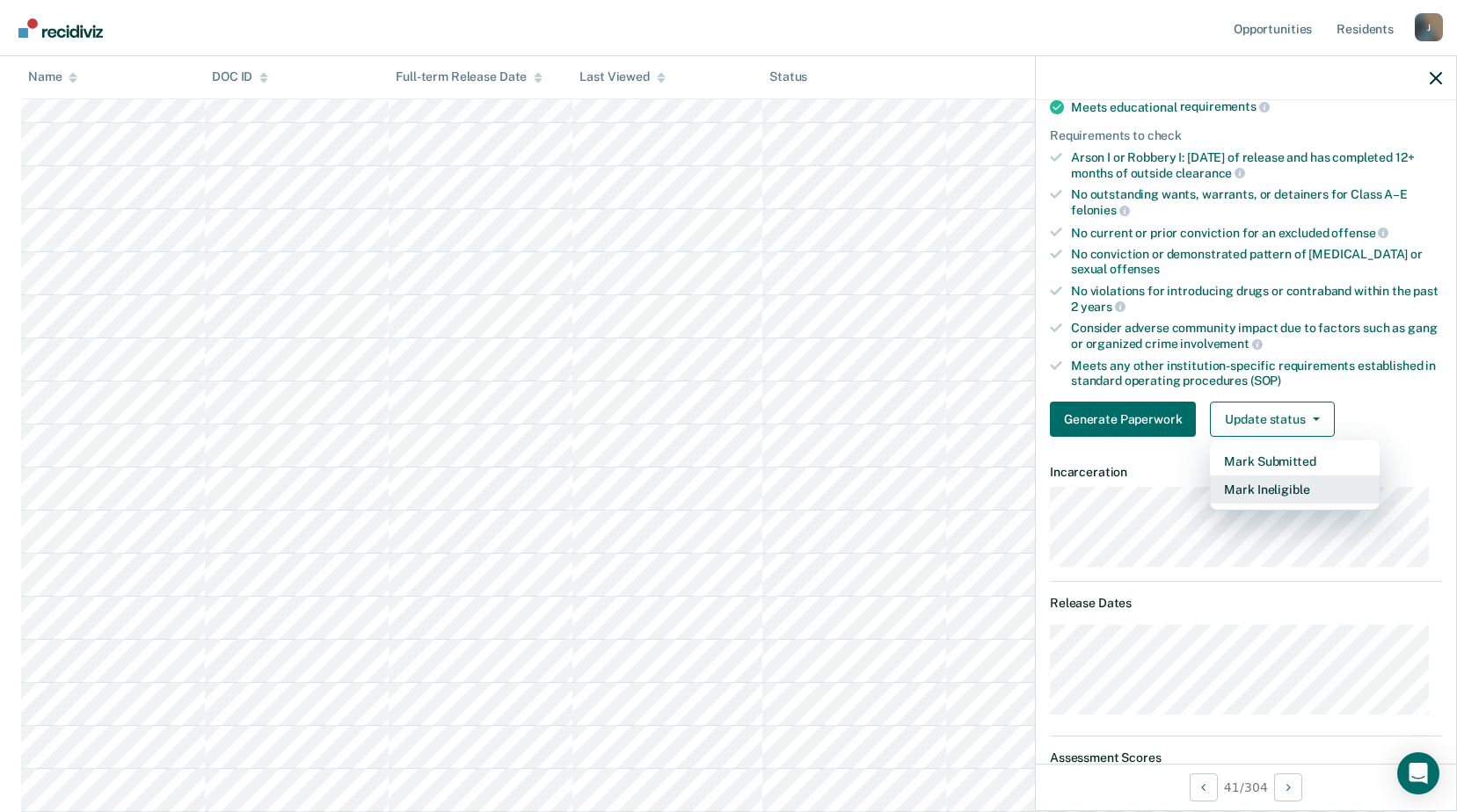
click at [1286, 489] on button "Mark Ineligible" at bounding box center [1294, 490] width 170 height 28
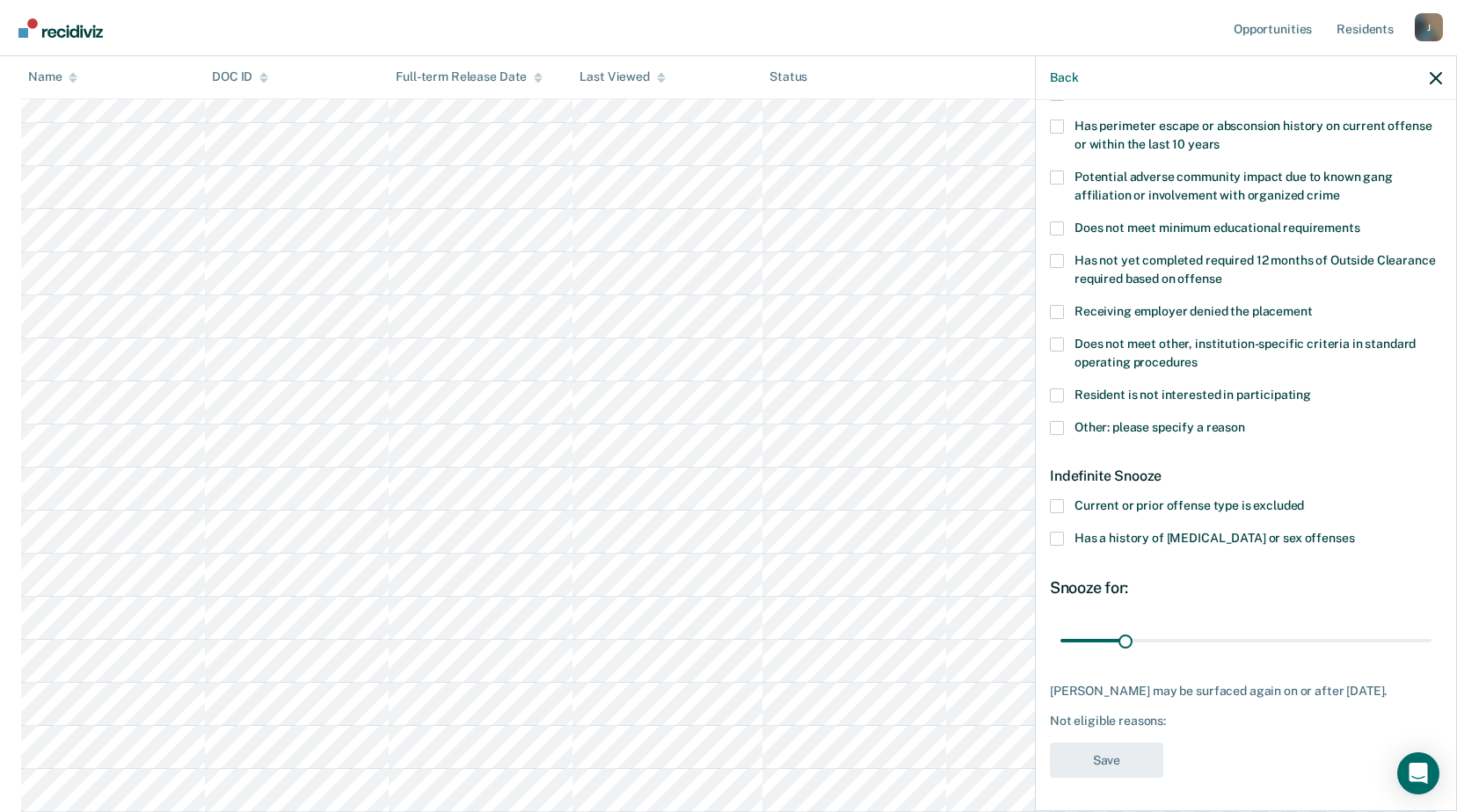
scroll to position [189, 0]
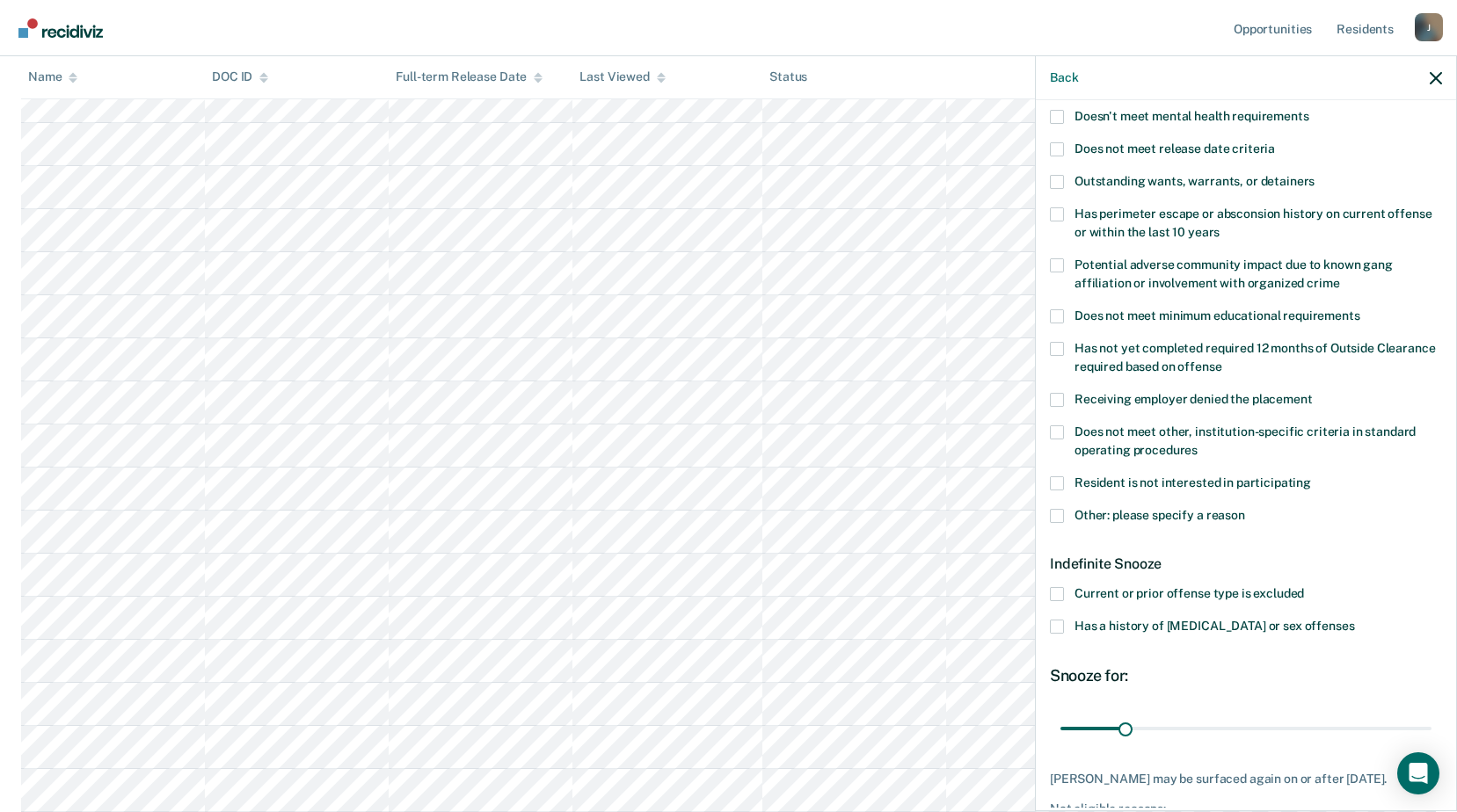
click at [1054, 430] on span at bounding box center [1056, 433] width 14 height 14
click at [1198, 444] on input "Does not meet other, institution-specific criteria in standard operating proced…" at bounding box center [1198, 444] width 0 height 0
drag, startPoint x: 1127, startPoint y: 726, endPoint x: 1302, endPoint y: 725, distance: 175.0
type input "124"
click at [1302, 725] on input "range" at bounding box center [1246, 728] width 371 height 31
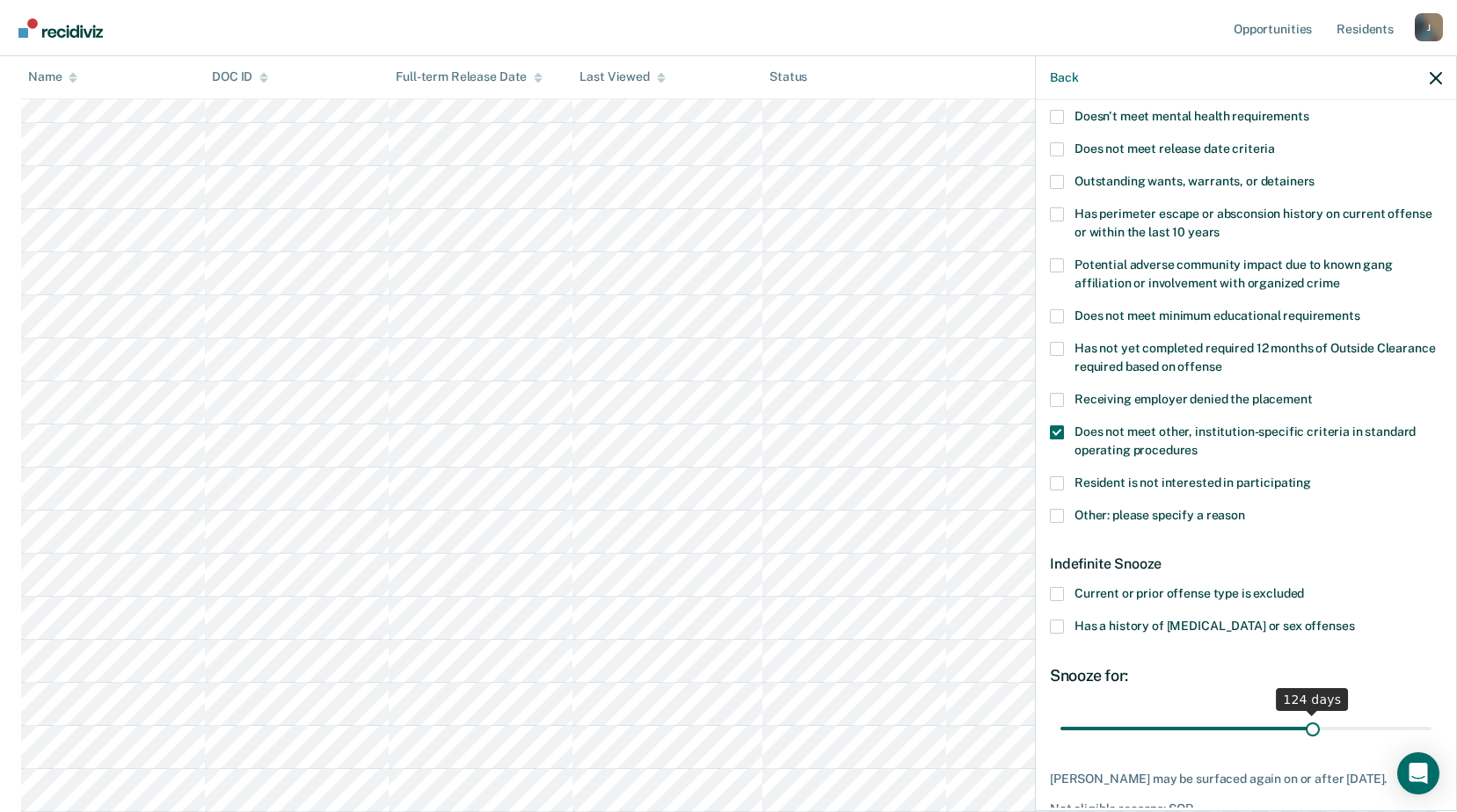
scroll to position [277, 0]
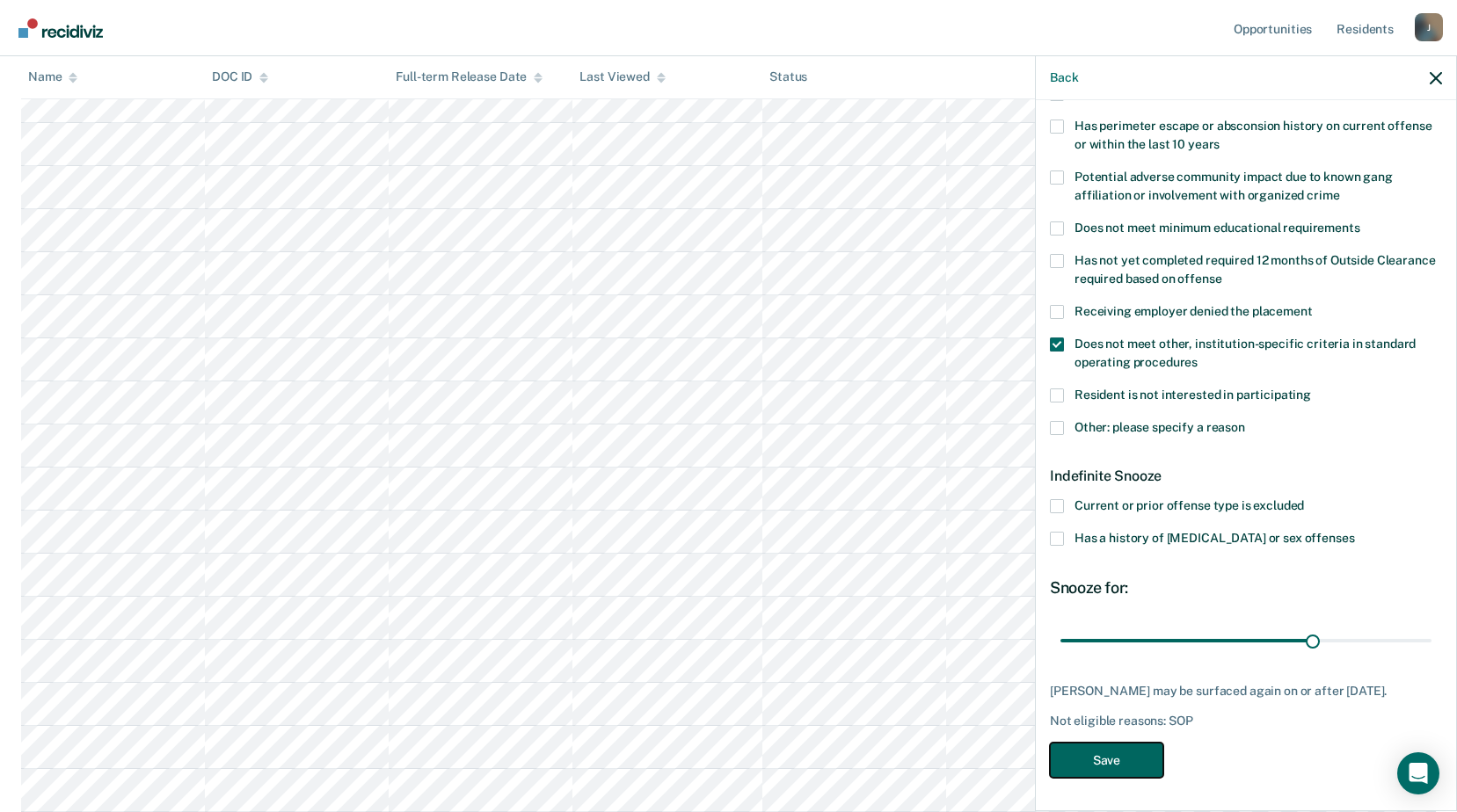
click at [1132, 764] on button "Save" at bounding box center [1106, 760] width 114 height 36
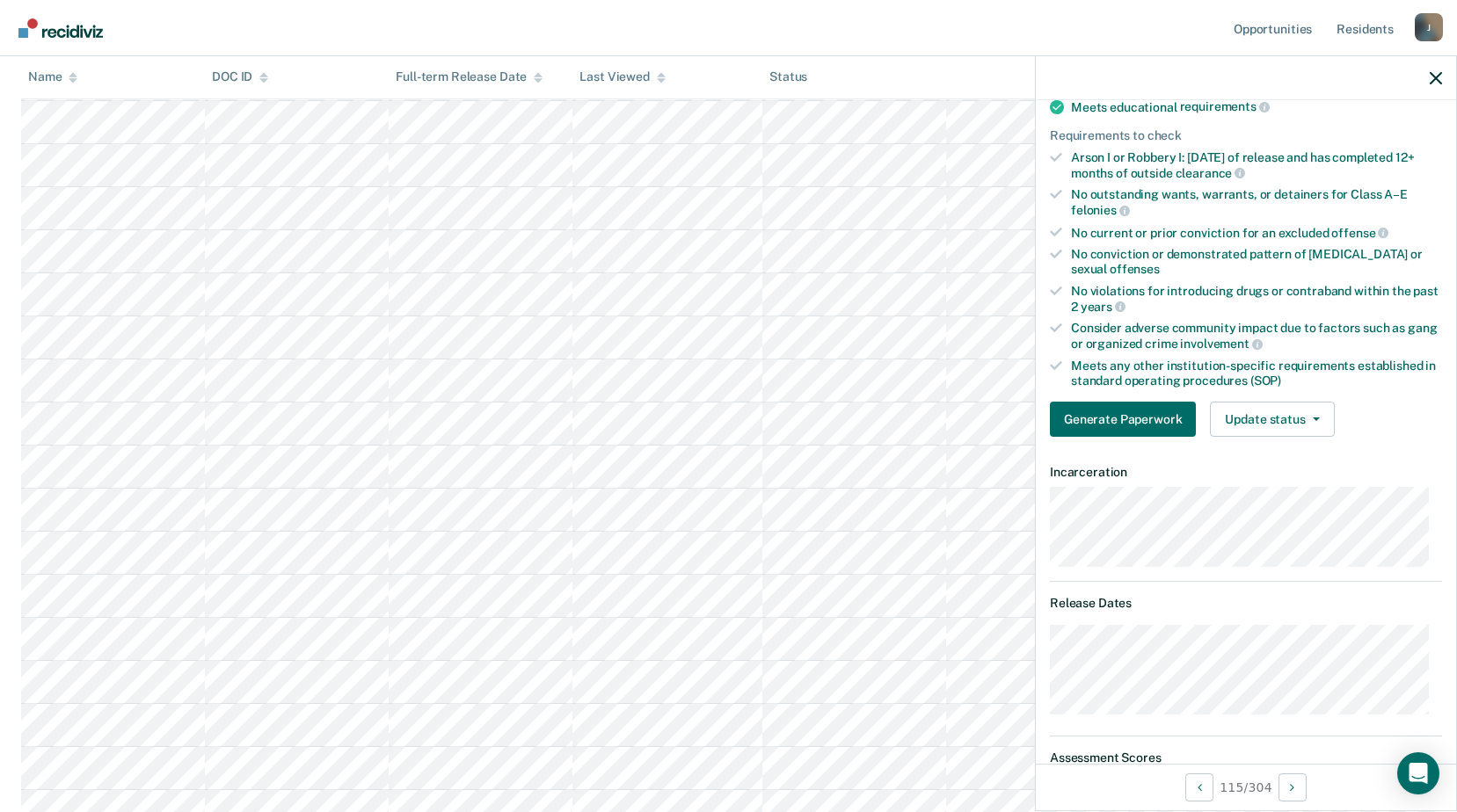
scroll to position [4747, 0]
click at [1328, 416] on button "Update status" at bounding box center [1272, 419] width 124 height 36
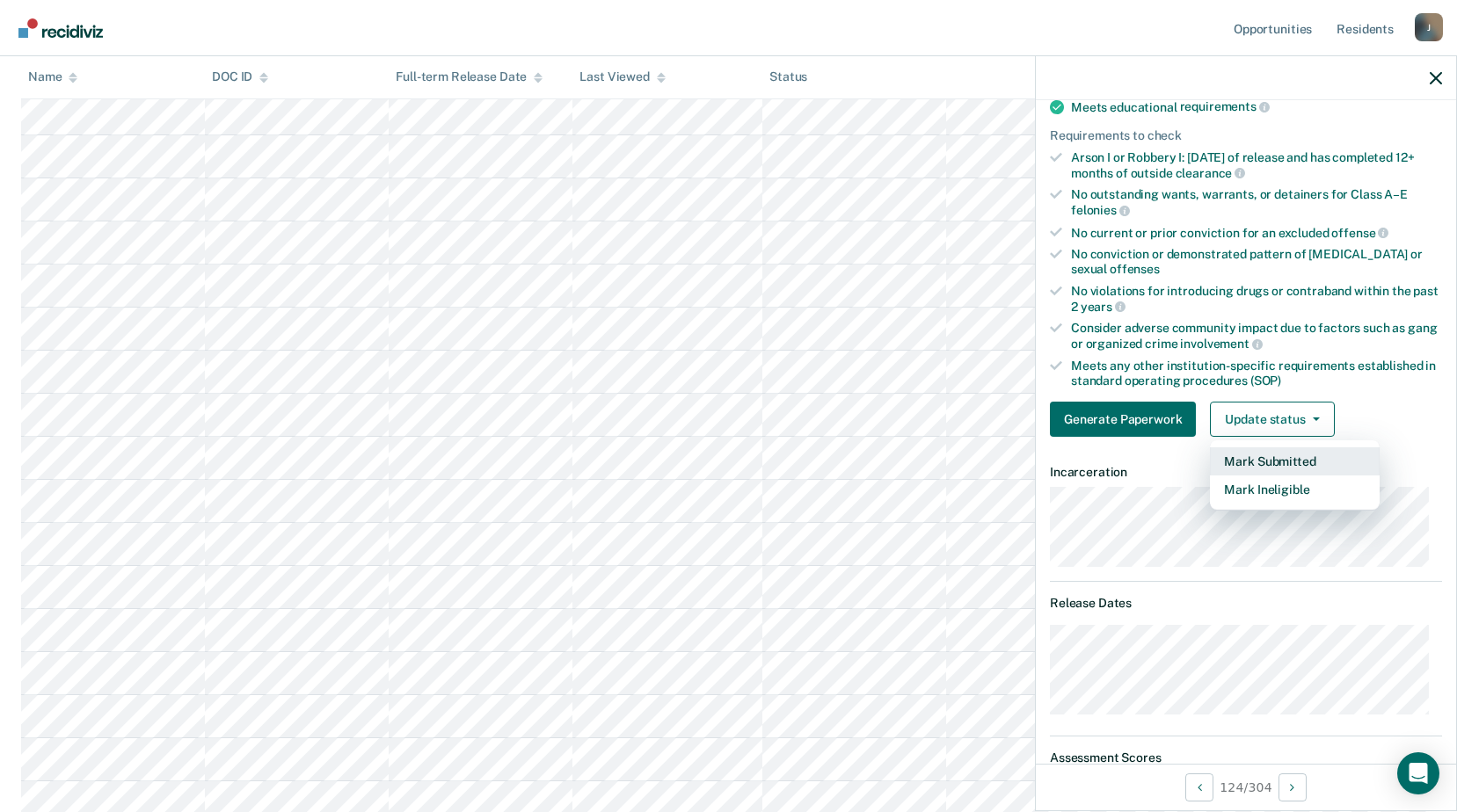
click at [1299, 461] on button "Mark Submitted" at bounding box center [1294, 462] width 170 height 28
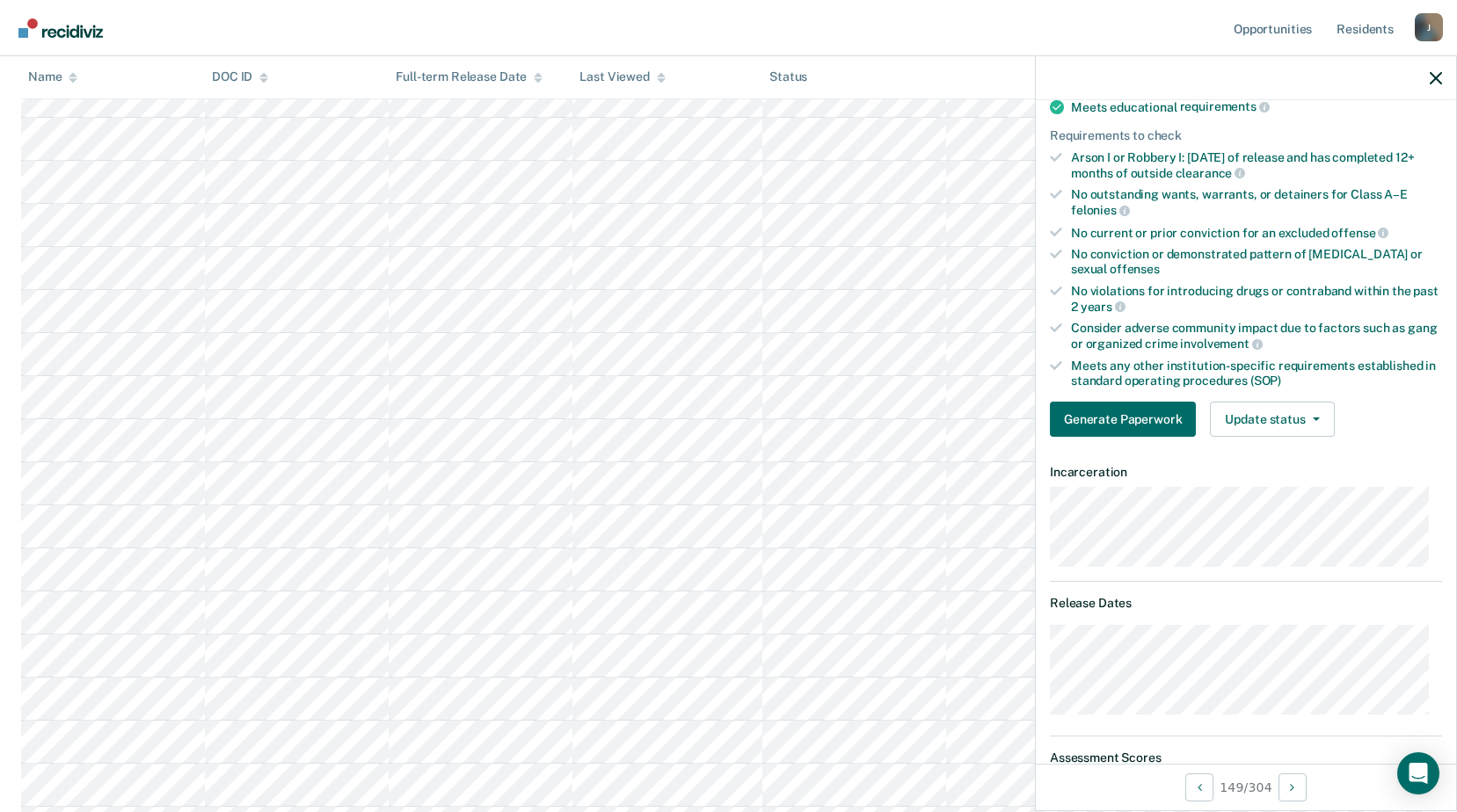
scroll to position [5978, 0]
click at [1294, 429] on button "Update status" at bounding box center [1272, 419] width 124 height 36
